Goal: Task Accomplishment & Management: Complete application form

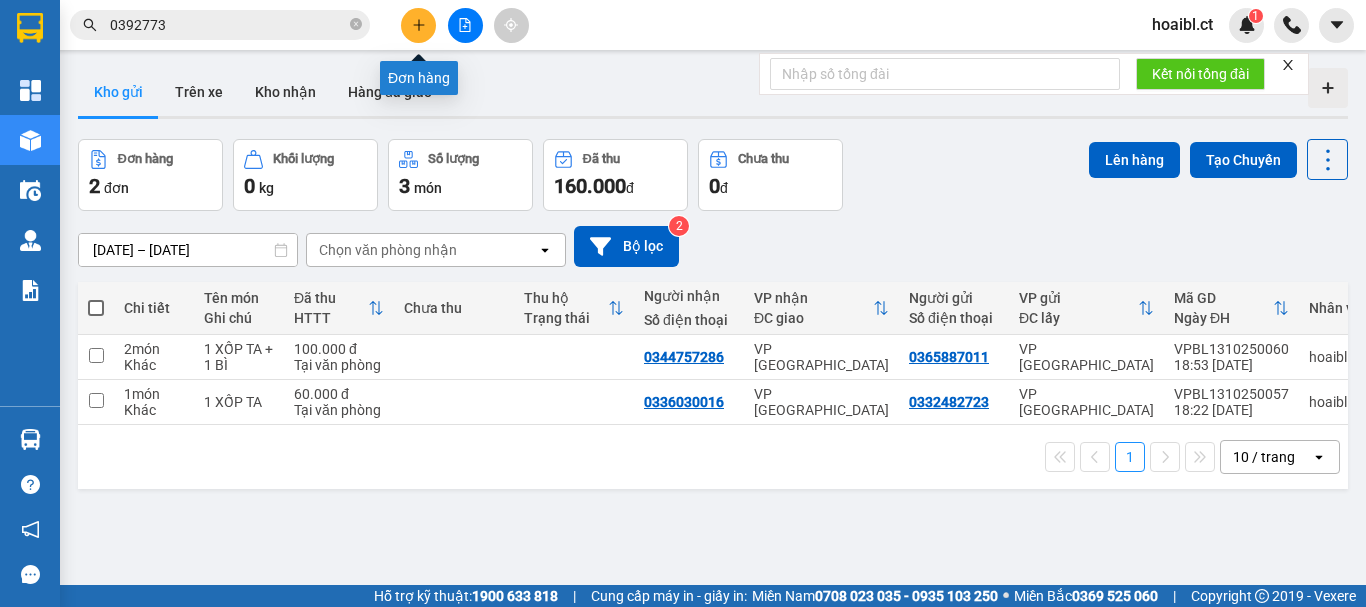
click at [418, 16] on button at bounding box center [418, 25] width 35 height 35
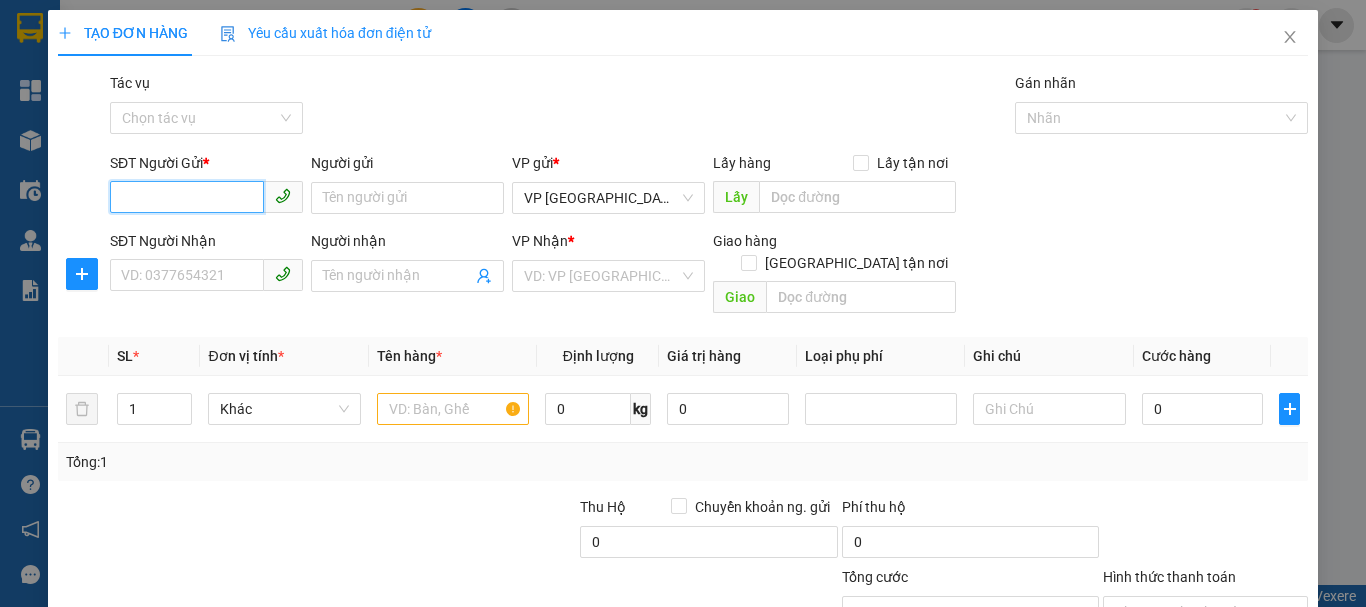
click at [182, 183] on input "SĐT Người Gửi *" at bounding box center [187, 197] width 154 height 32
type input "0973891141"
click at [196, 294] on div "SĐT Người Nhận VD: 0377654321" at bounding box center [206, 265] width 193 height 70
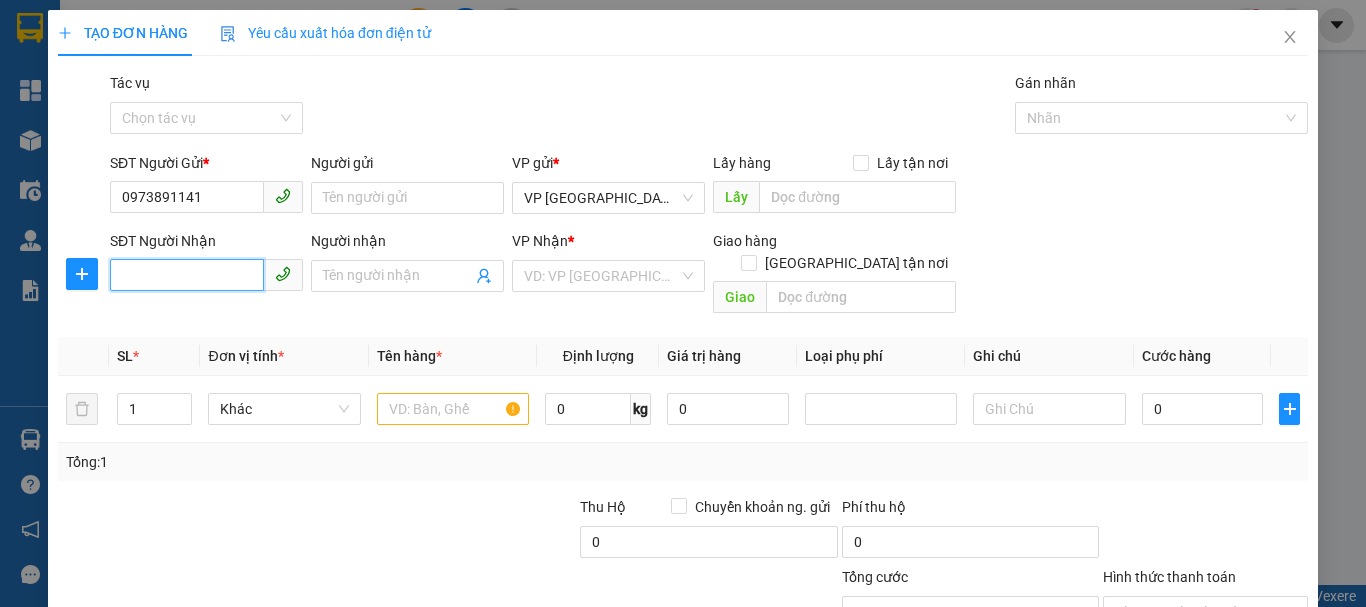
click at [201, 272] on input "SĐT Người Nhận" at bounding box center [187, 275] width 154 height 32
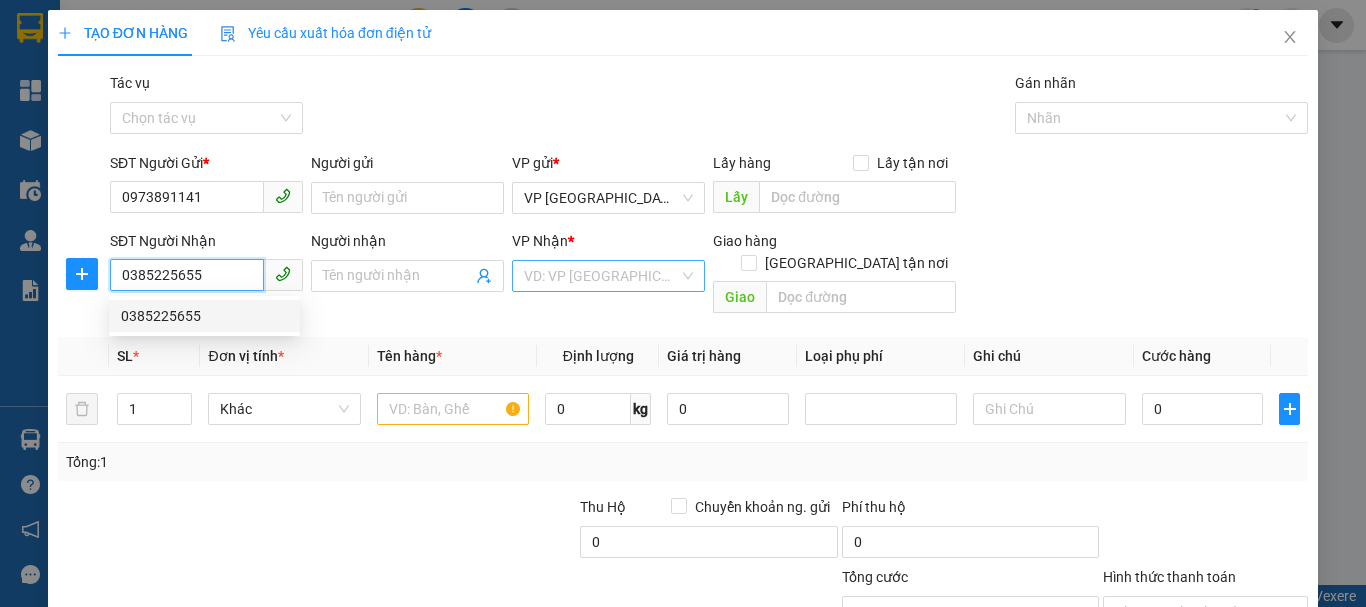
type input "0385225655"
click at [580, 270] on input "search" at bounding box center [601, 276] width 155 height 30
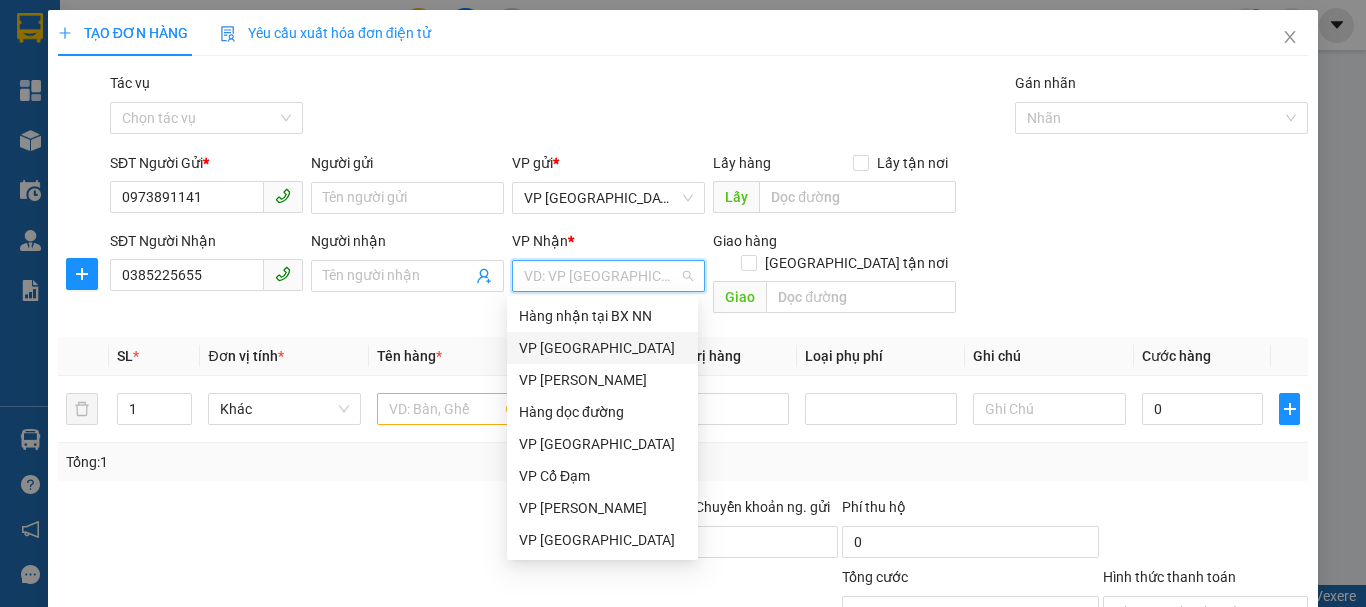
click at [564, 342] on div "VP [GEOGRAPHIC_DATA]" at bounding box center [602, 348] width 167 height 22
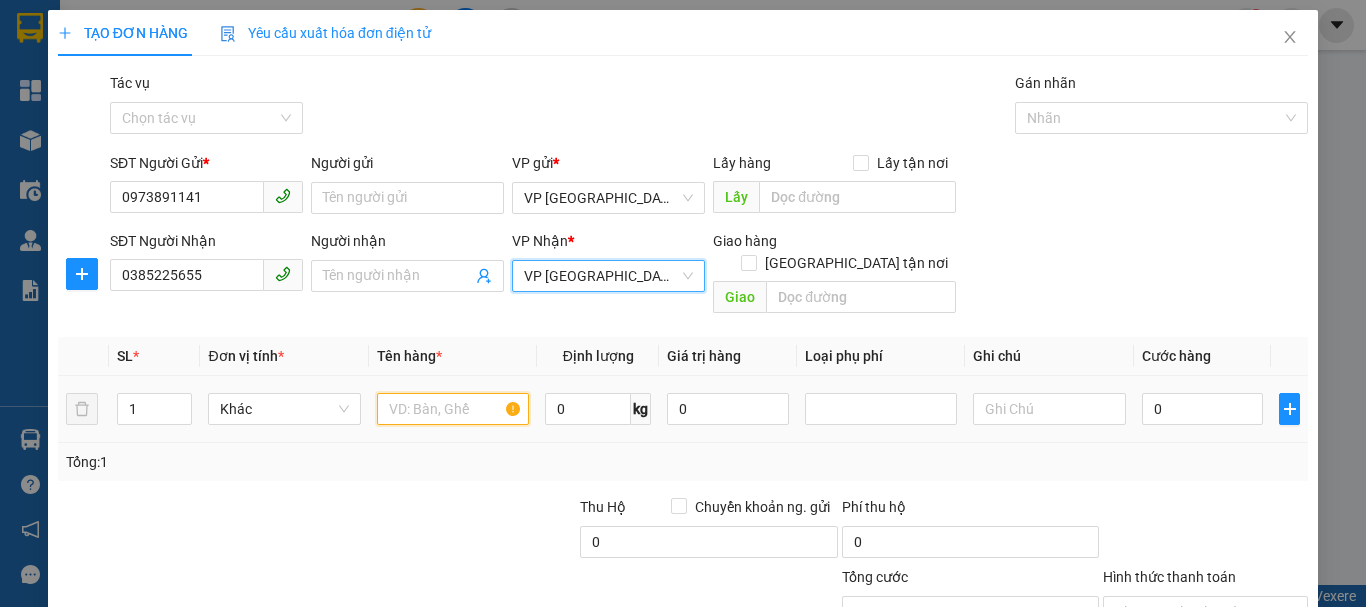
click at [447, 393] on input "text" at bounding box center [453, 409] width 152 height 32
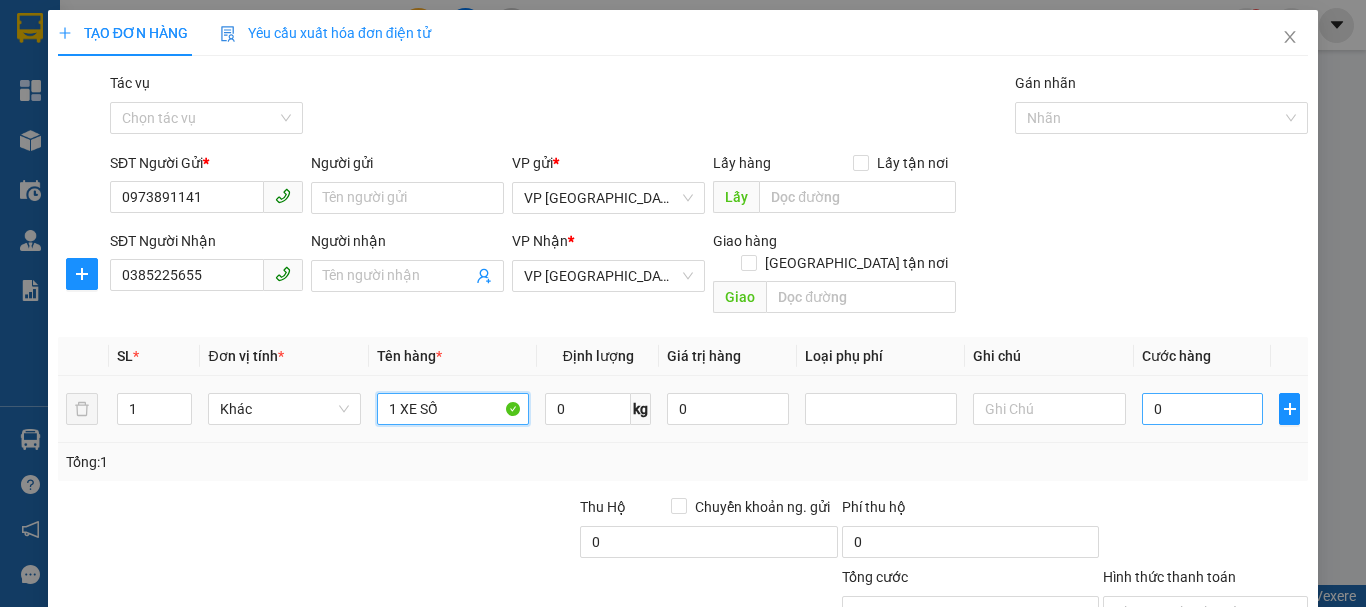
type input "1 XE SỐ"
click at [1184, 393] on input "0" at bounding box center [1203, 409] width 122 height 32
type input "2"
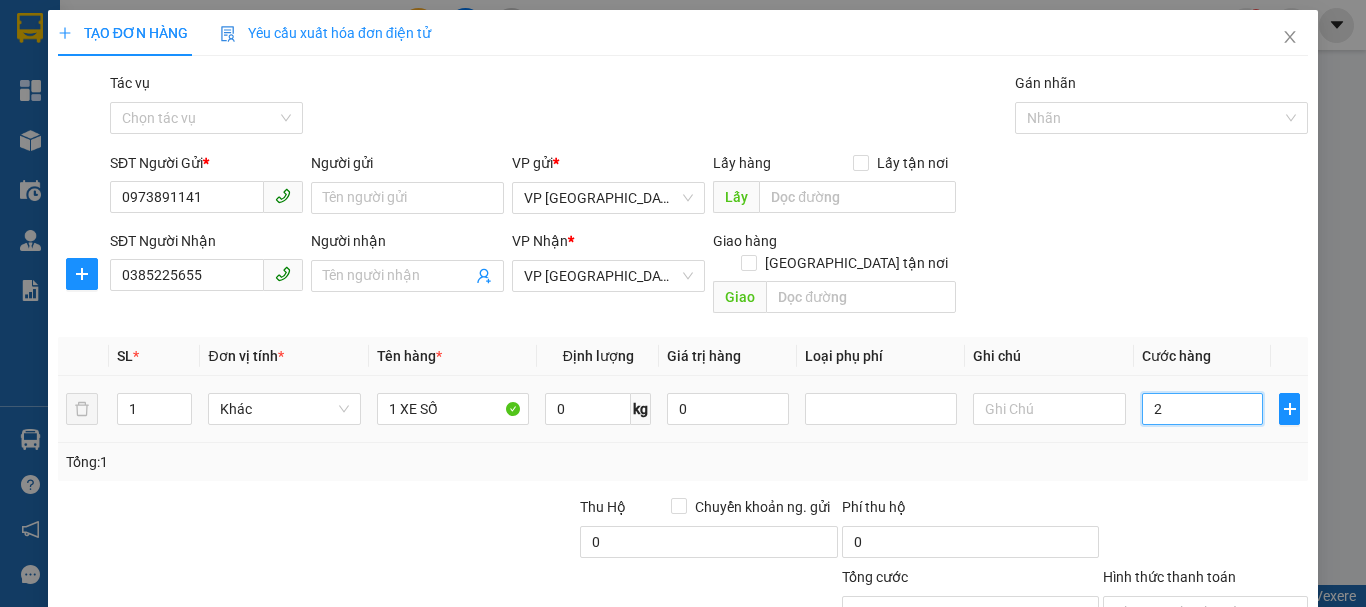
type input "24"
type input "240"
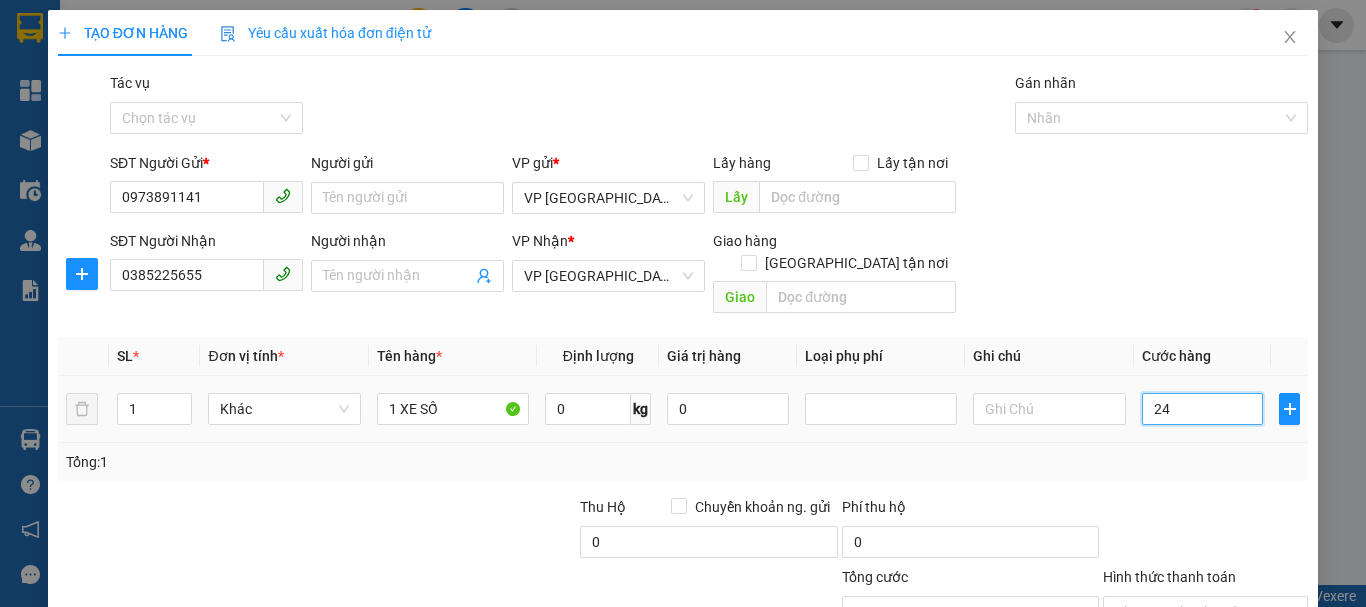
type input "240"
type input "2.400"
type input "24.000"
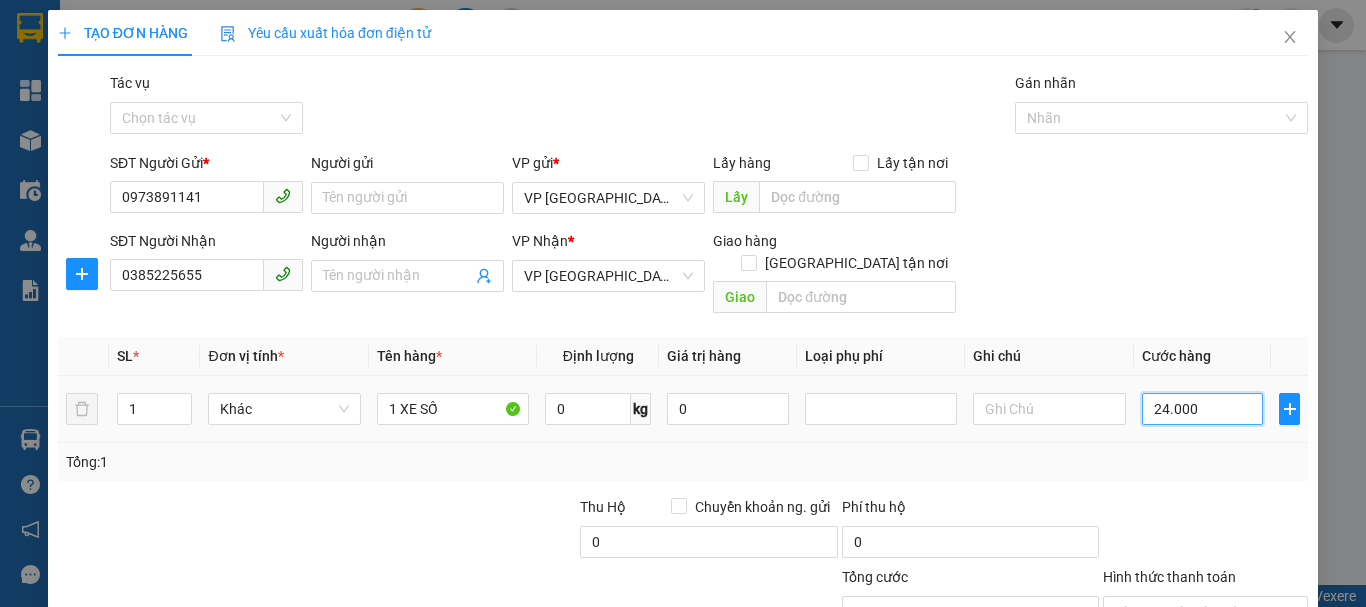
type input "24.000"
type input "240.000"
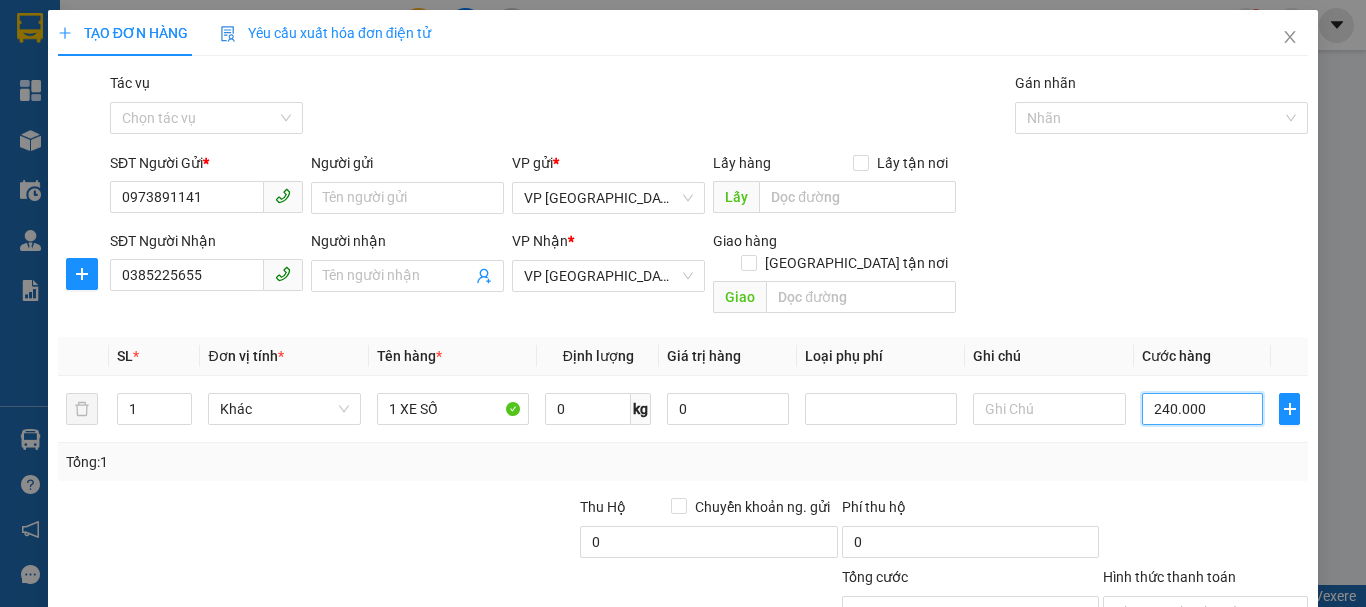
type input "240.000"
click at [1082, 454] on div "Tổng: 1" at bounding box center [683, 462] width 1250 height 38
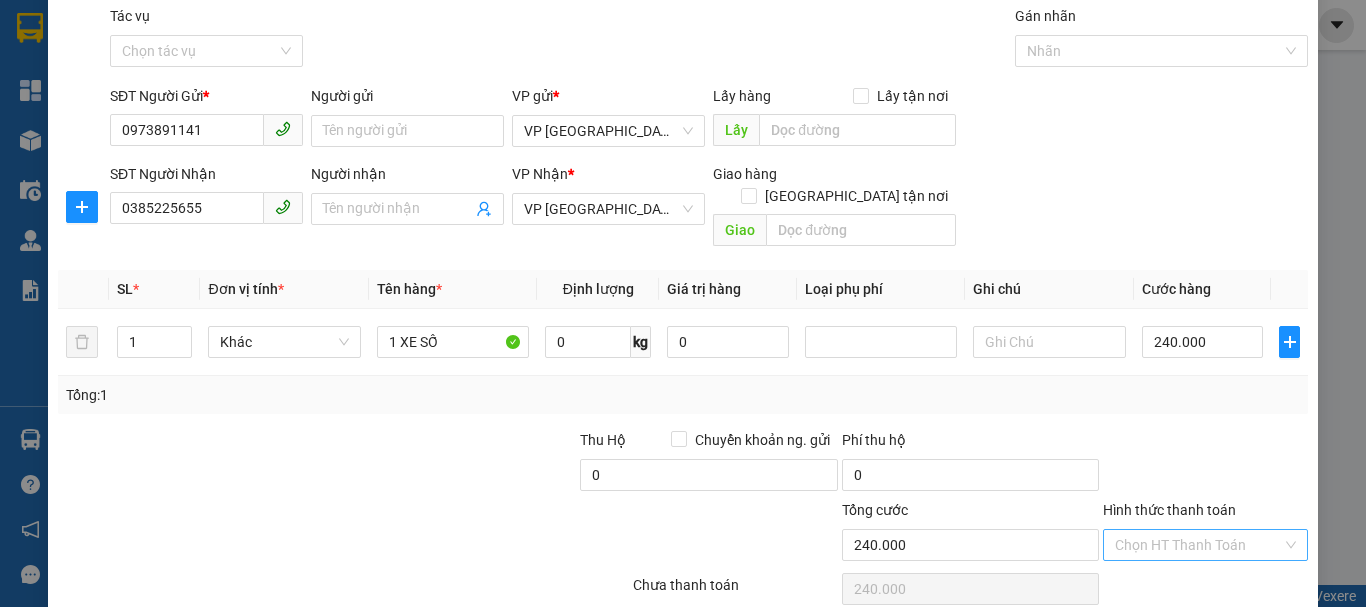
scroll to position [133, 0]
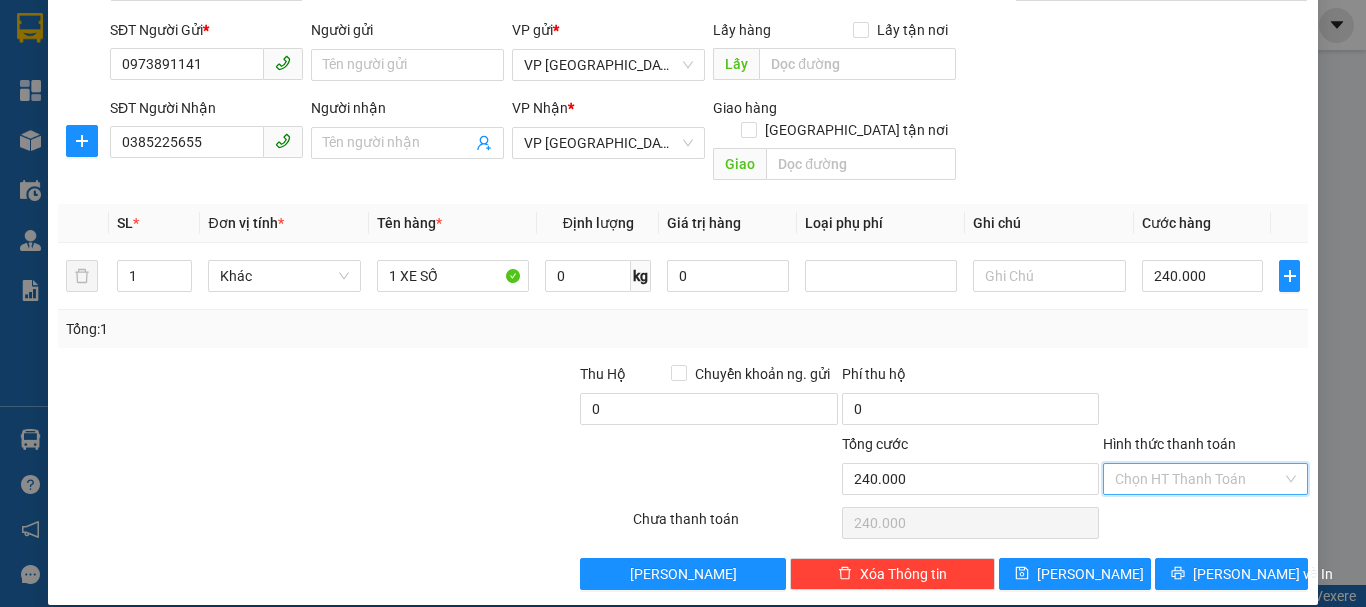
click at [1175, 464] on input "Hình thức thanh toán" at bounding box center [1198, 479] width 167 height 30
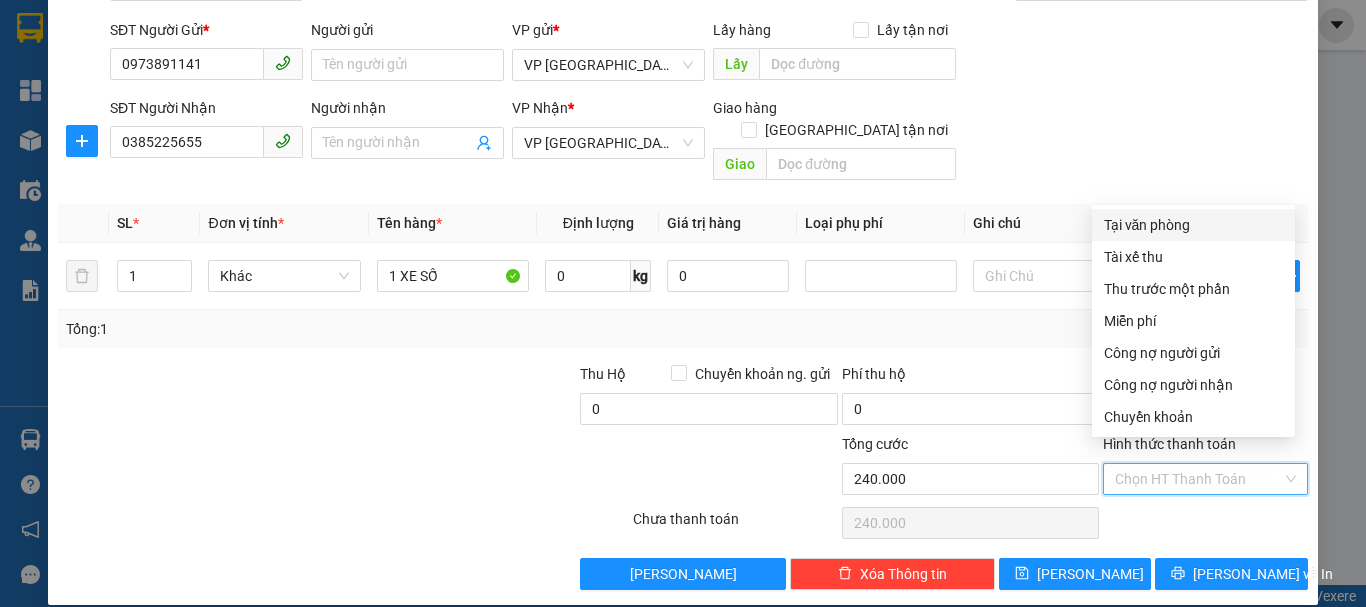
click at [1165, 229] on div "Tại văn phòng" at bounding box center [1193, 225] width 179 height 22
type input "0"
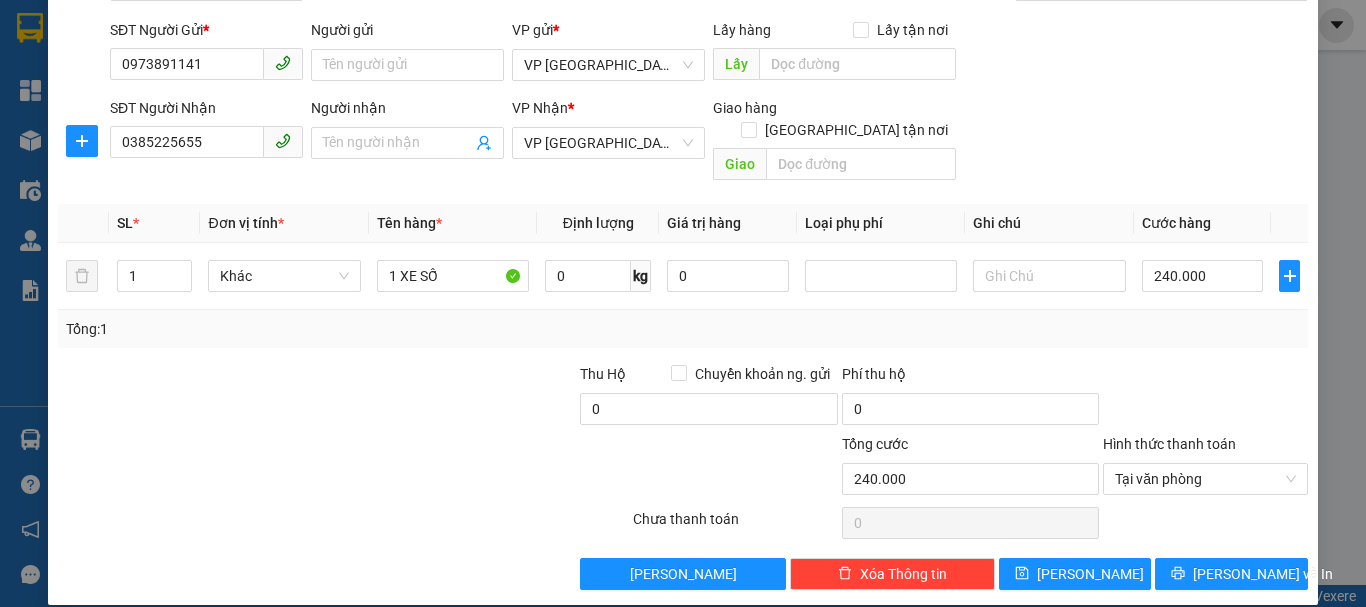
click at [543, 395] on div at bounding box center [447, 398] width 261 height 70
click at [1198, 571] on div "TẠO ĐƠN HÀNG Yêu cầu xuất hóa đơn điện tử Transit Pickup Surcharge Ids Transit …" at bounding box center [683, 241] width 1270 height 728
click at [1198, 558] on button "[PERSON_NAME] và In" at bounding box center [1231, 574] width 153 height 32
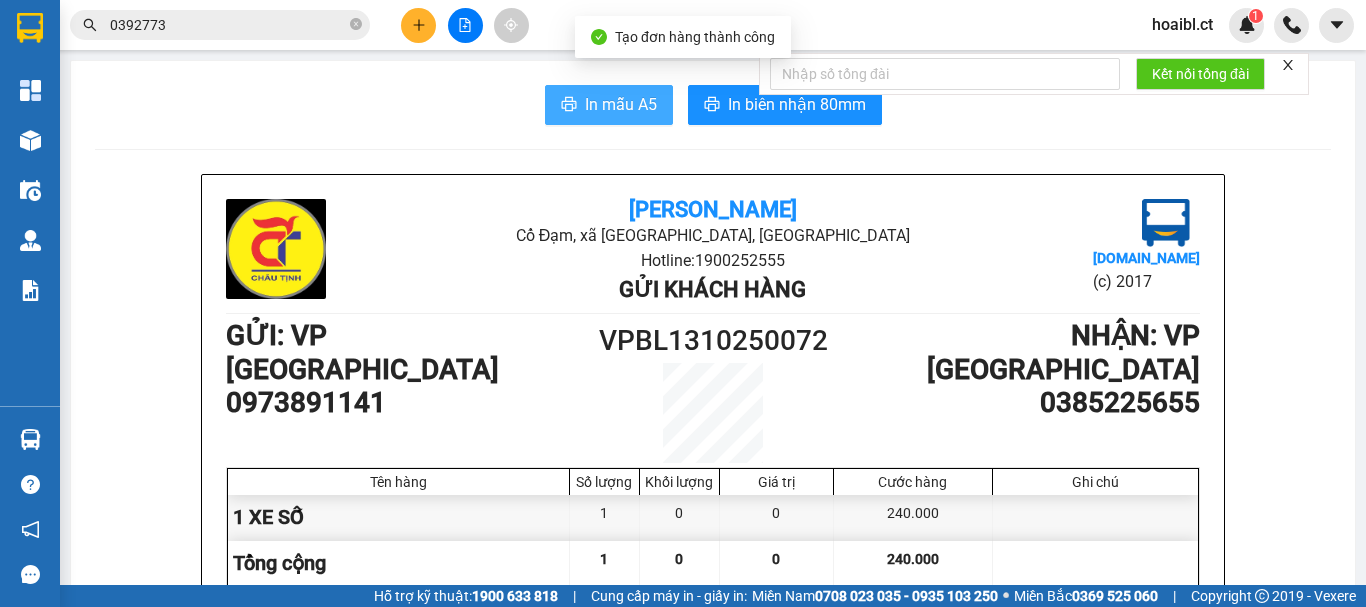
click at [632, 113] on span "In mẫu A5" at bounding box center [621, 104] width 72 height 25
click at [590, 105] on span "In mẫu A5" at bounding box center [621, 104] width 72 height 25
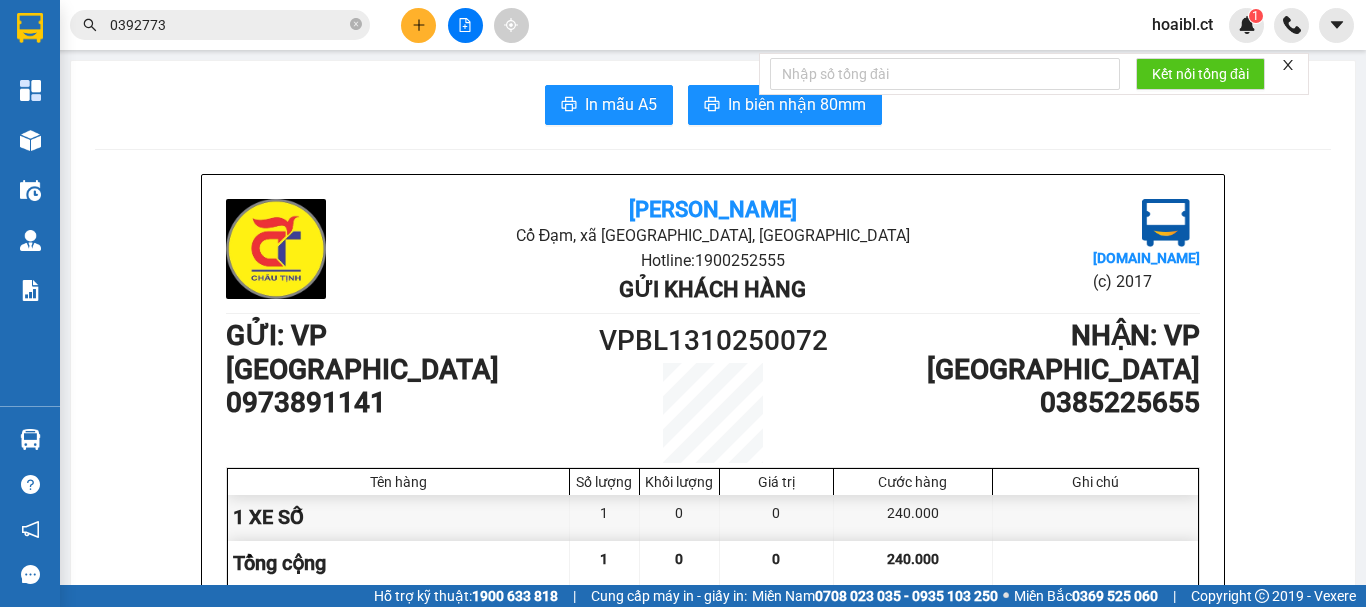
click at [422, 26] on icon "plus" at bounding box center [419, 25] width 14 height 14
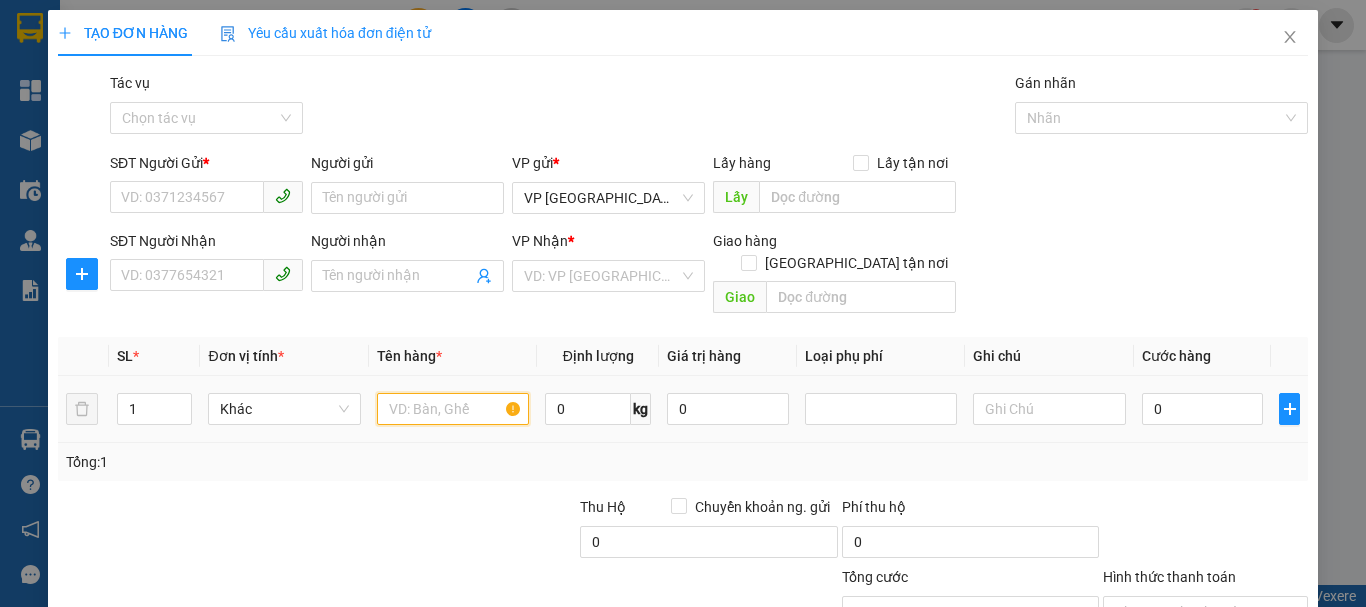
click at [406, 393] on input "text" at bounding box center [453, 409] width 152 height 32
click at [397, 393] on input "12 XỐP" at bounding box center [453, 409] width 152 height 32
click at [391, 393] on input "12 XỐP" at bounding box center [453, 409] width 152 height 32
click at [429, 393] on input "2 XỐP" at bounding box center [453, 409] width 152 height 32
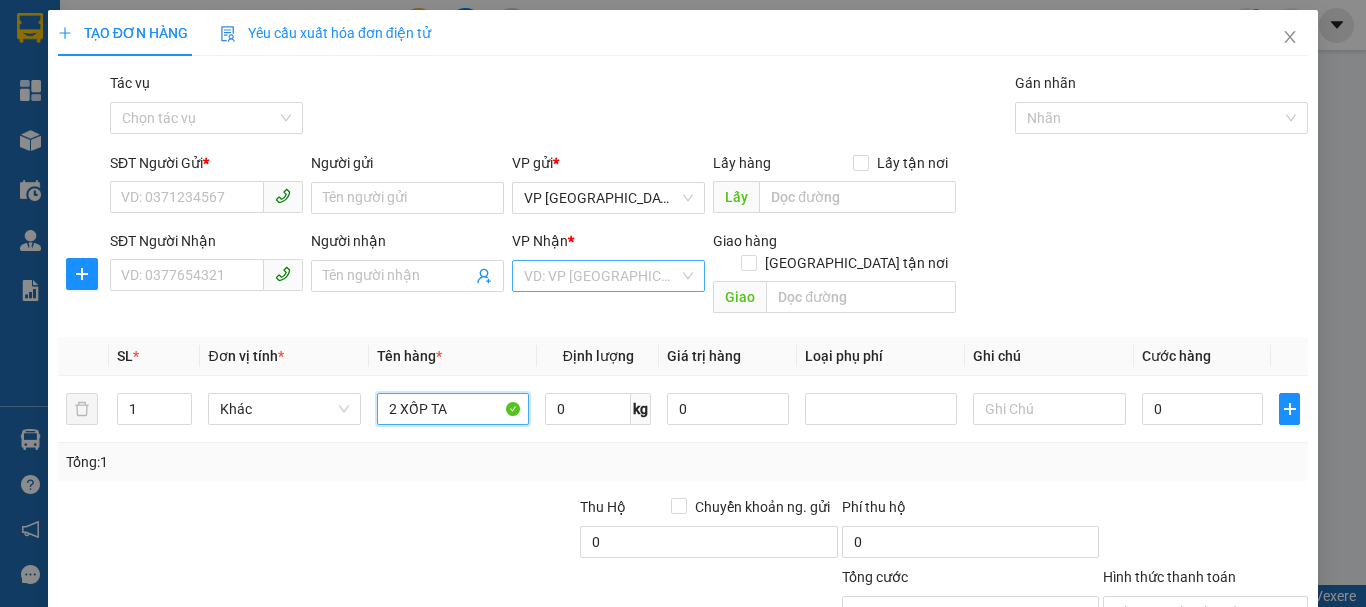
type input "2 XỐP TA"
click at [559, 287] on input "search" at bounding box center [601, 276] width 155 height 30
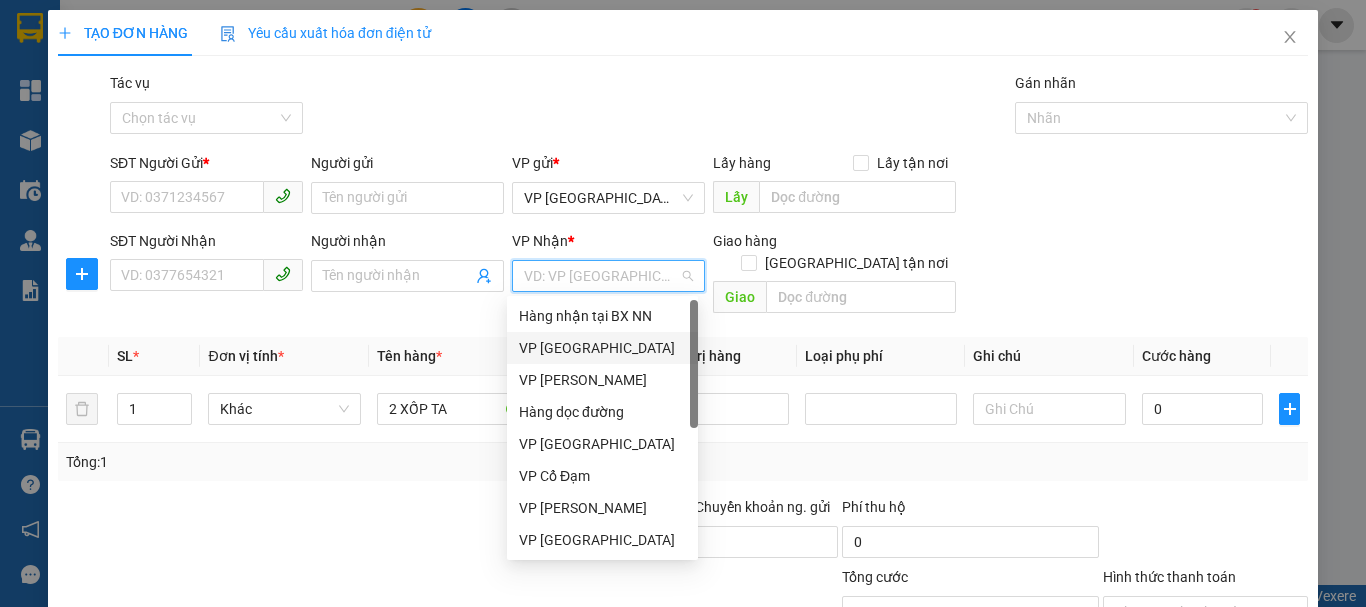
click at [565, 352] on div "VP [GEOGRAPHIC_DATA]" at bounding box center [602, 348] width 167 height 22
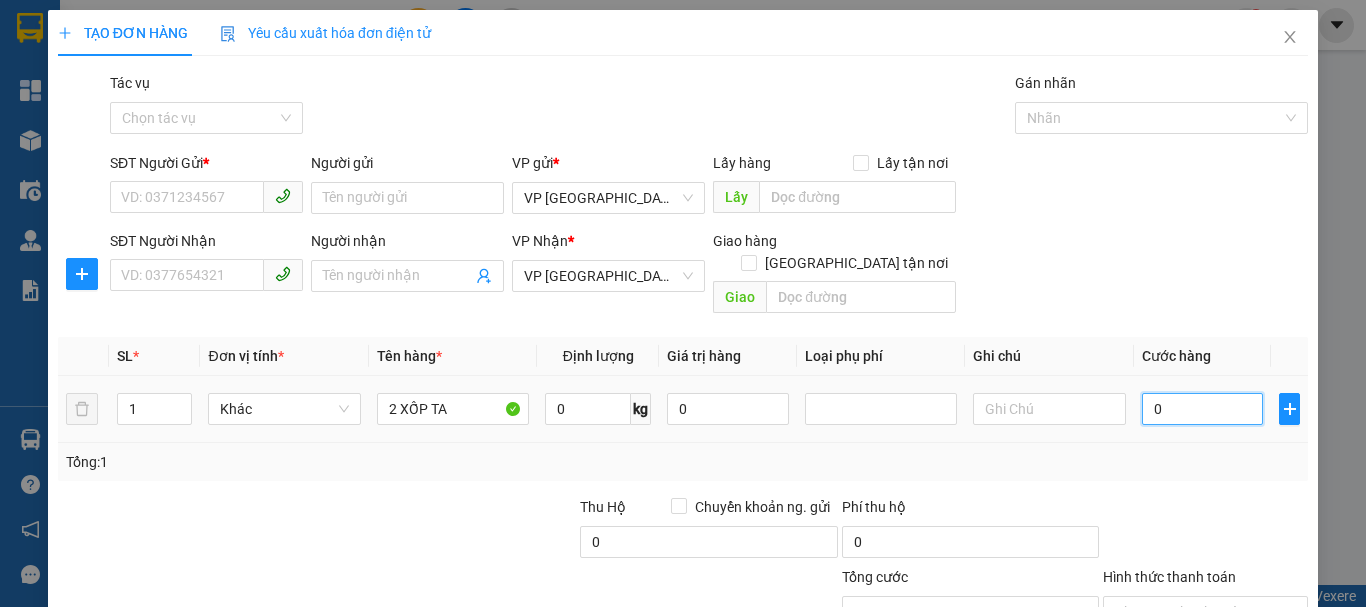
click at [1150, 393] on input "0" at bounding box center [1203, 409] width 122 height 32
type input "8"
type input "80"
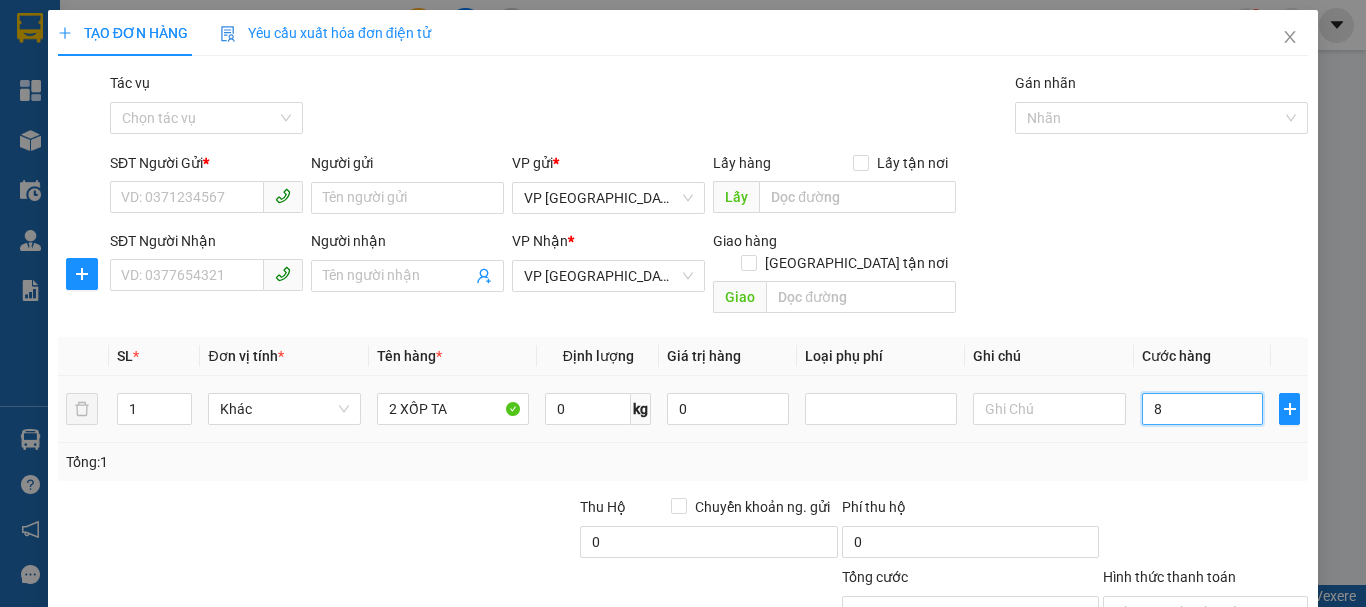
type input "80"
type input "800"
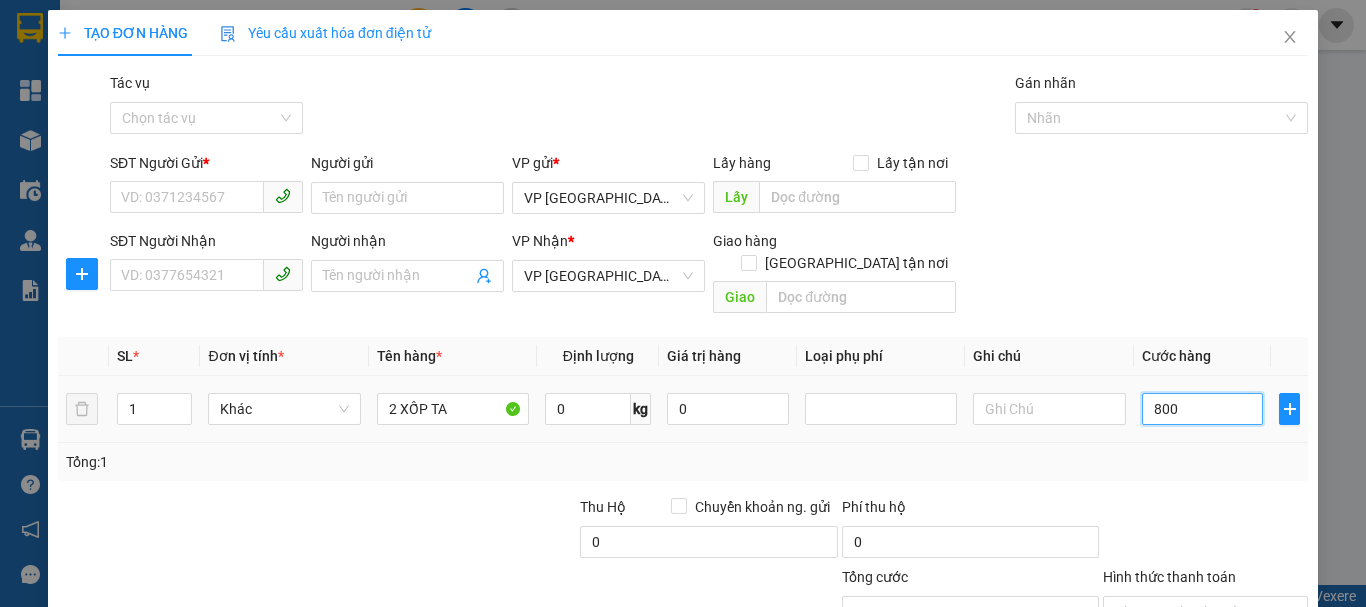
type input "8.000"
type input "80.000"
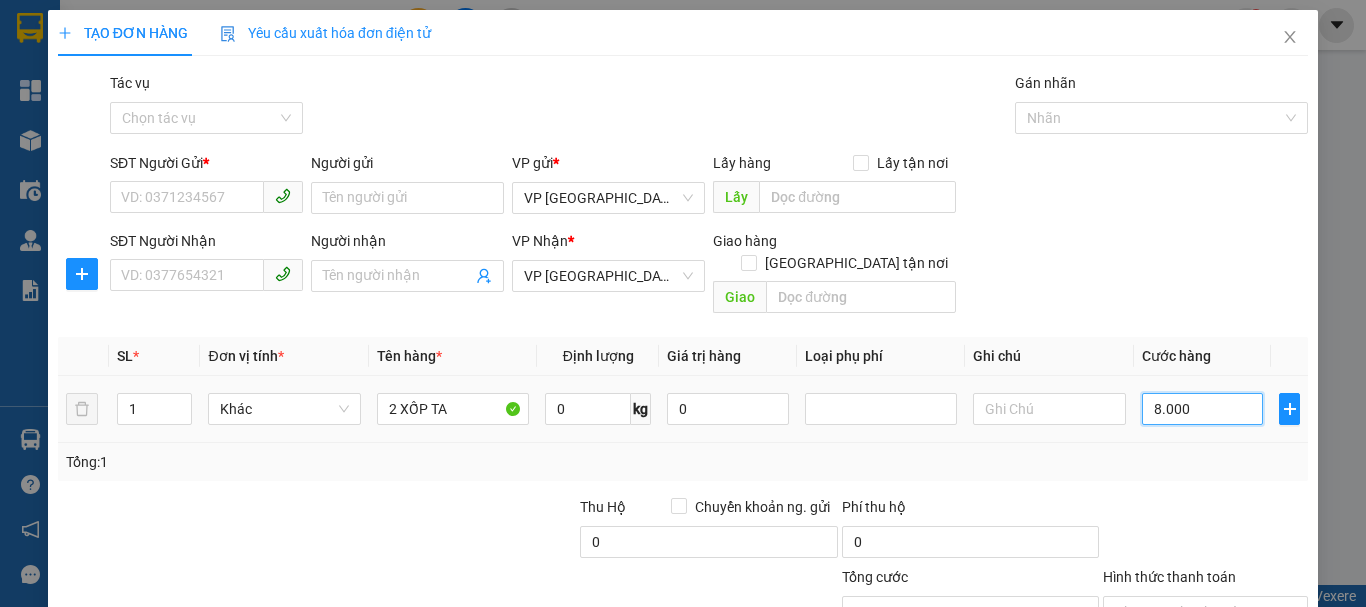
type input "80.000"
click at [256, 462] on div "Transit Pickup Surcharge Ids Transit Deliver Surcharge Ids Transit Deliver Surc…" at bounding box center [683, 397] width 1250 height 651
click at [133, 188] on input "SĐT Người Gửi *" at bounding box center [187, 197] width 154 height 32
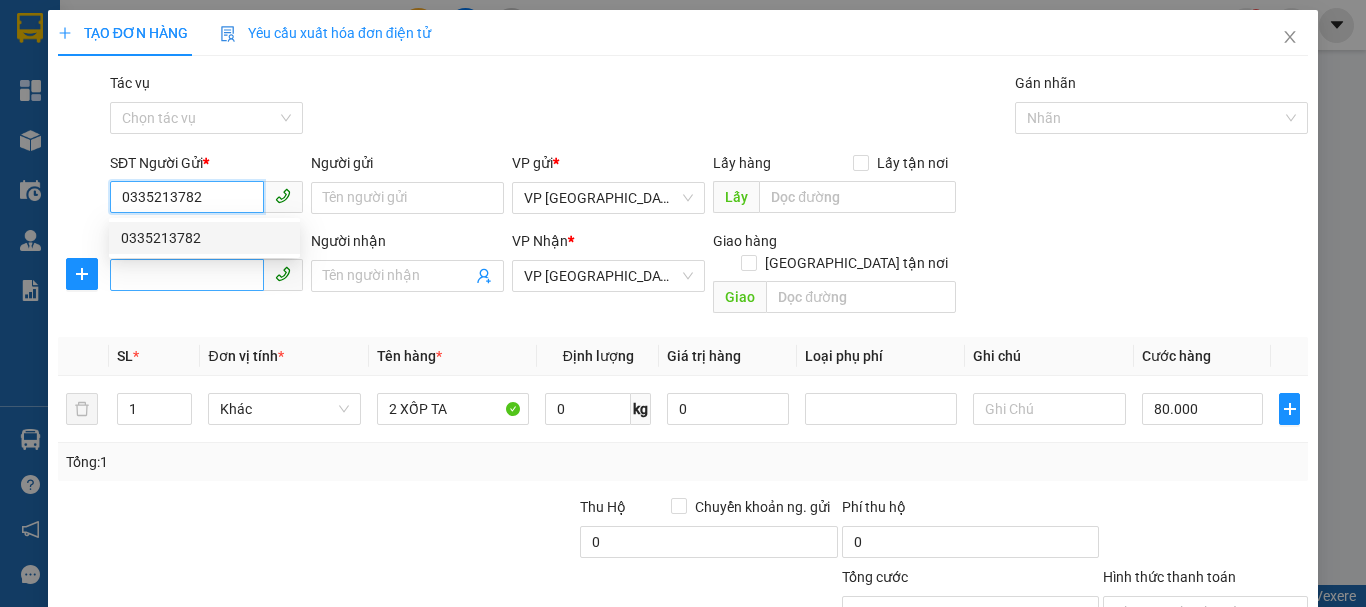
type input "0335213782"
click at [193, 275] on input "SĐT Người Nhận" at bounding box center [187, 275] width 154 height 32
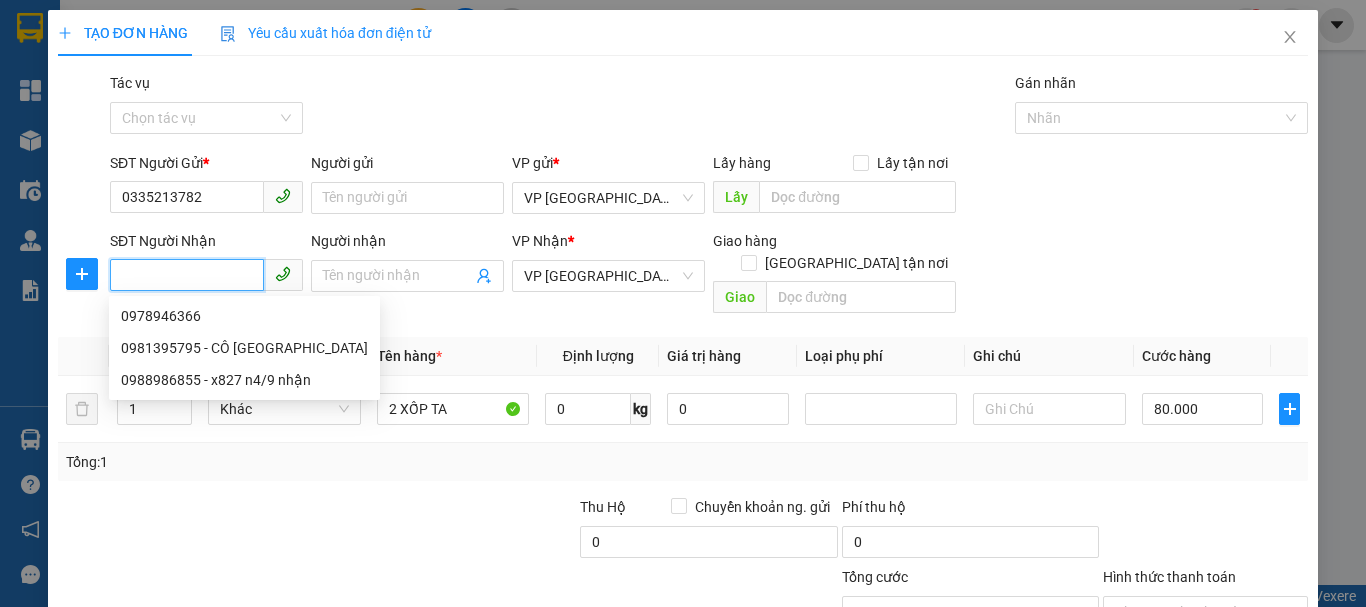
click at [193, 269] on input "SĐT Người Nhận" at bounding box center [187, 275] width 154 height 32
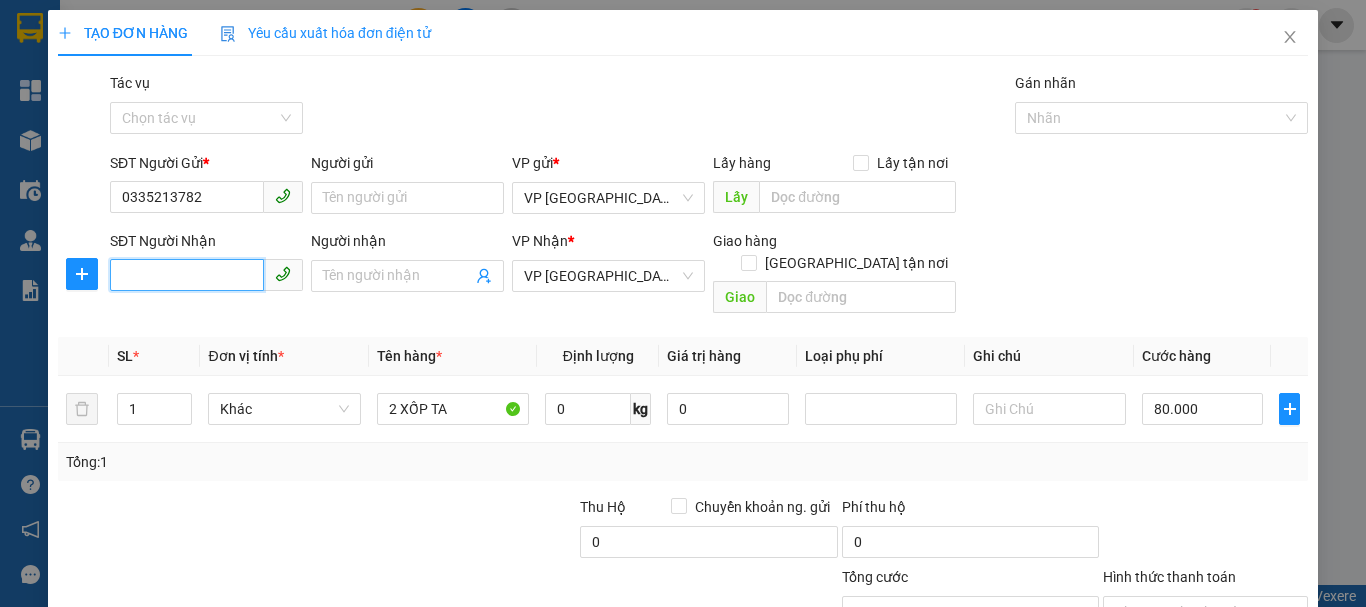
click at [196, 270] on input "SĐT Người Nhận" at bounding box center [187, 275] width 154 height 32
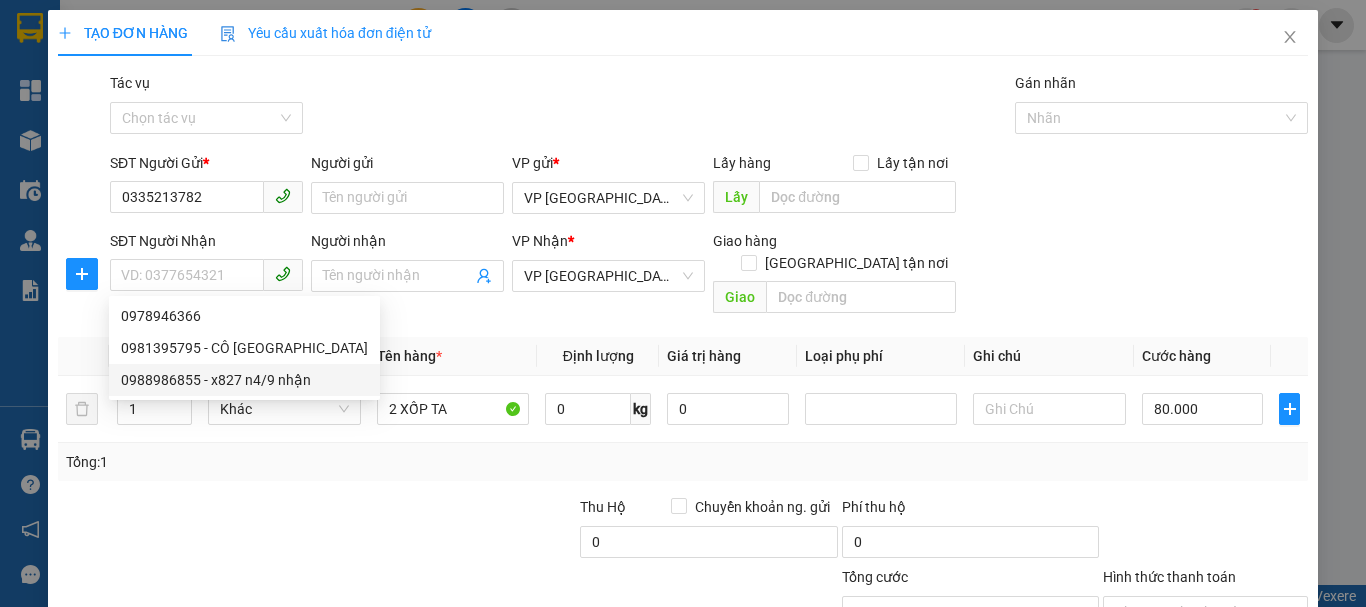
click at [216, 472] on div "Transit Pickup Surcharge Ids Transit Deliver Surcharge Ids Transit Deliver Surc…" at bounding box center [683, 397] width 1250 height 651
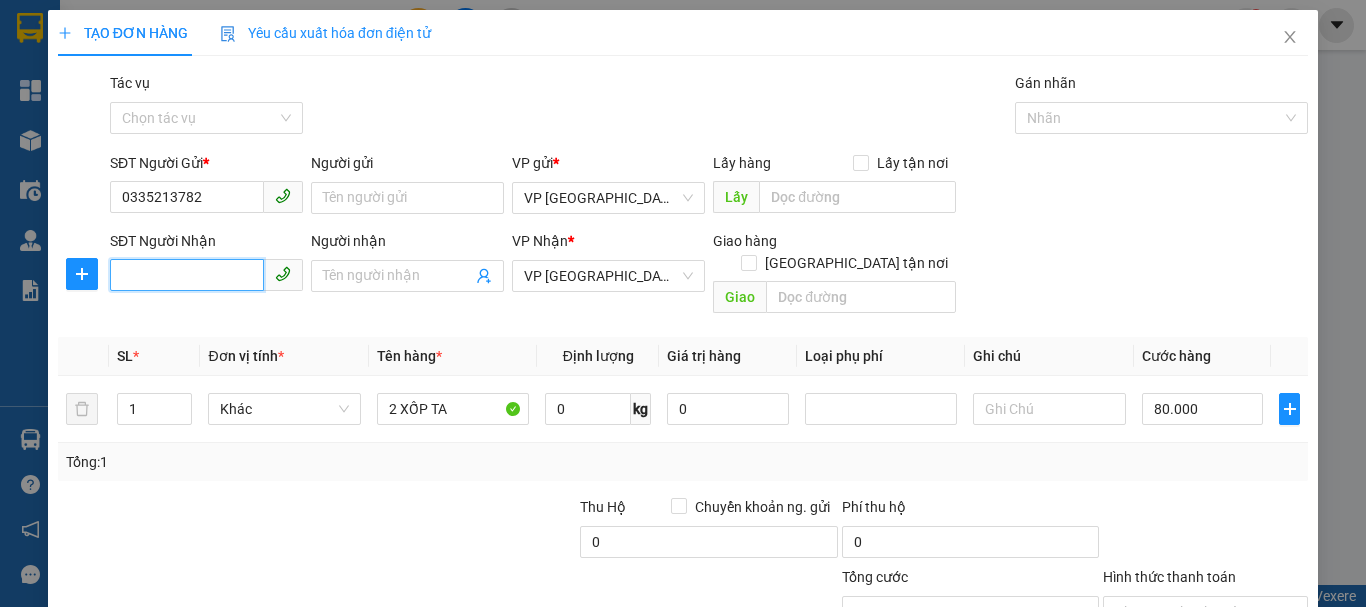
click at [189, 271] on input "SĐT Người Nhận" at bounding box center [187, 275] width 154 height 32
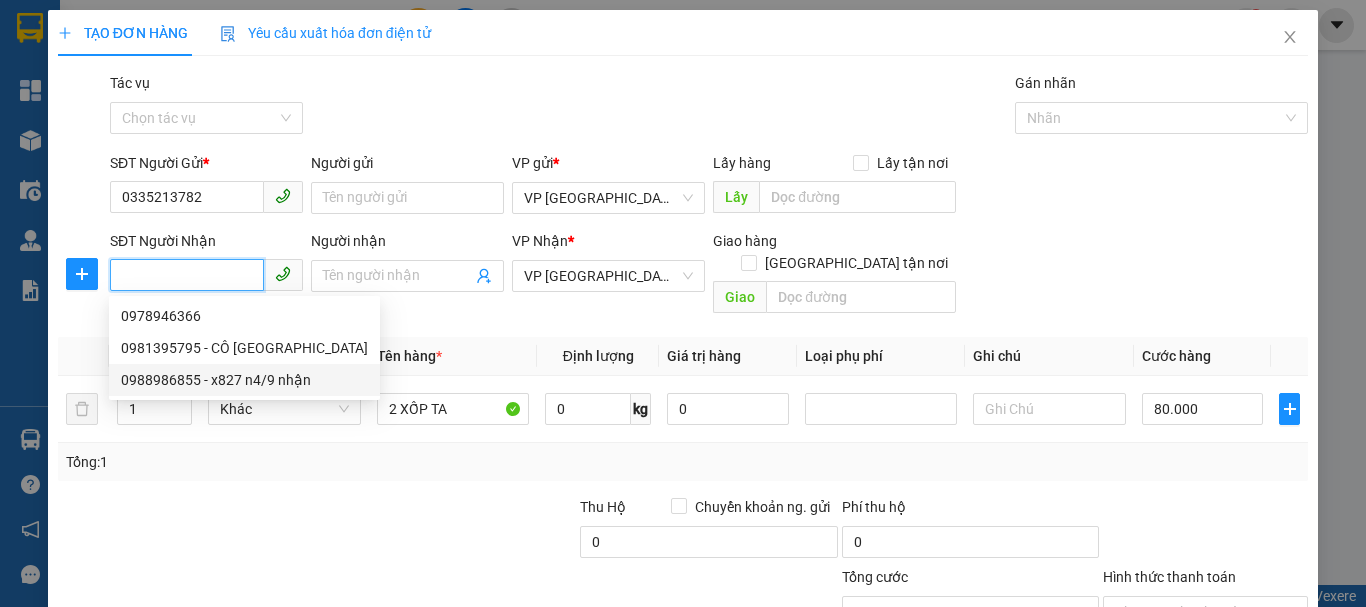
click at [189, 271] on input "SĐT Người Nhận" at bounding box center [187, 275] width 154 height 32
click at [153, 255] on div "SĐT Người Nhận" at bounding box center [206, 245] width 193 height 30
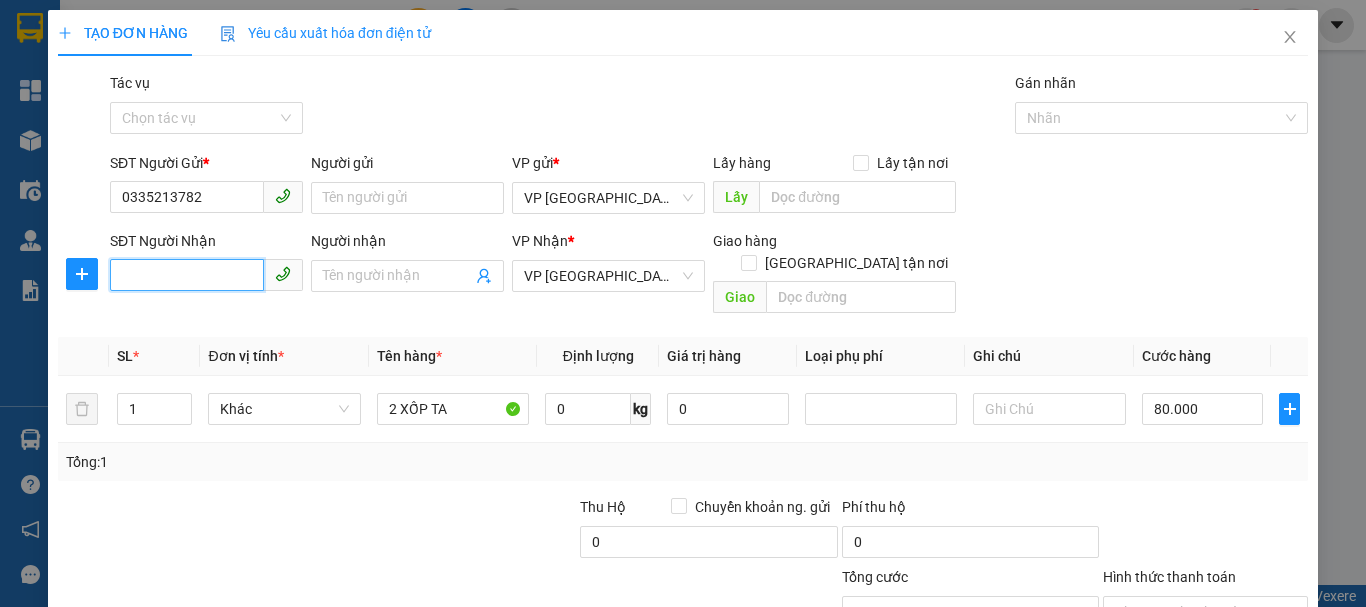
click at [165, 271] on input "SĐT Người Nhận" at bounding box center [187, 275] width 154 height 32
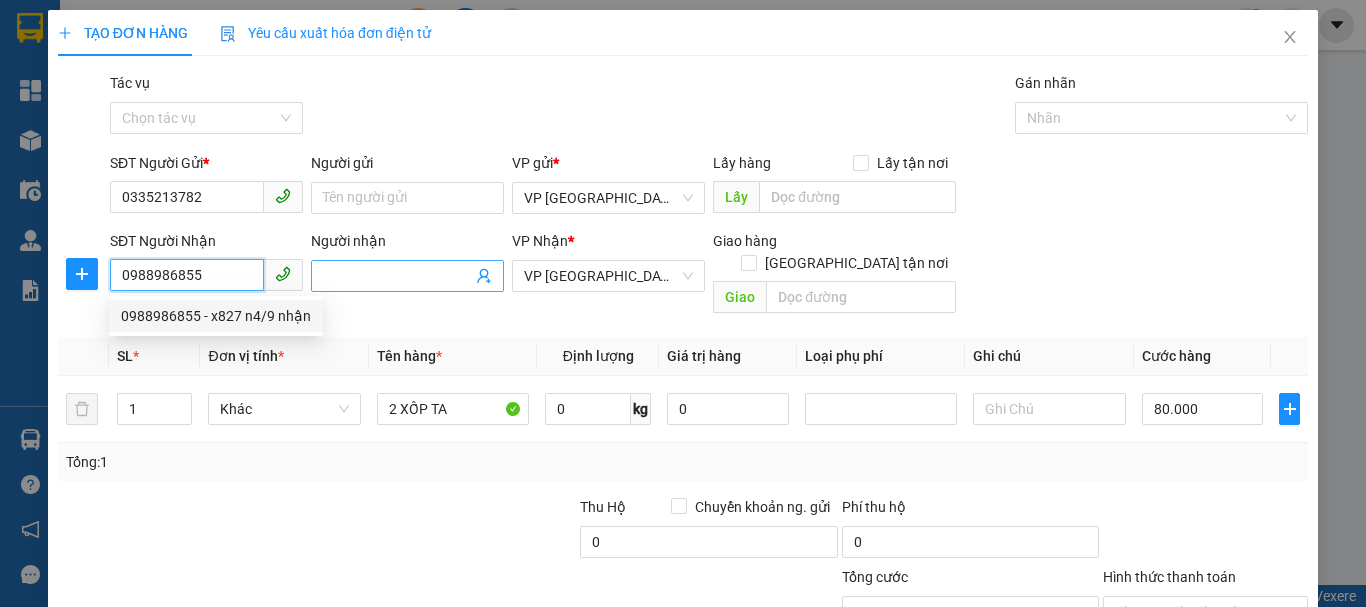
type input "0988986855"
click at [393, 277] on input "Người nhận" at bounding box center [397, 276] width 149 height 22
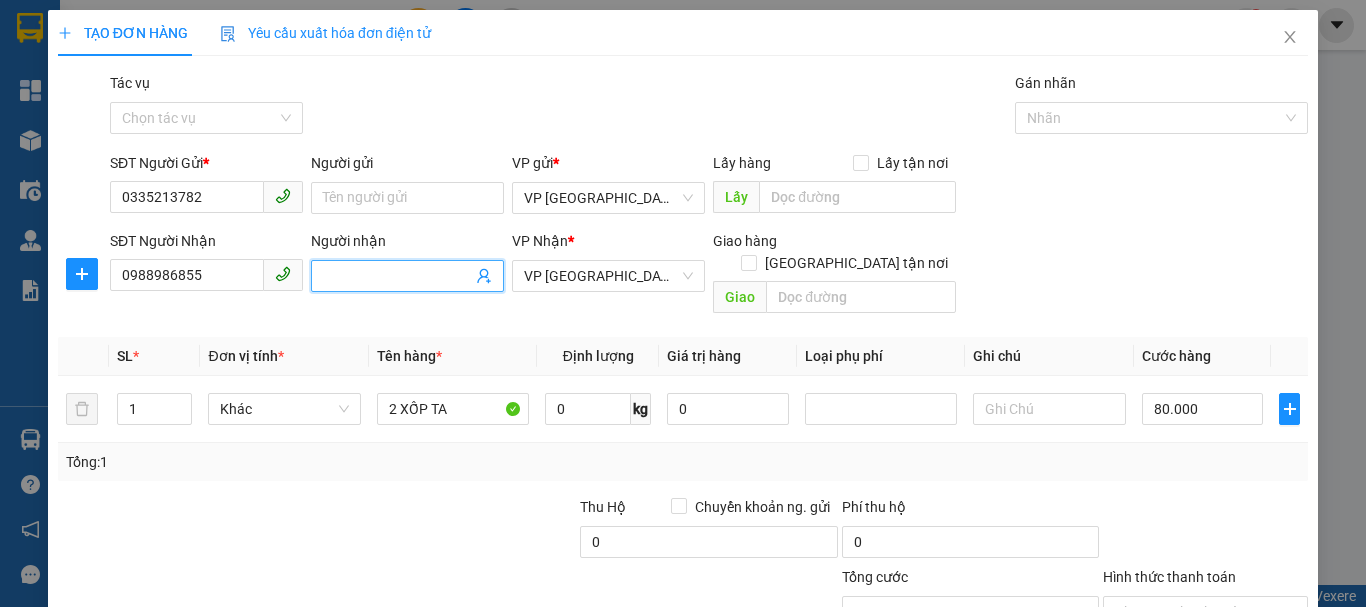
click at [375, 451] on div "Tổng: 1" at bounding box center [297, 462] width 463 height 22
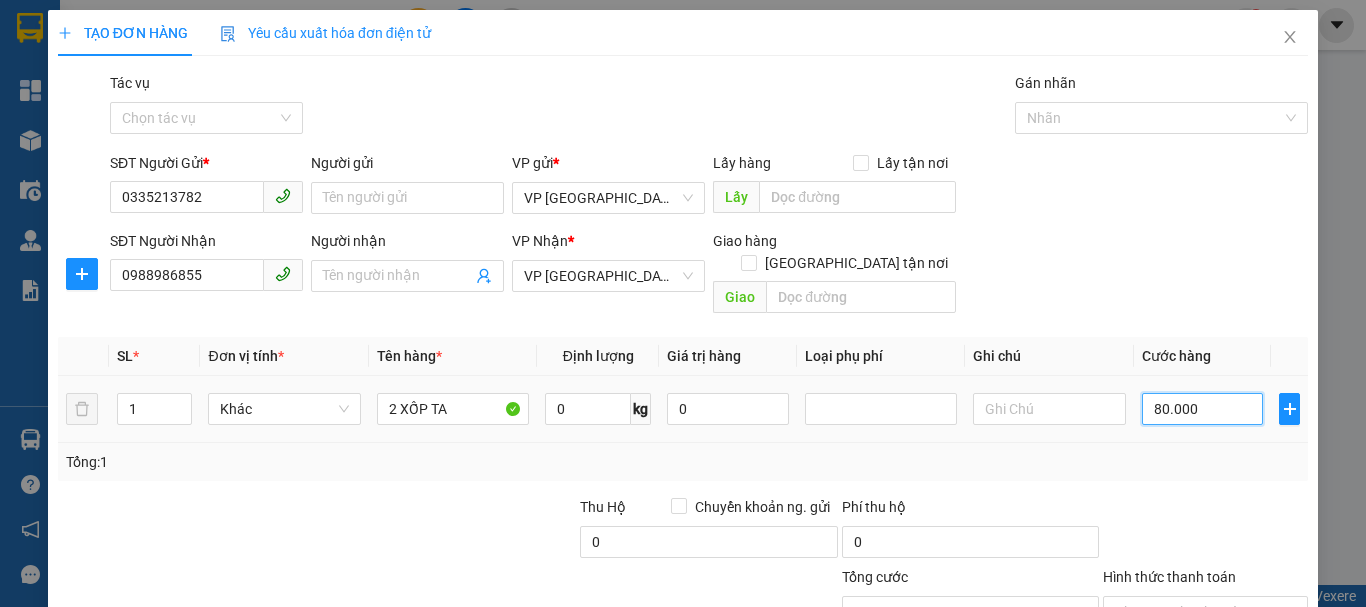
click at [1182, 393] on input "80.000" at bounding box center [1203, 409] width 122 height 32
click at [1107, 471] on div "Transit Pickup Surcharge Ids Transit Deliver Surcharge Ids Transit Deliver Surc…" at bounding box center [683, 397] width 1250 height 651
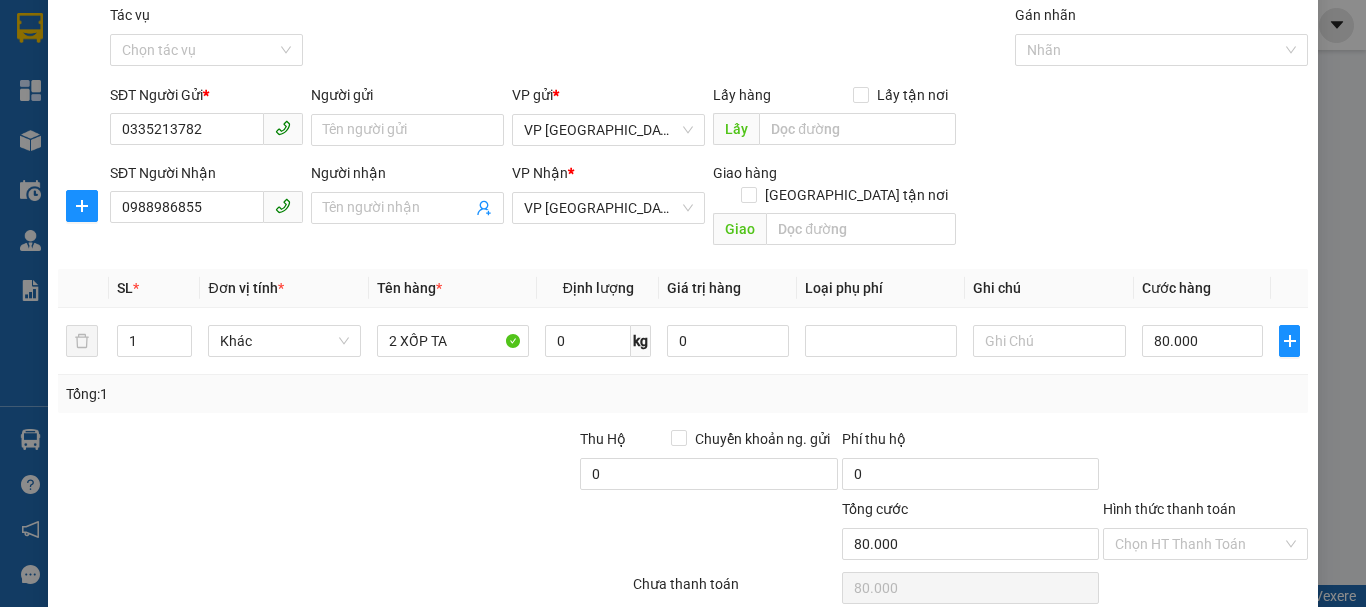
scroll to position [133, 0]
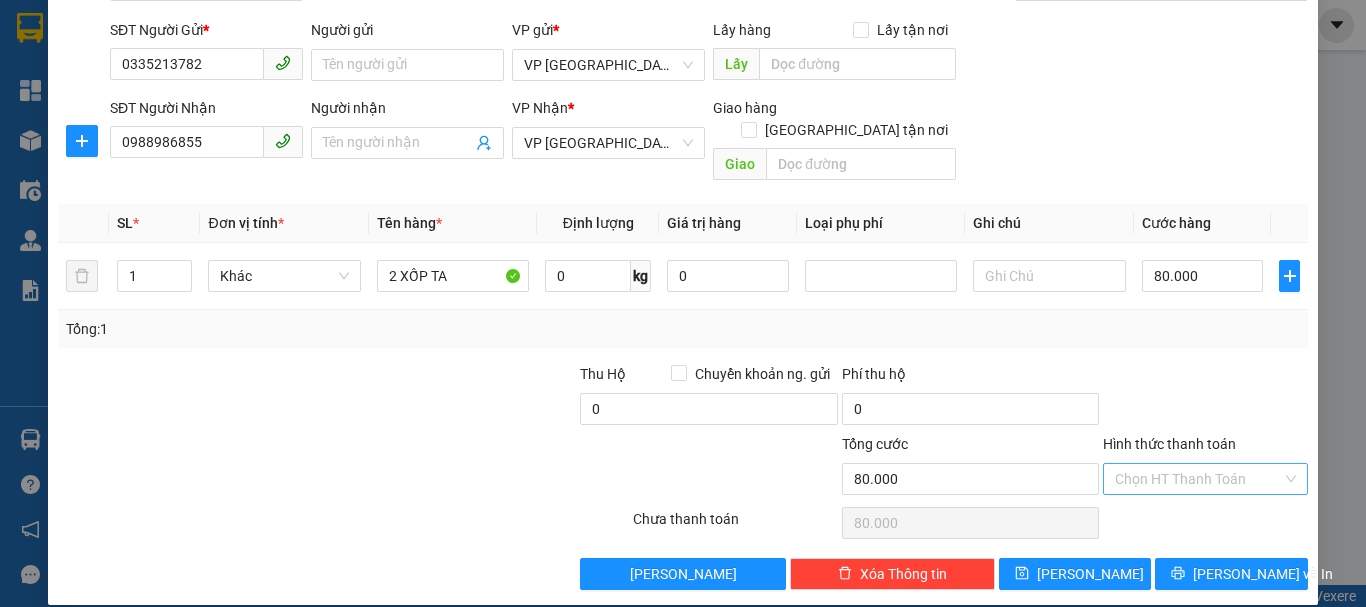
click at [1155, 464] on input "Hình thức thanh toán" at bounding box center [1198, 479] width 167 height 30
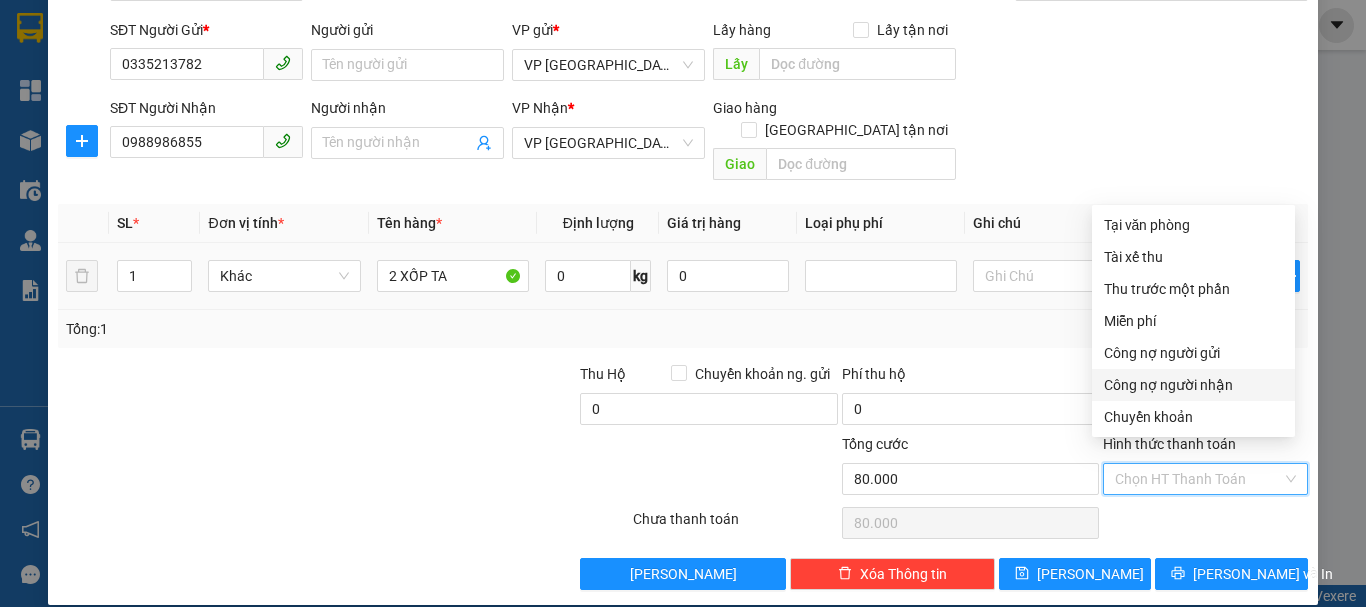
click at [1001, 287] on td at bounding box center [1049, 276] width 168 height 67
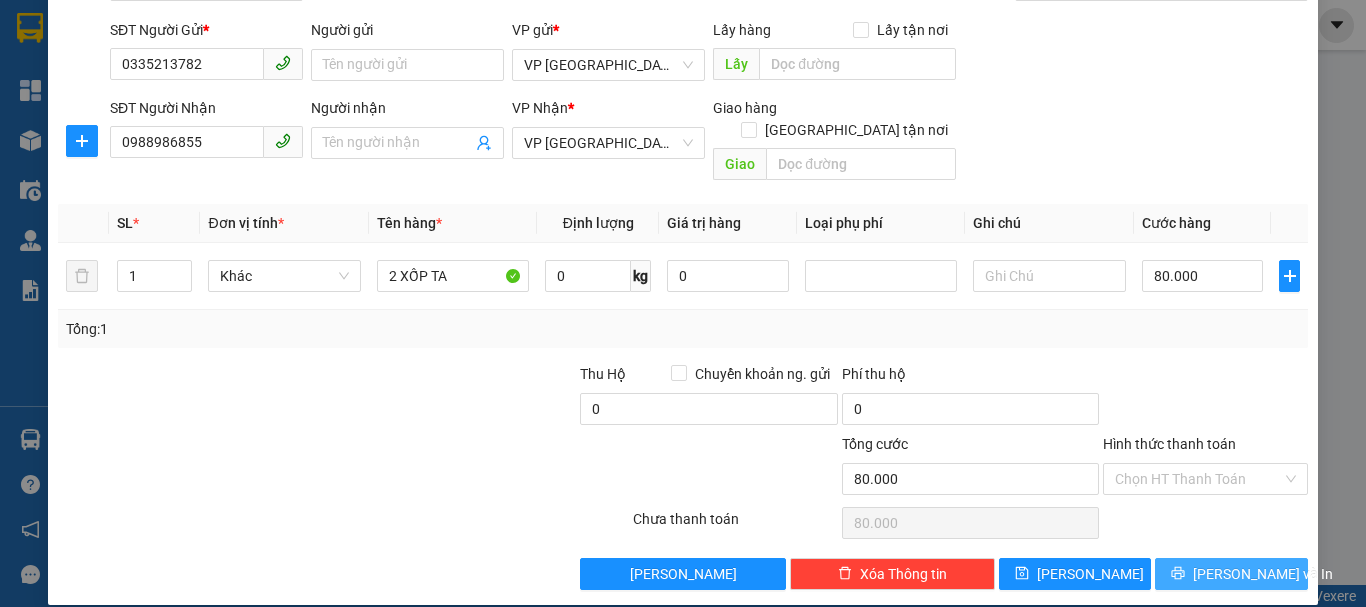
click at [1201, 558] on button "[PERSON_NAME] và In" at bounding box center [1231, 574] width 153 height 32
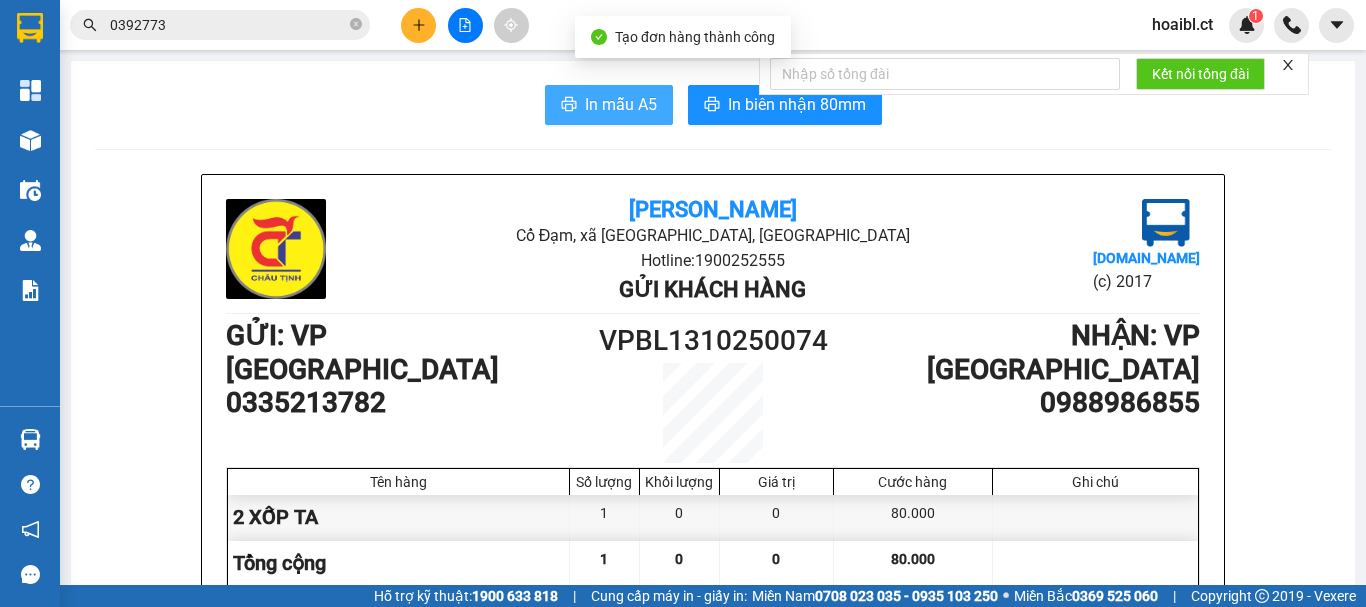
click at [595, 117] on span "In mẫu A5" at bounding box center [621, 104] width 72 height 25
click at [587, 113] on span "In mẫu A5" at bounding box center [621, 104] width 72 height 25
click at [638, 103] on span "In mẫu A5" at bounding box center [621, 104] width 72 height 25
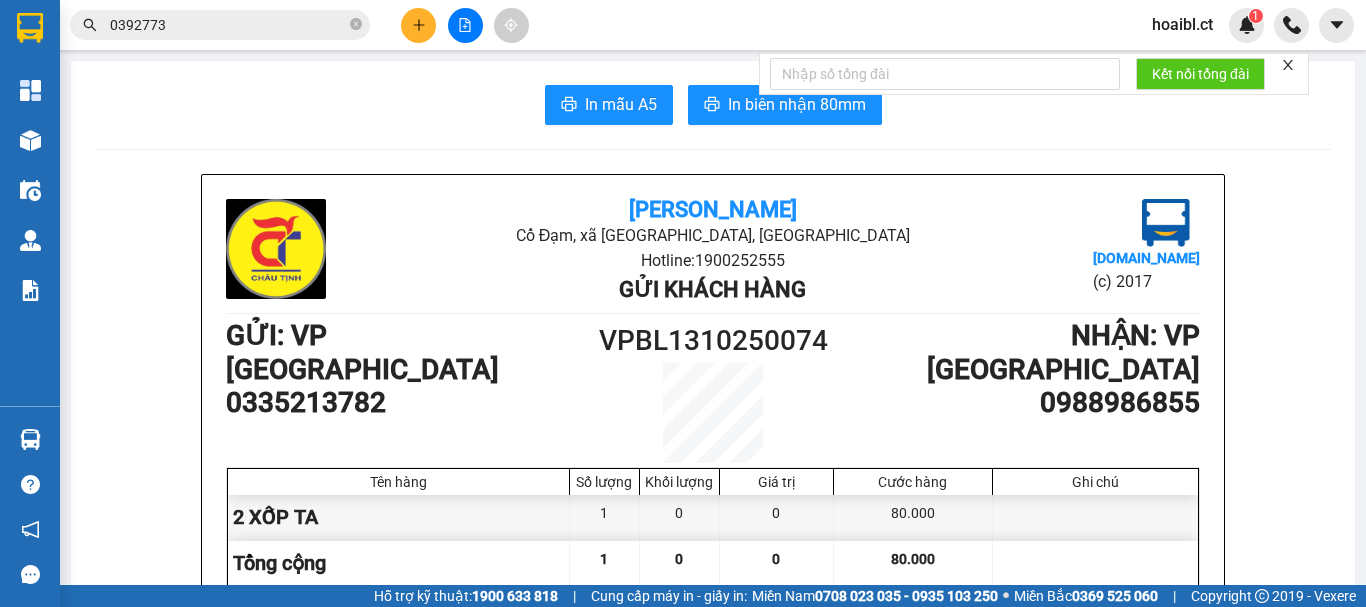
click at [434, 24] on button at bounding box center [418, 25] width 35 height 35
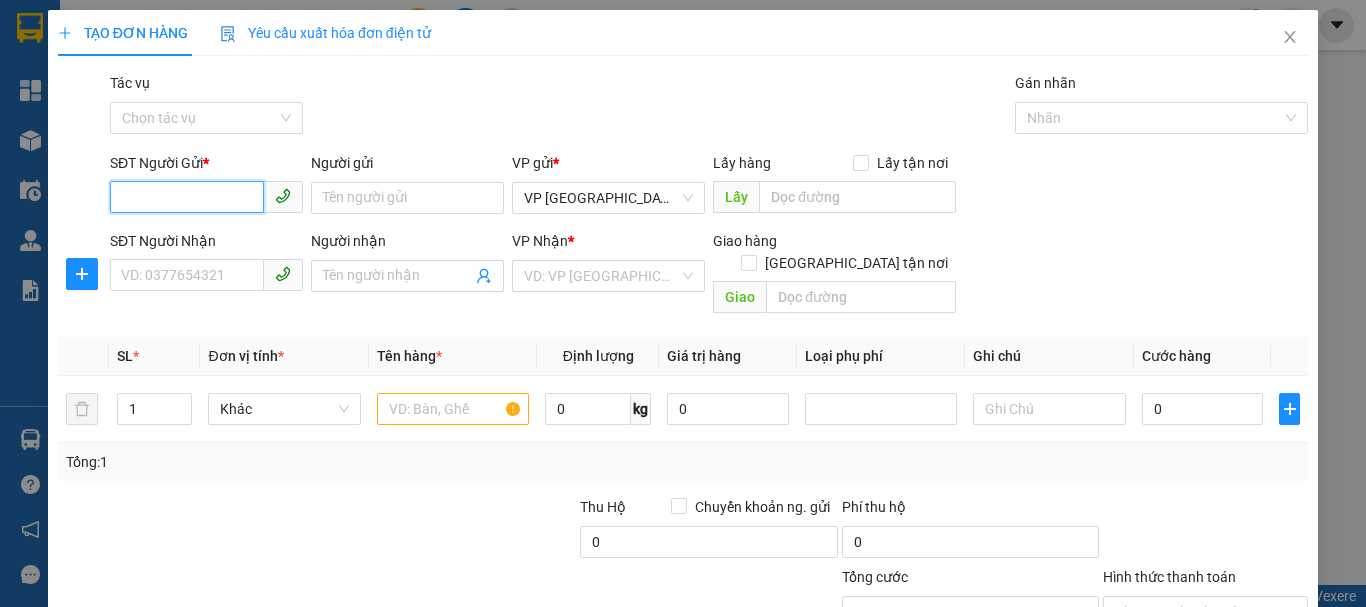
click at [190, 211] on input "SĐT Người Gửi *" at bounding box center [187, 197] width 154 height 32
click at [195, 214] on div "SĐT Người Gửi * VD: 0371234567" at bounding box center [206, 187] width 193 height 70
click at [211, 290] on input "SĐT Người Nhận" at bounding box center [187, 275] width 154 height 32
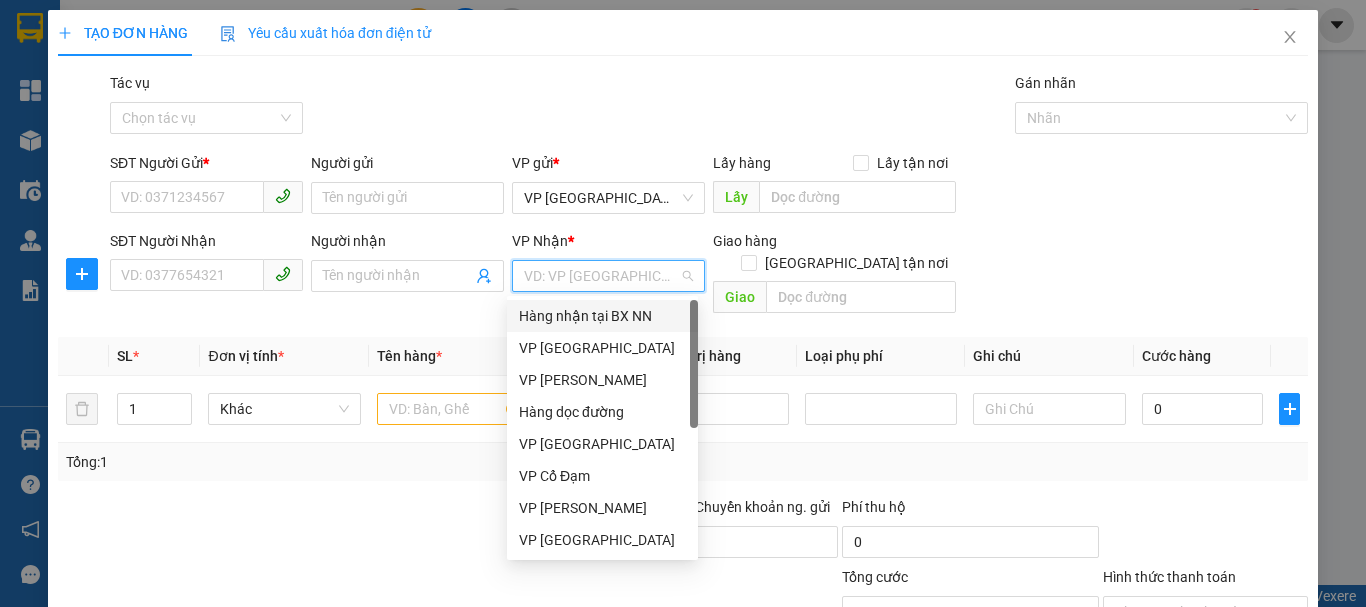
click at [547, 274] on input "search" at bounding box center [601, 276] width 155 height 30
click at [586, 375] on div "VP [PERSON_NAME]" at bounding box center [602, 380] width 167 height 22
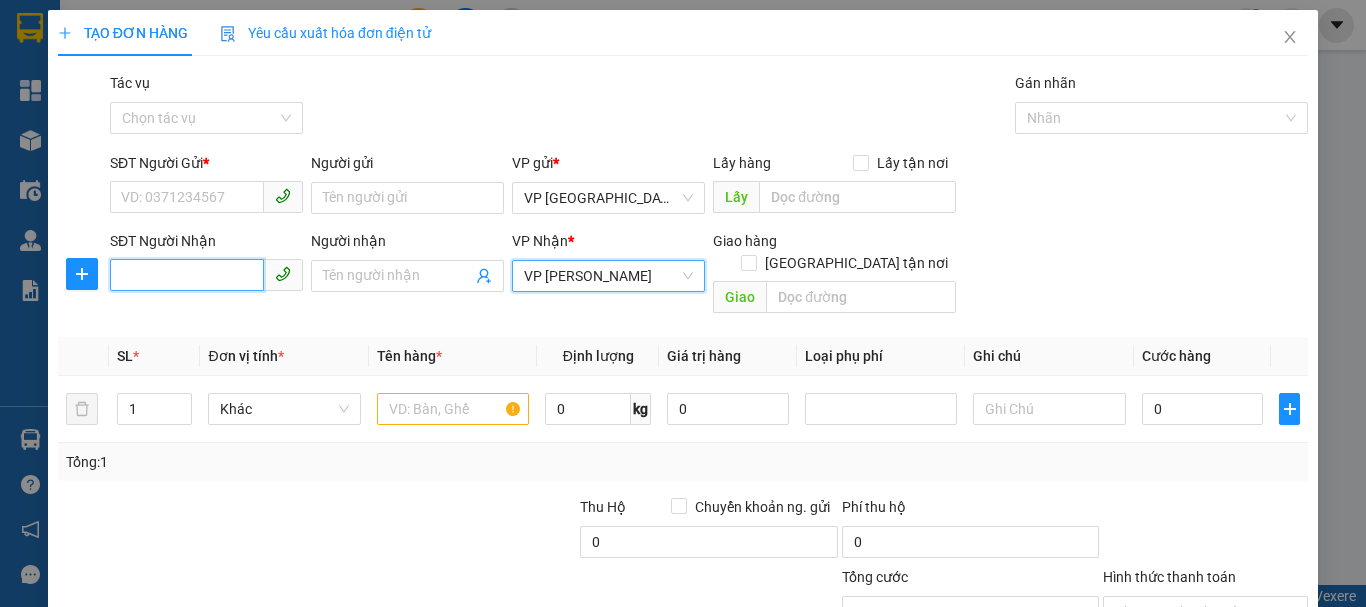
click at [226, 287] on input "SĐT Người Nhận" at bounding box center [187, 275] width 154 height 32
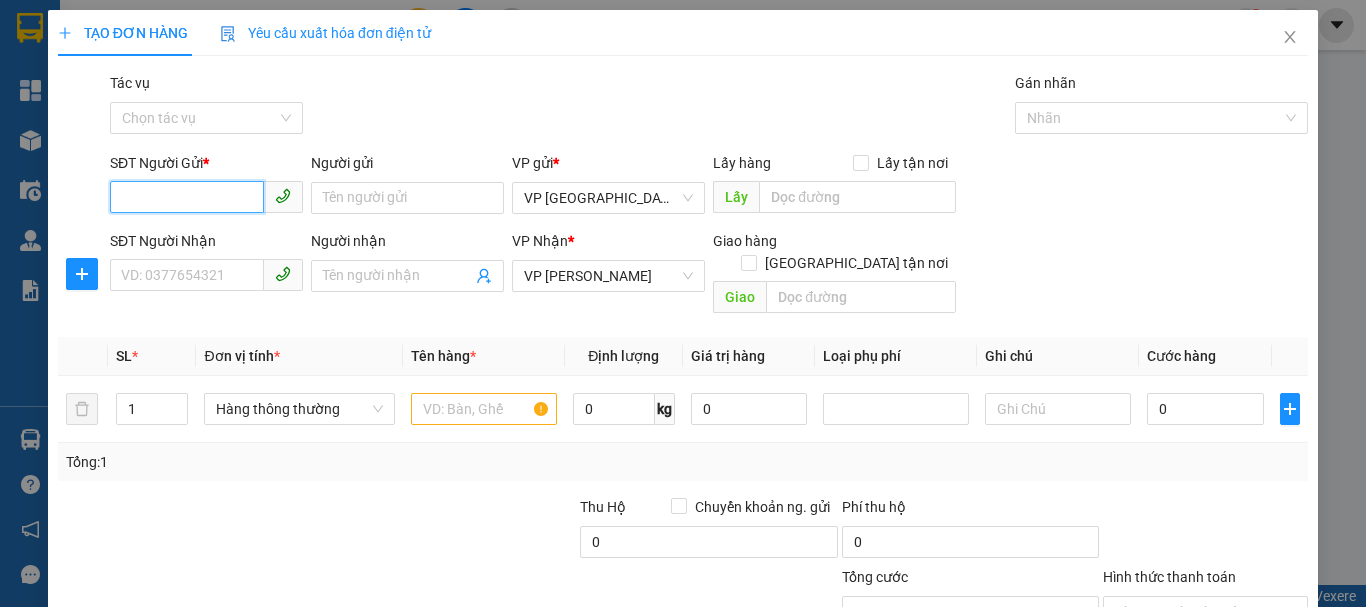
click at [205, 196] on input "SĐT Người Gửi *" at bounding box center [187, 197] width 154 height 32
click at [205, 196] on input "033" at bounding box center [187, 197] width 154 height 32
type input "0865805037"
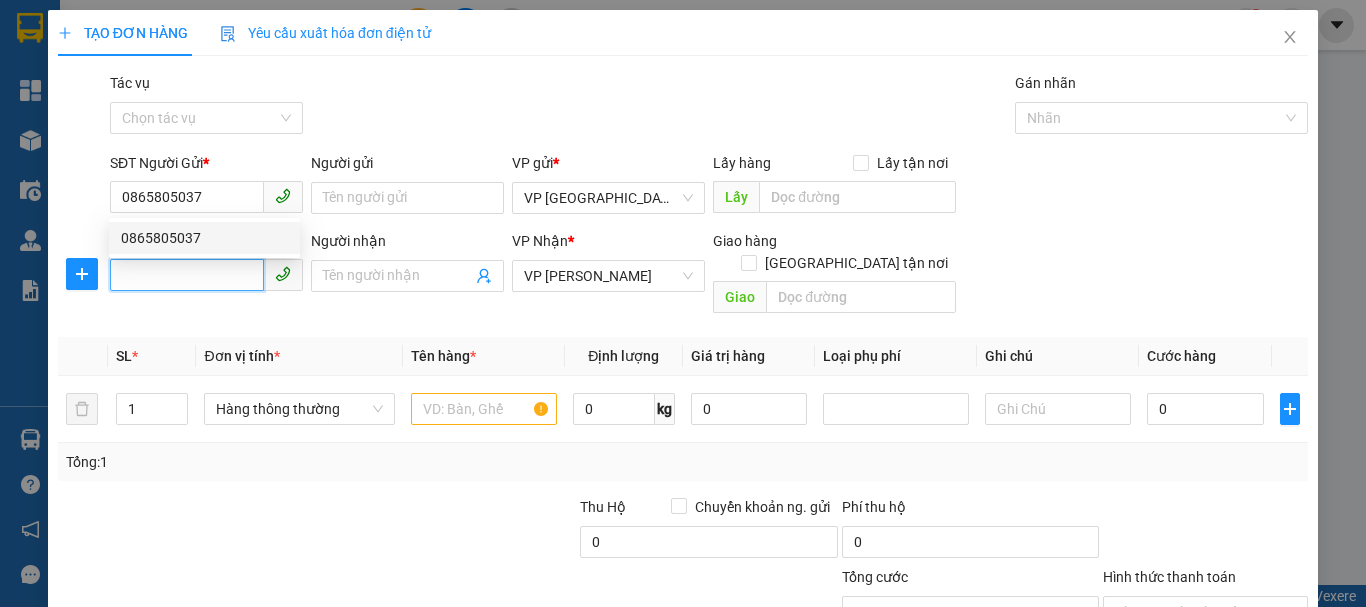
click at [211, 284] on input "SĐT Người Nhận" at bounding box center [187, 275] width 154 height 32
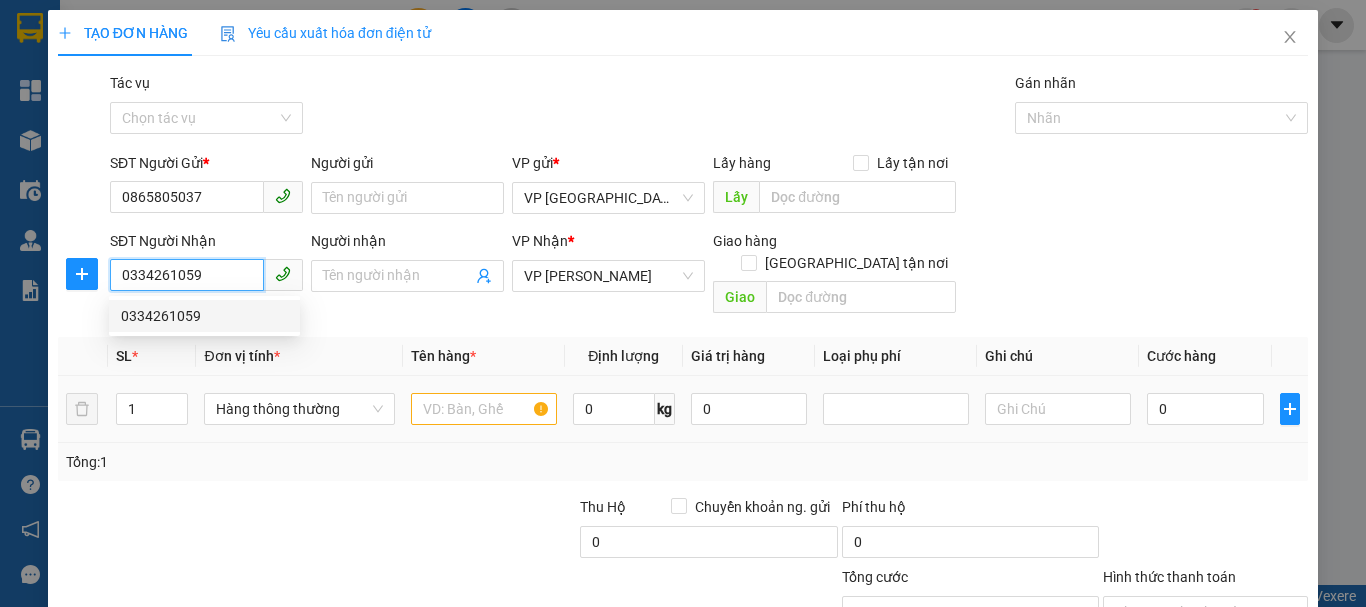
type input "0334261059"
click at [453, 393] on input "text" at bounding box center [484, 409] width 146 height 32
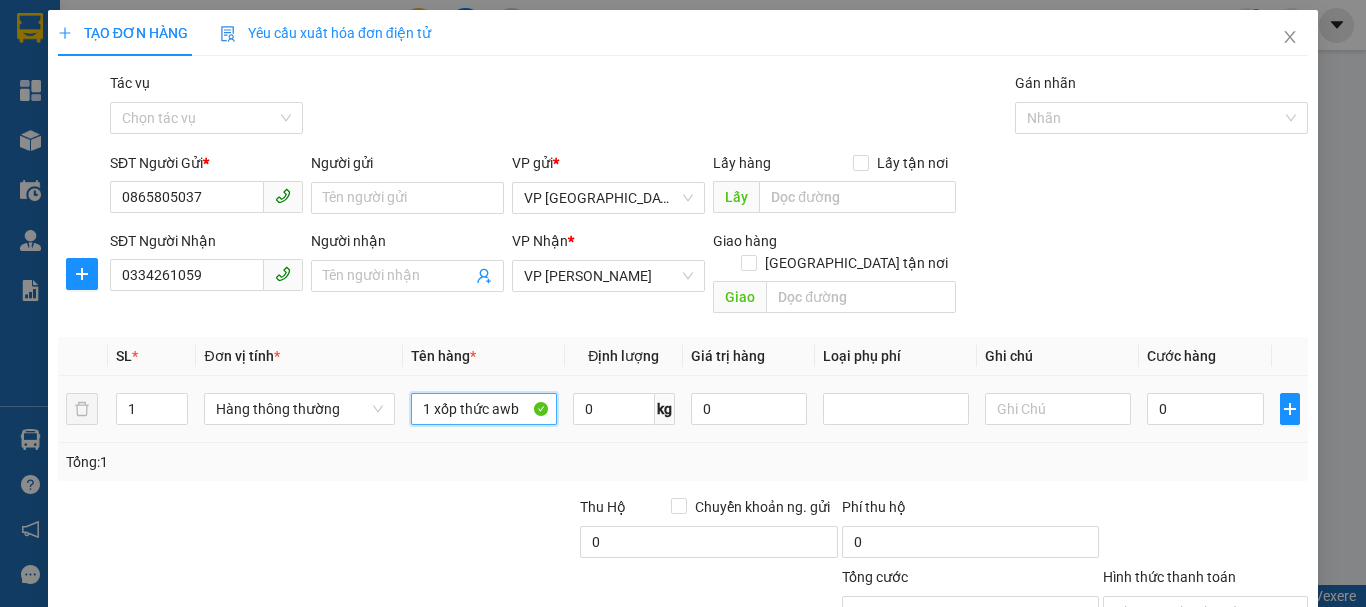
click at [438, 393] on input "1 xốp thức awb" at bounding box center [484, 409] width 146 height 32
drag, startPoint x: 431, startPoint y: 388, endPoint x: 523, endPoint y: 394, distance: 92.2
click at [523, 394] on input "1 xốp thức awb" at bounding box center [484, 409] width 146 height 32
type input "1 XỐP TA"
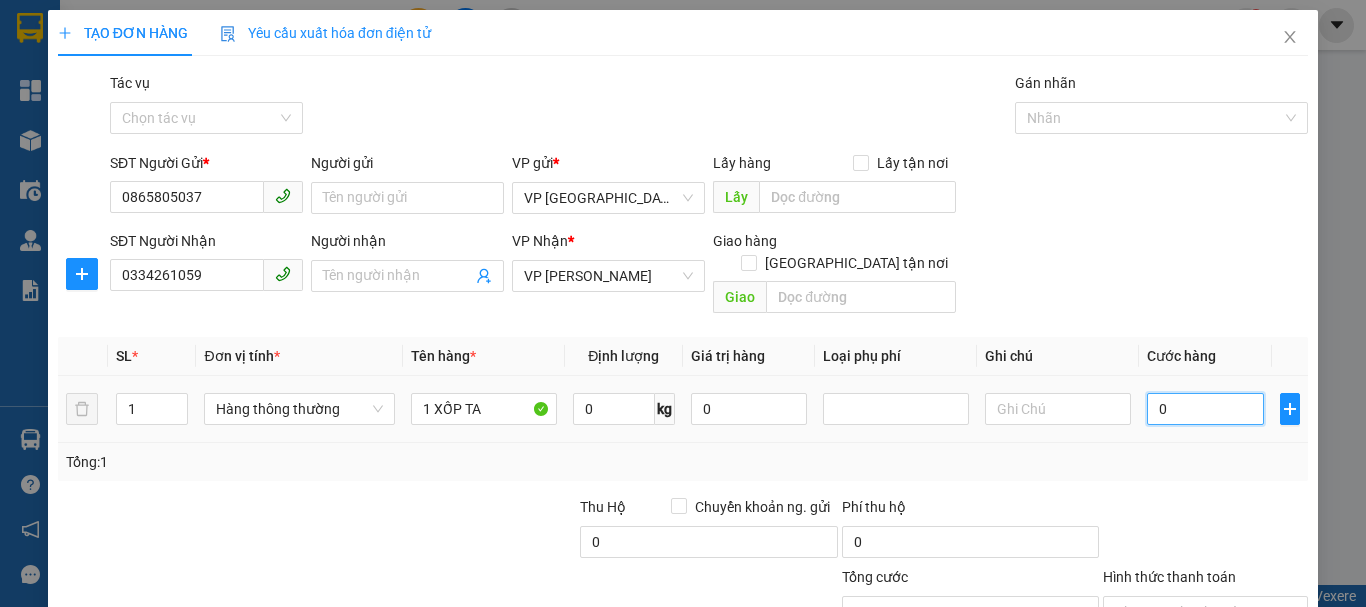
click at [1195, 393] on input "0" at bounding box center [1205, 409] width 117 height 32
type input "5"
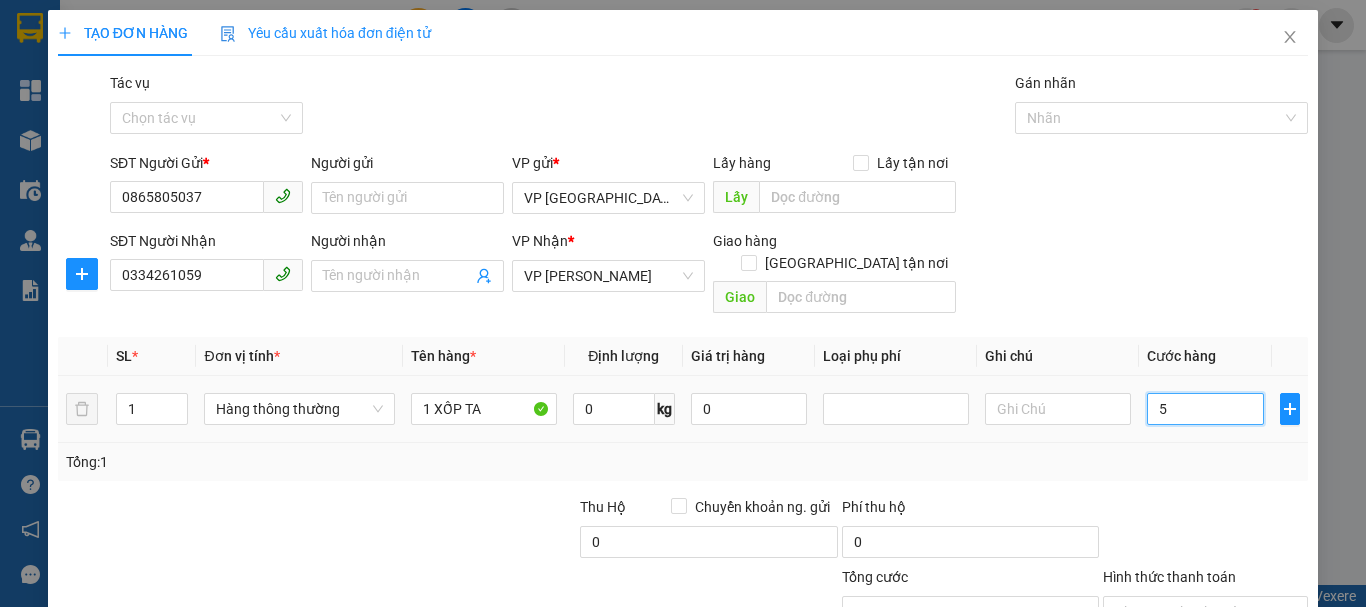
type input "50"
type input "500"
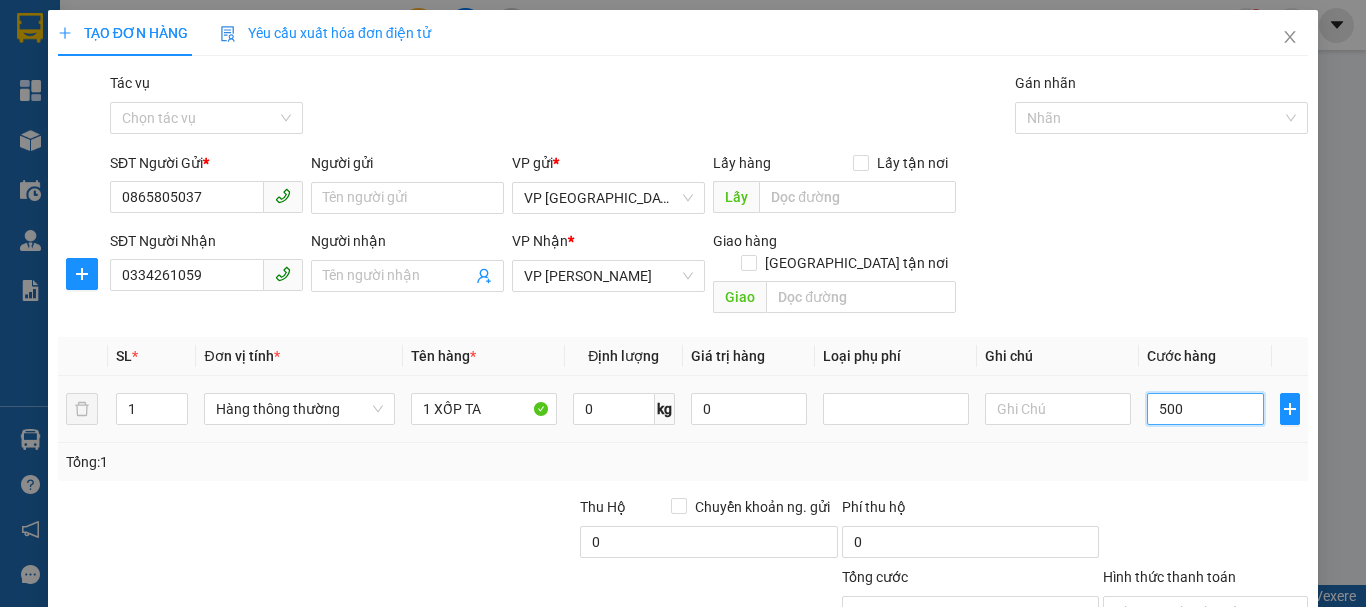
type input "500"
type input "5.000"
type input "50.000"
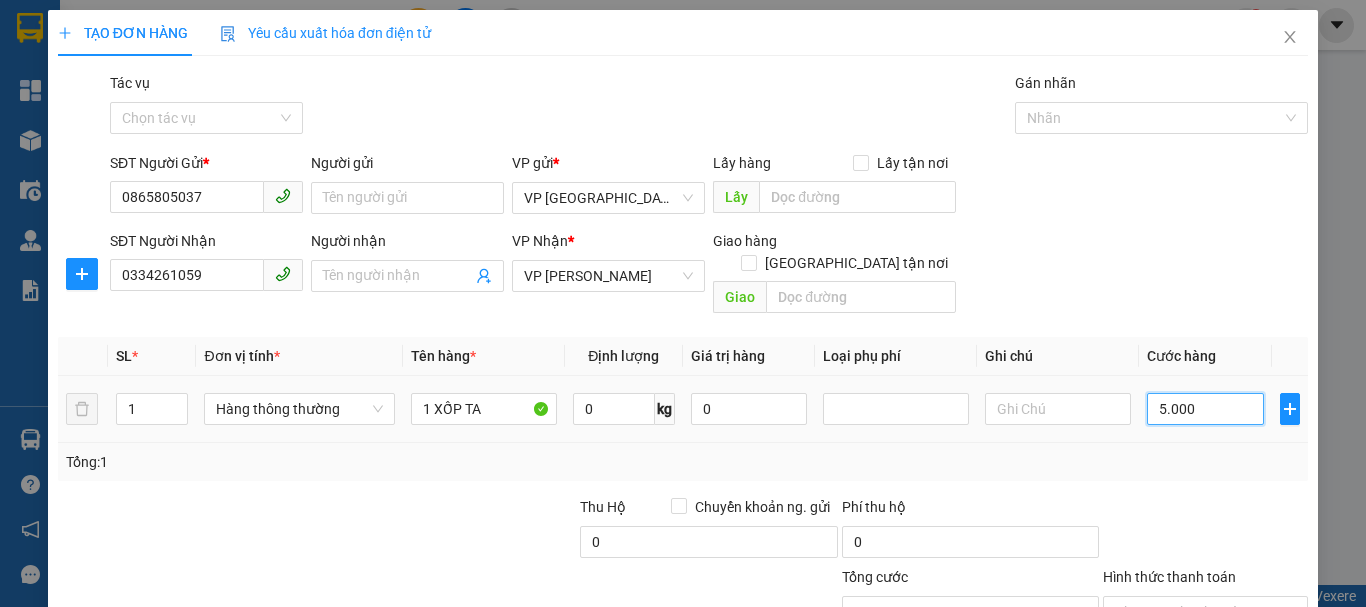
type input "50.000"
click at [1173, 451] on div "Tổng: 1" at bounding box center [683, 462] width 1250 height 38
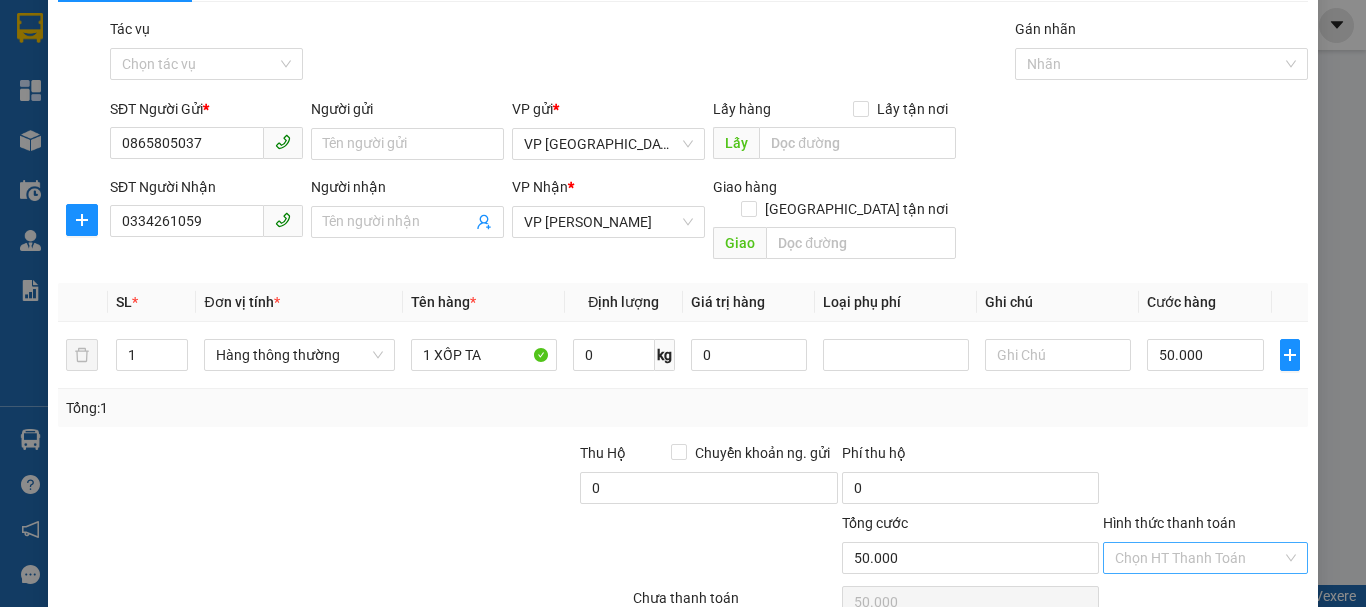
scroll to position [133, 0]
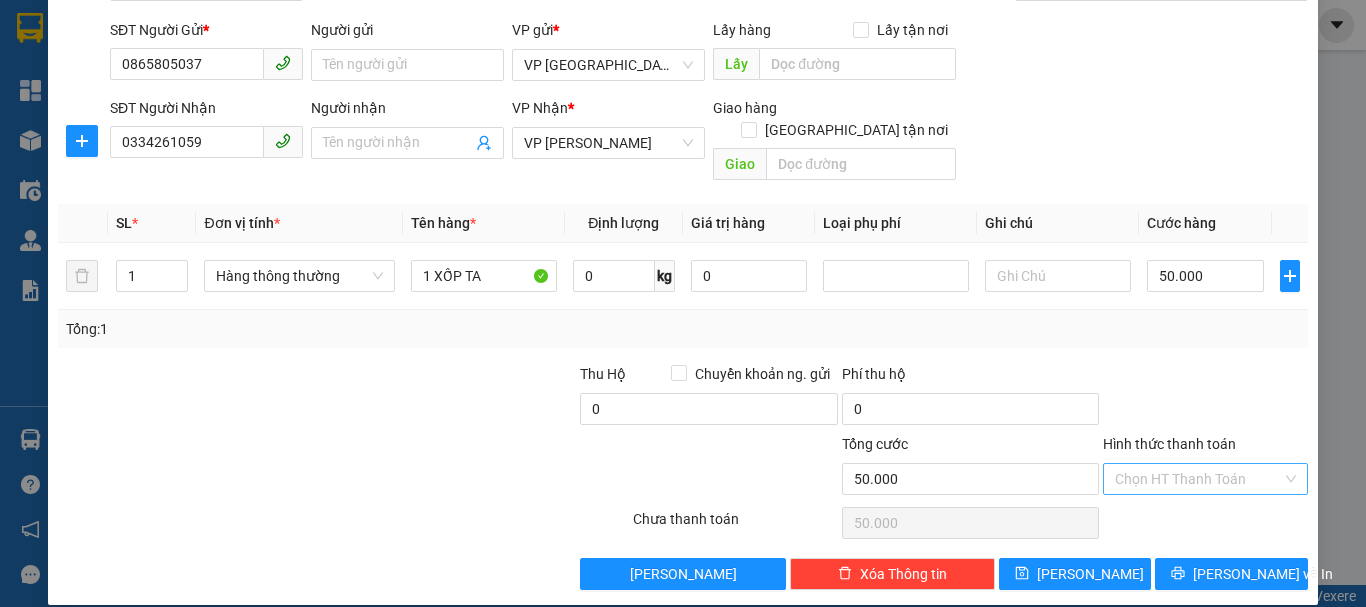
click at [1136, 464] on input "Hình thức thanh toán" at bounding box center [1198, 479] width 167 height 30
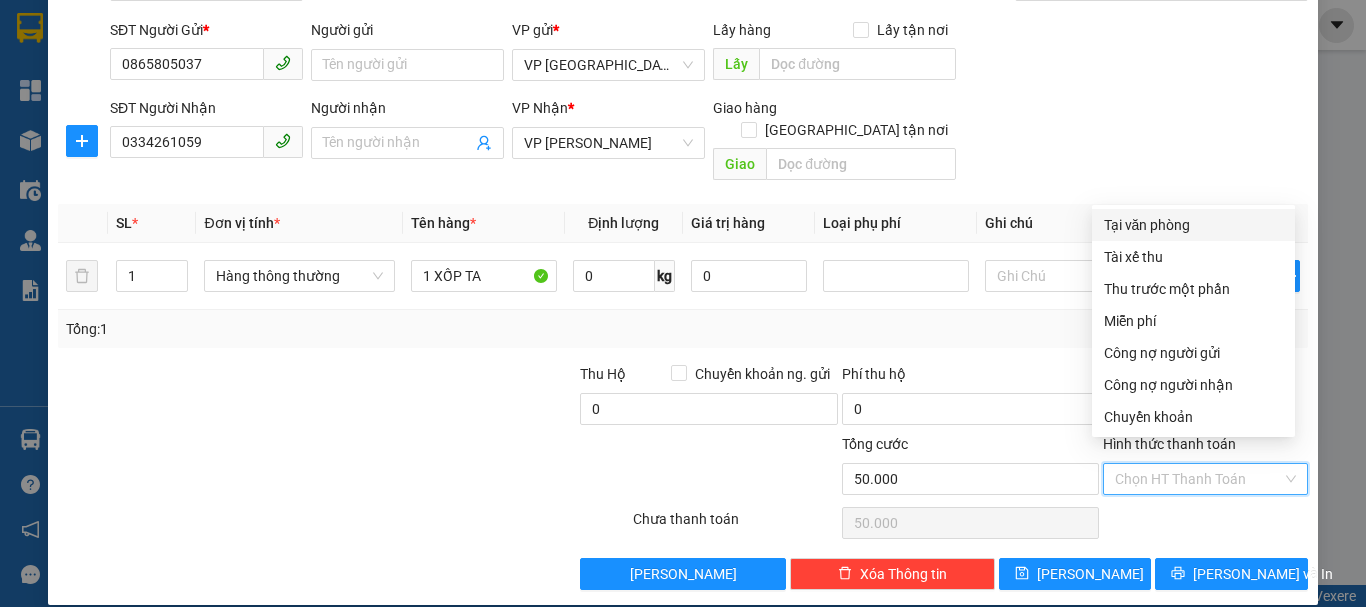
click at [1145, 230] on div "Tại văn phòng" at bounding box center [1193, 225] width 179 height 22
type input "0"
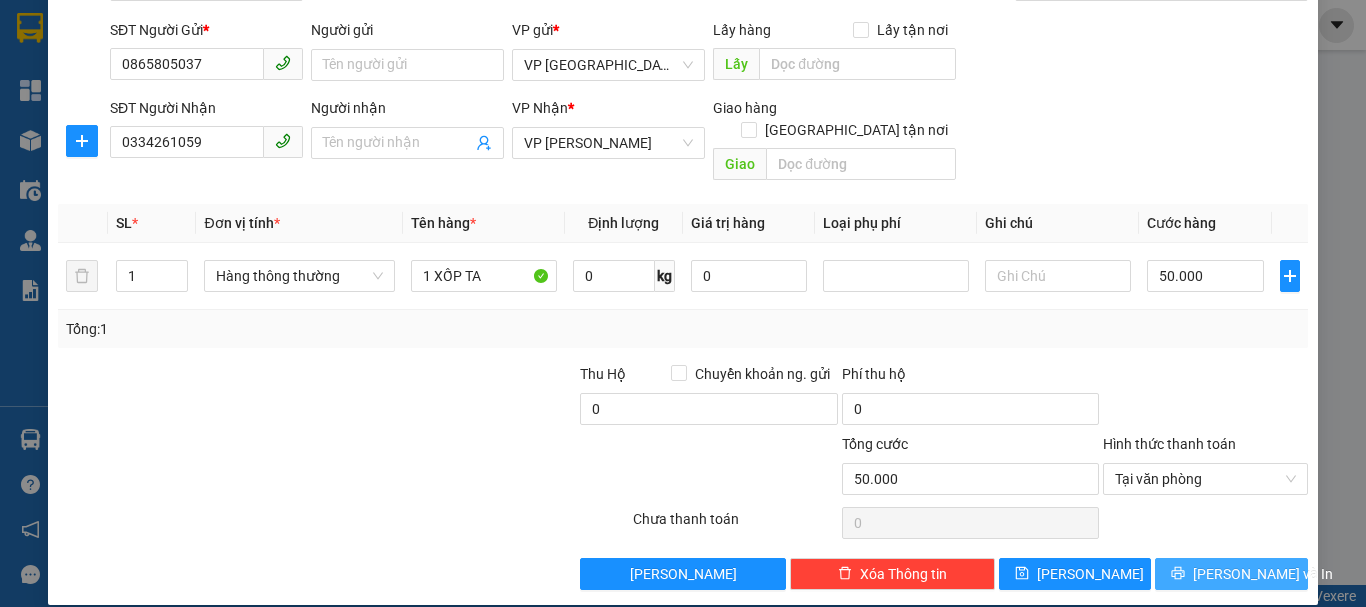
click at [1235, 563] on span "[PERSON_NAME] và In" at bounding box center [1263, 574] width 140 height 22
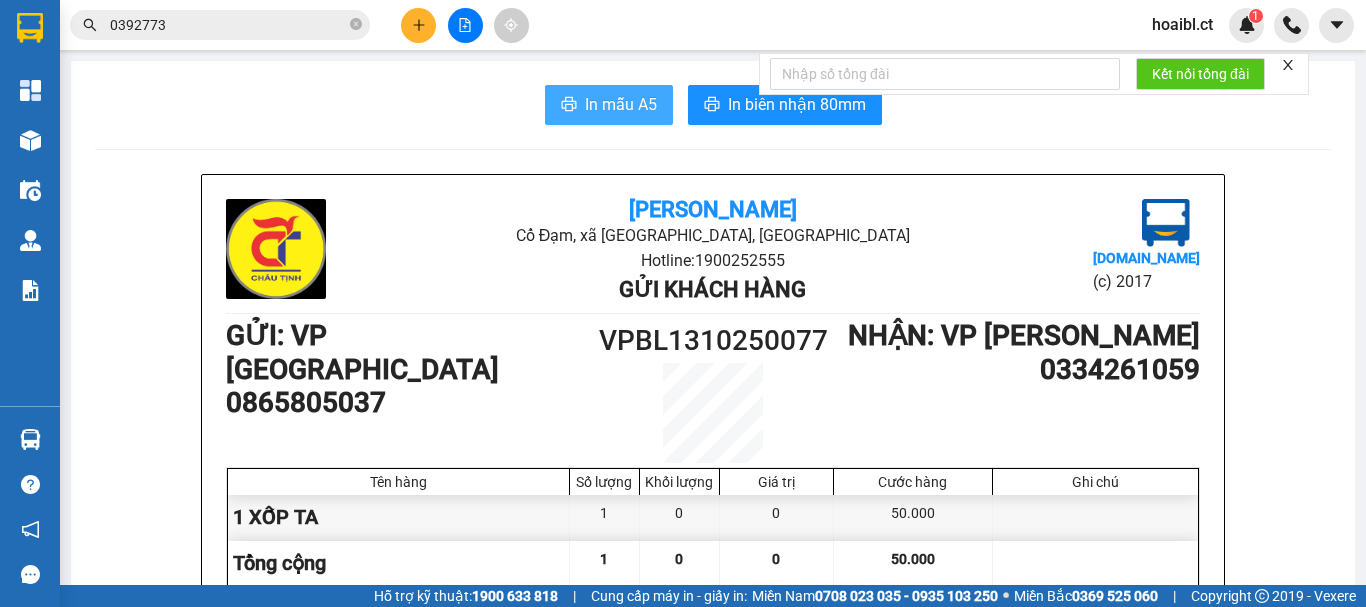
click at [561, 114] on span "printer" at bounding box center [569, 105] width 16 height 19
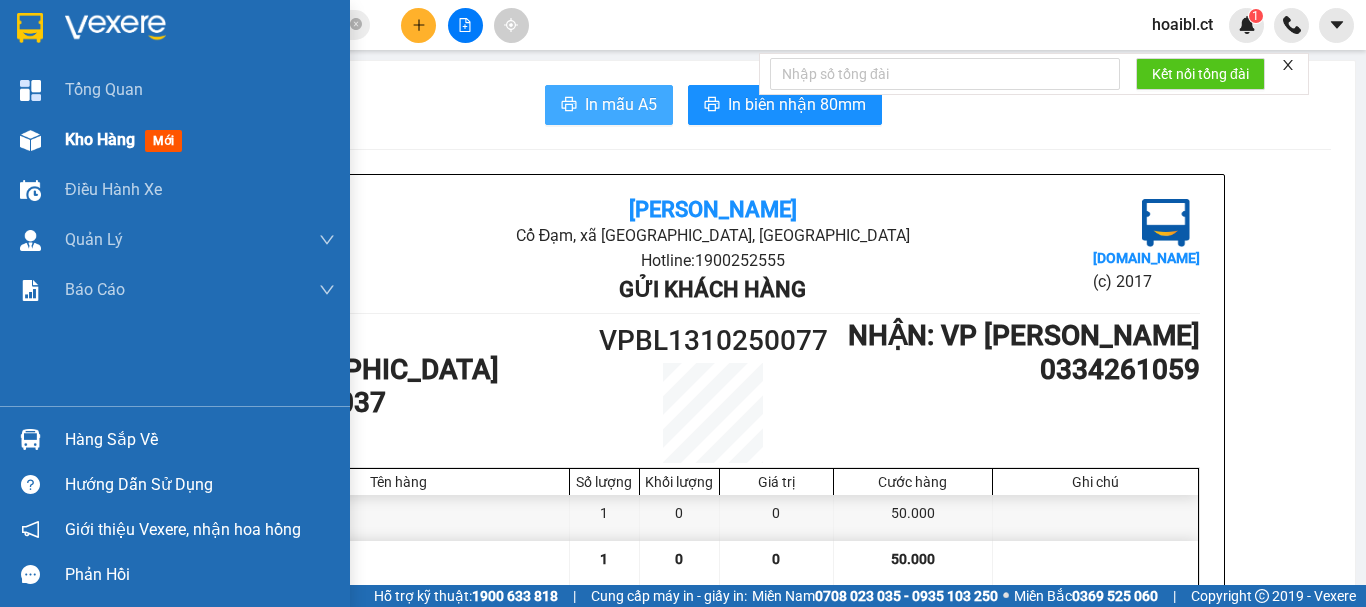
click at [52, 119] on div "Kho hàng mới" at bounding box center [175, 140] width 350 height 50
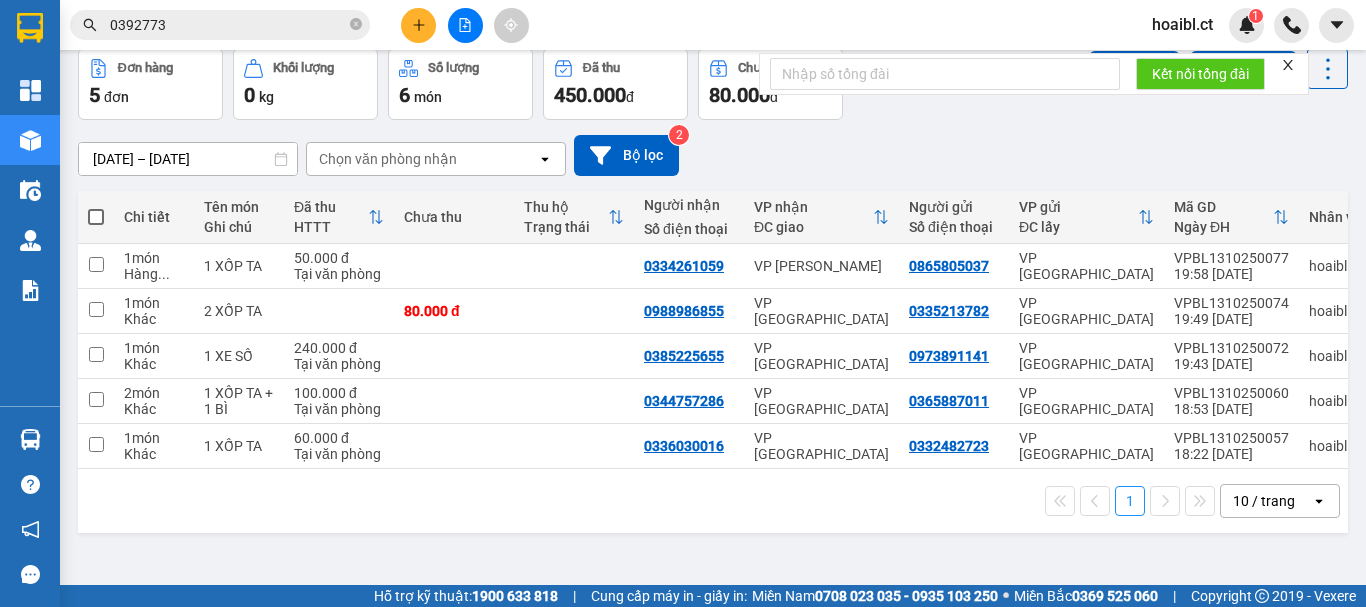
scroll to position [92, 0]
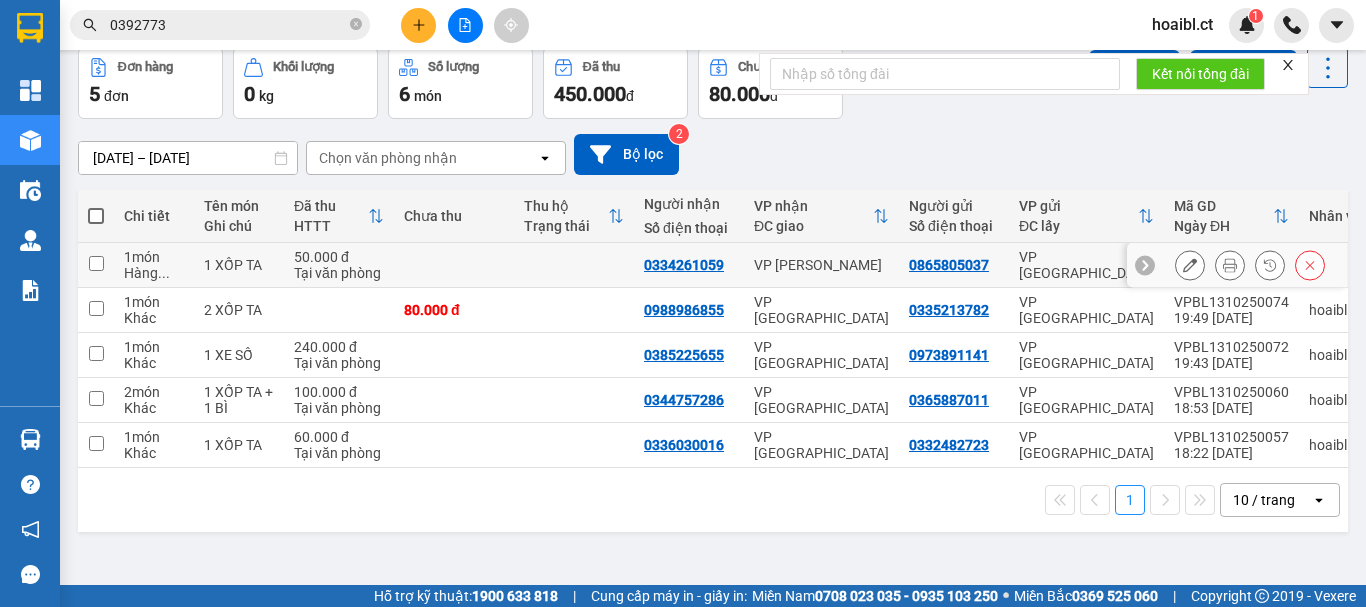
click at [101, 259] on input "checkbox" at bounding box center [96, 263] width 15 height 15
checkbox input "true"
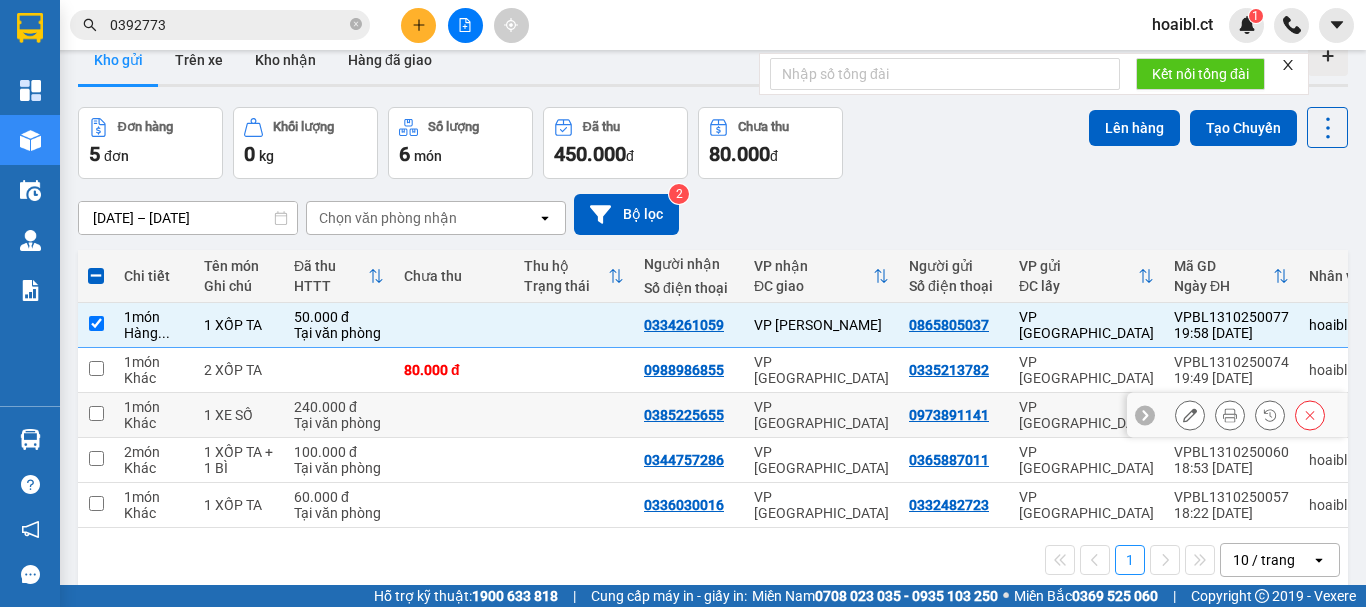
scroll to position [0, 0]
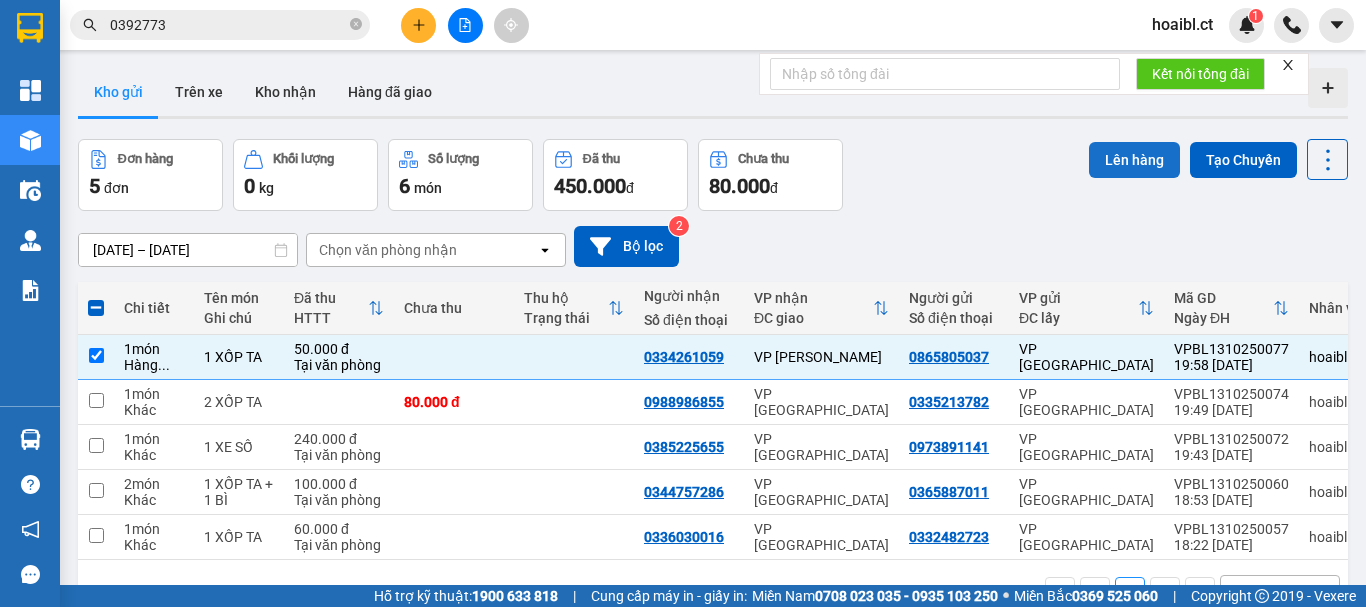
click at [1134, 162] on button "Lên hàng" at bounding box center [1134, 160] width 91 height 36
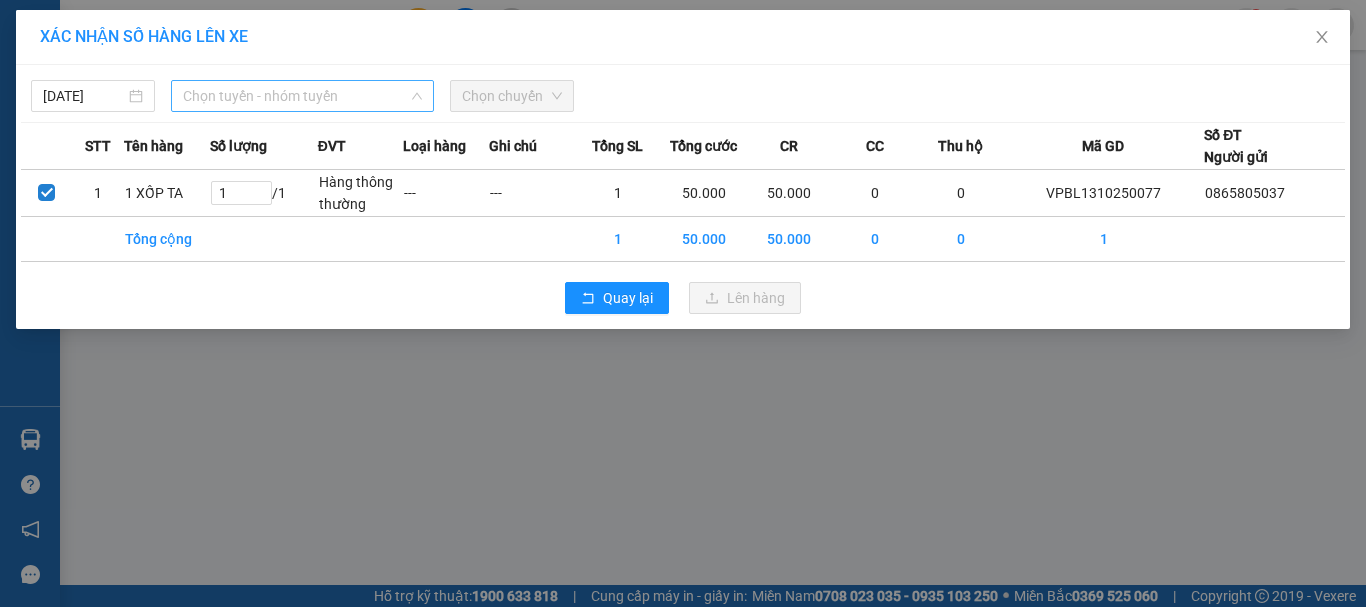
click at [239, 98] on span "Chọn tuyến - nhóm tuyến" at bounding box center [302, 96] width 239 height 30
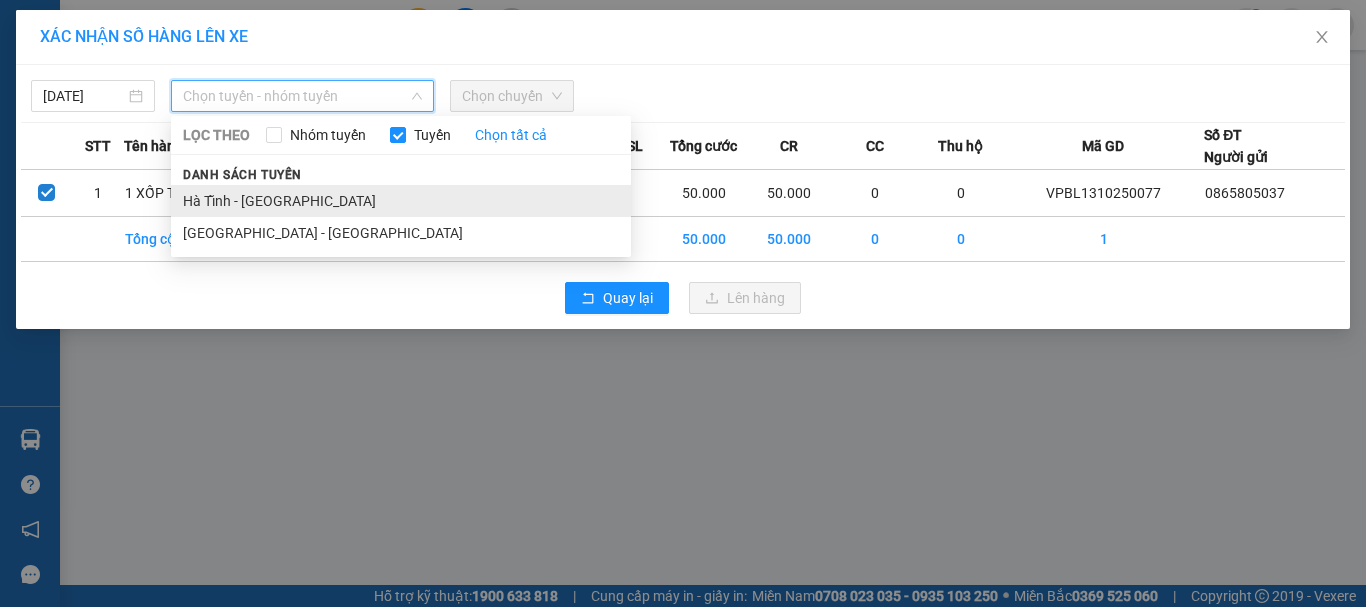
click at [279, 202] on li "Hà Tĩnh - [GEOGRAPHIC_DATA]" at bounding box center [401, 201] width 460 height 32
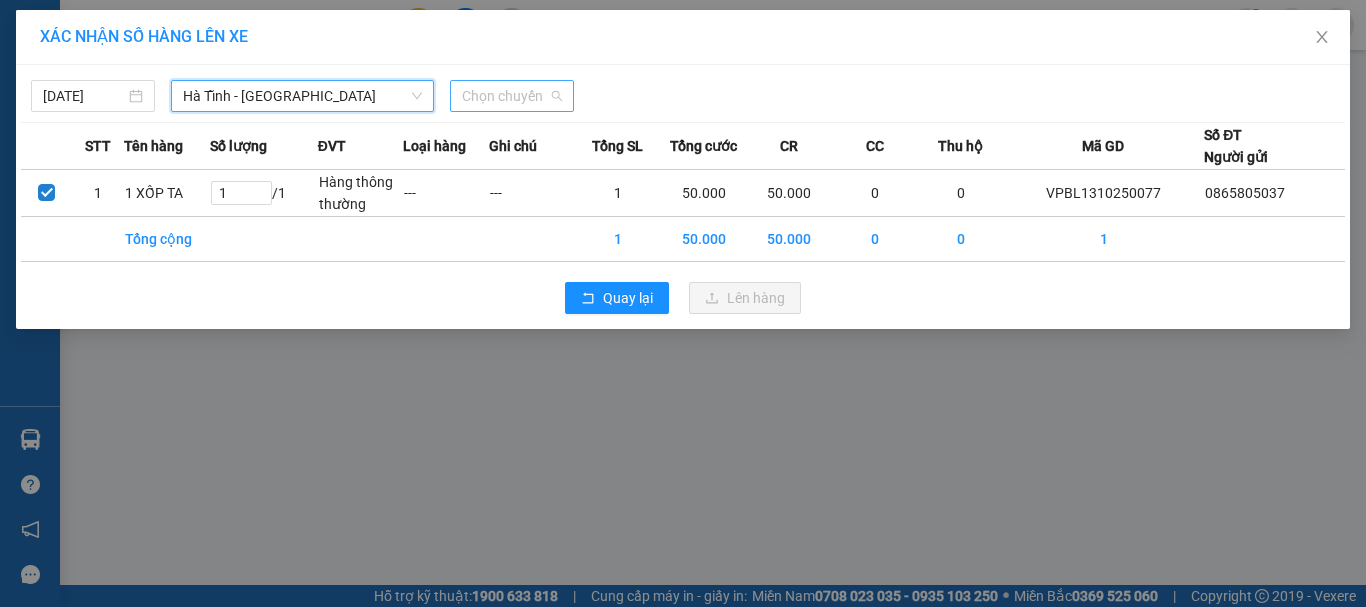
click at [511, 88] on span "Chọn chuyến" at bounding box center [512, 96] width 100 height 30
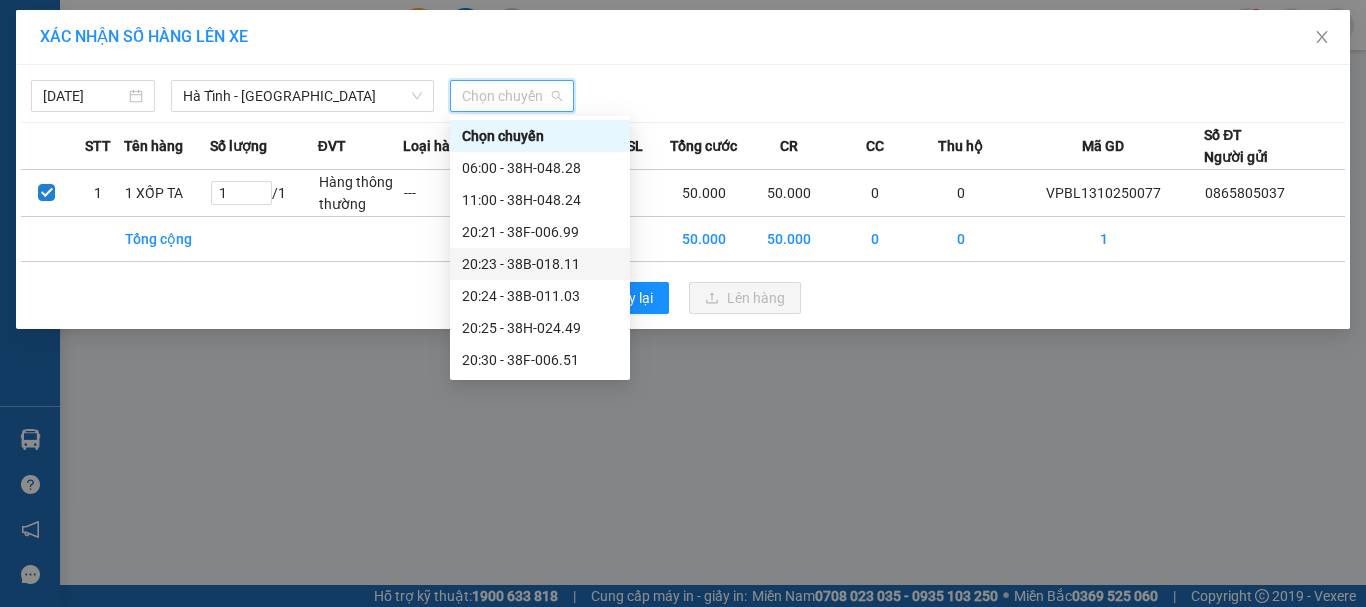
click at [538, 263] on div "20:23 - 38B-018.11" at bounding box center [540, 264] width 156 height 22
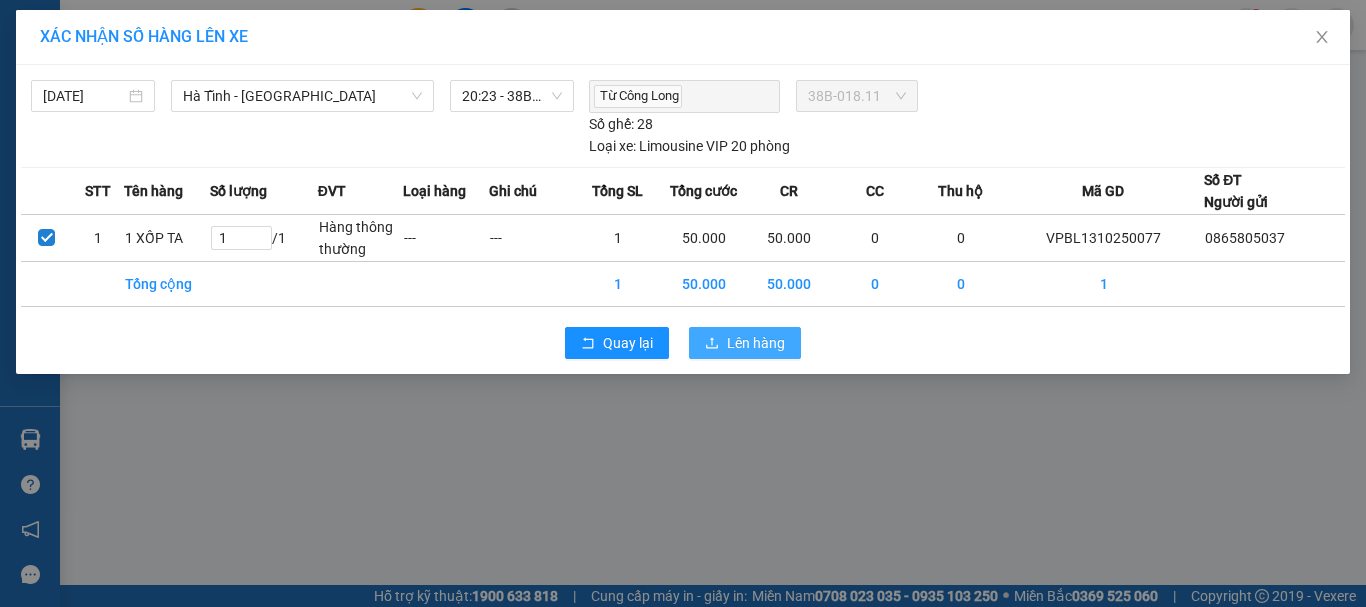
click at [777, 348] on span "Lên hàng" at bounding box center [756, 343] width 58 height 22
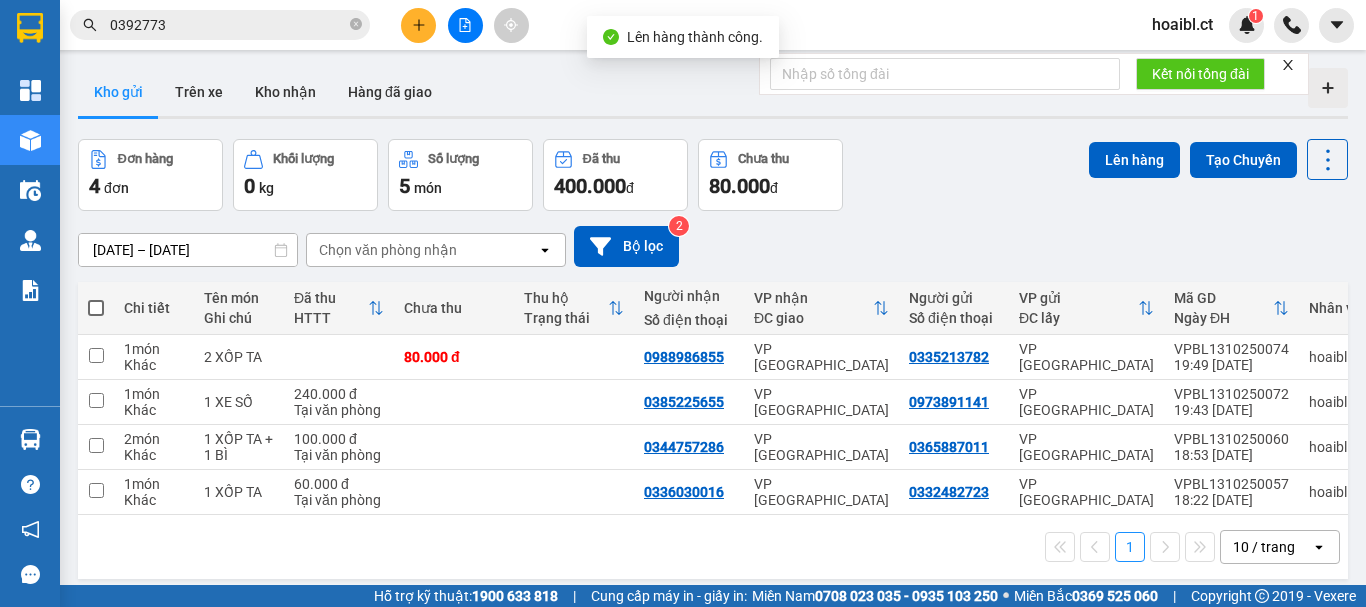
click at [92, 300] on span at bounding box center [96, 308] width 16 height 16
click at [96, 298] on input "checkbox" at bounding box center [96, 298] width 0 height 0
checkbox input "true"
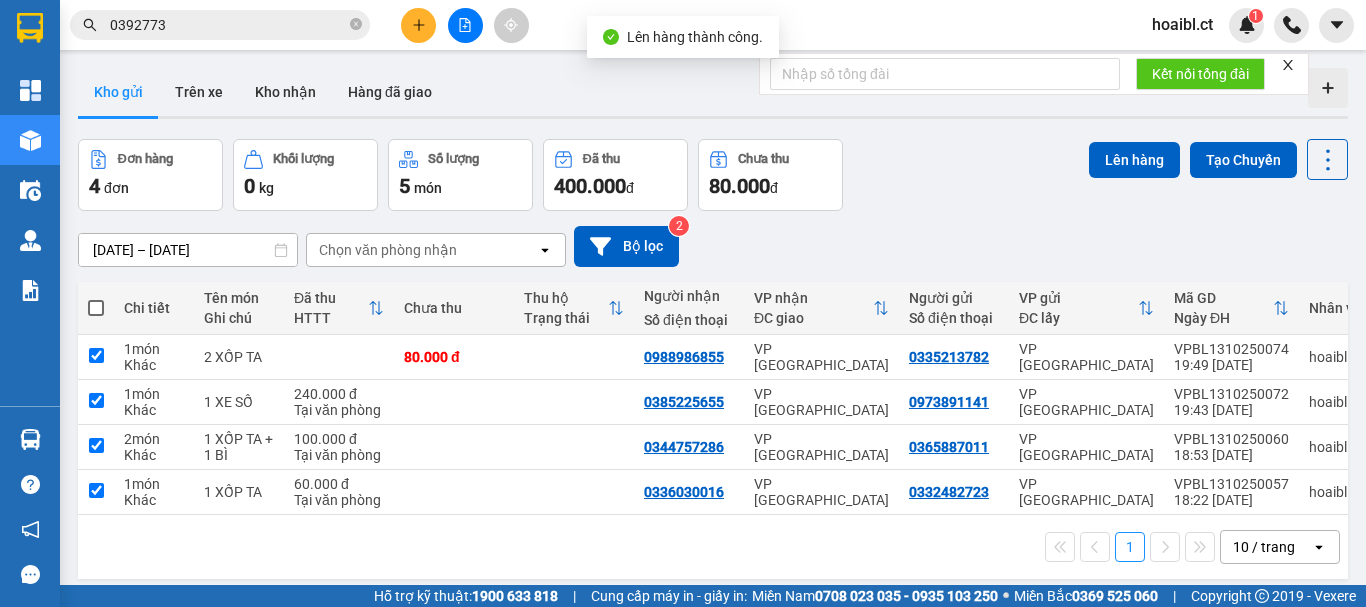
checkbox input "true"
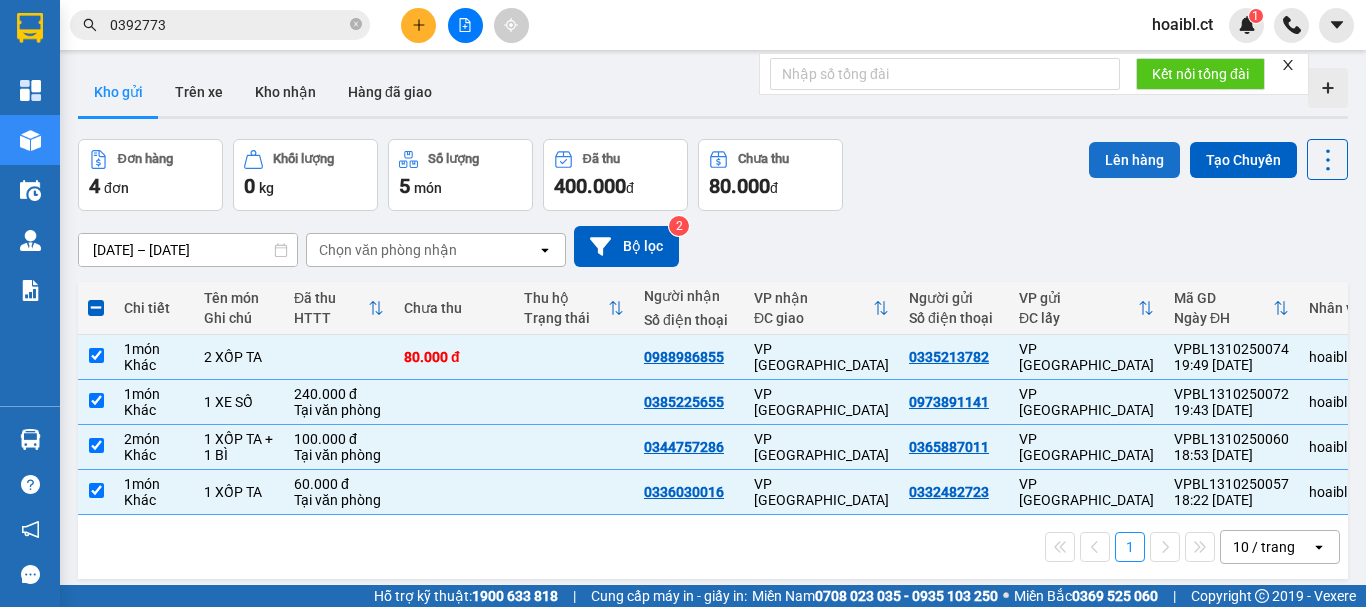
click at [1090, 165] on button "Lên hàng" at bounding box center [1134, 160] width 91 height 36
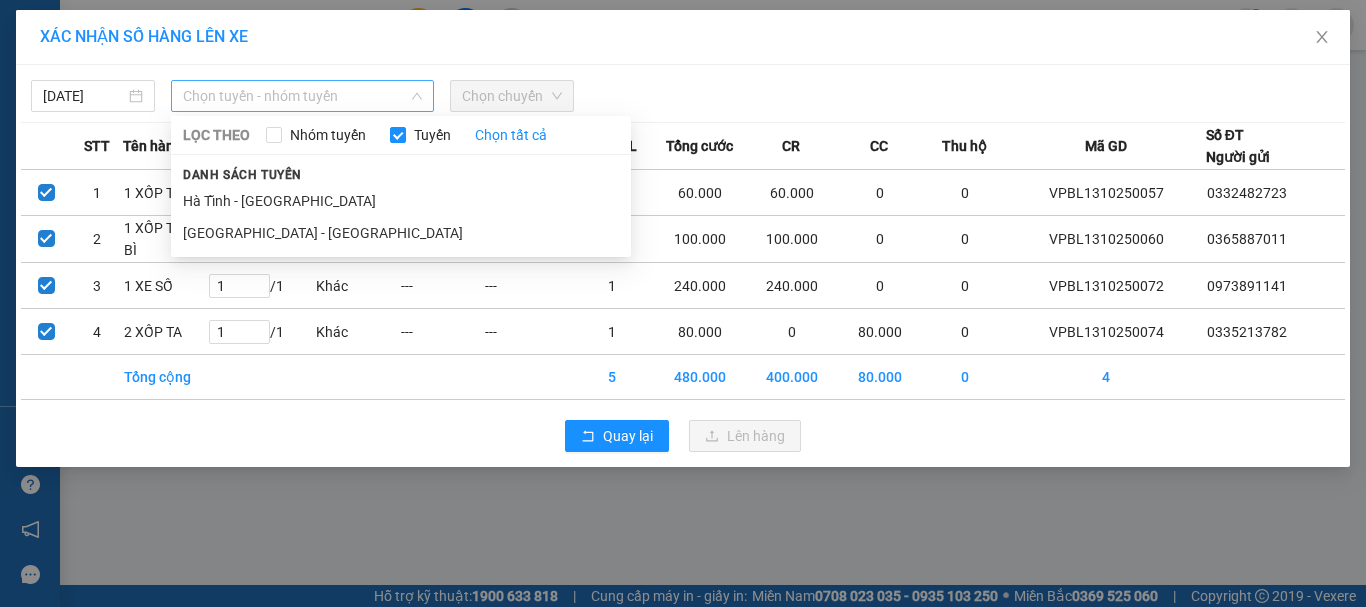
click at [314, 84] on span "Chọn tuyến - nhóm tuyến" at bounding box center [302, 96] width 239 height 30
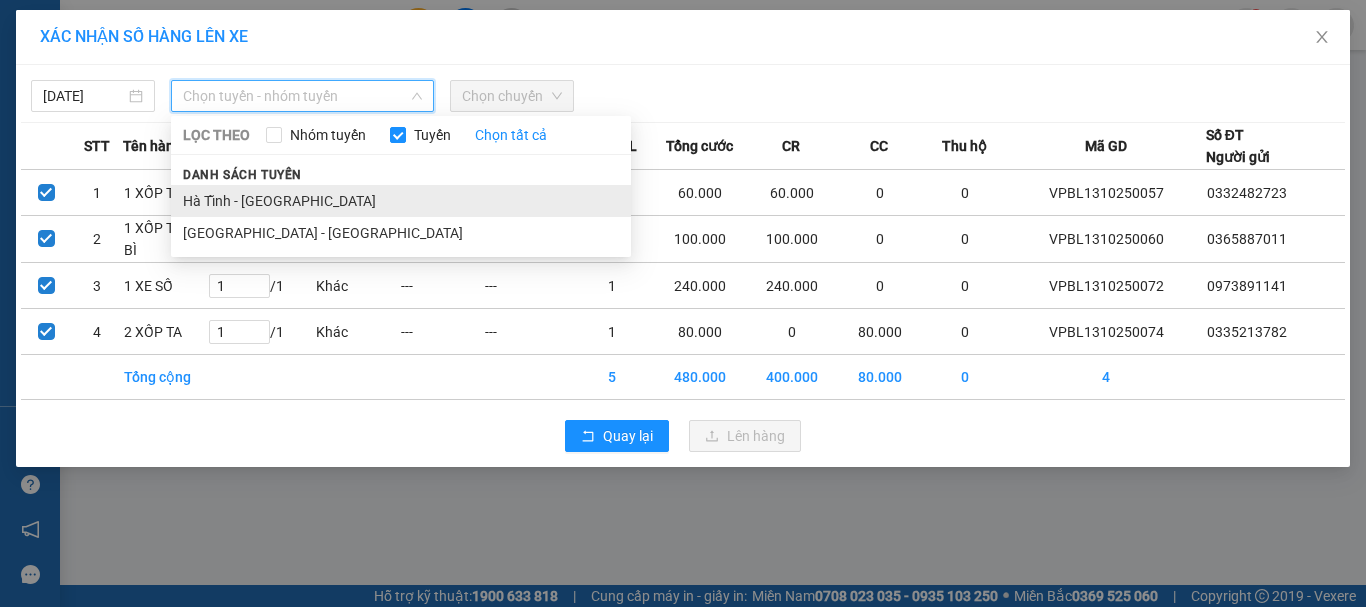
click at [293, 201] on li "Hà Tĩnh - [GEOGRAPHIC_DATA]" at bounding box center [401, 201] width 460 height 32
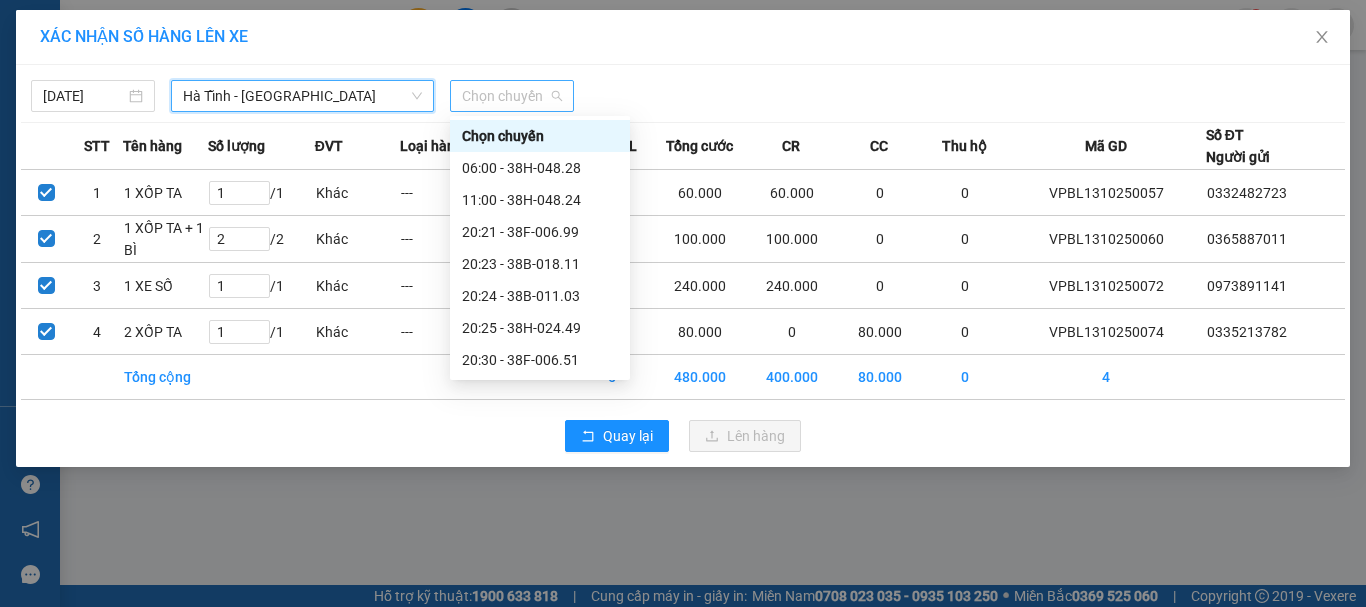
click at [512, 101] on span "Chọn chuyến" at bounding box center [512, 96] width 100 height 30
click at [539, 331] on div "20:25 - 38H-024.49" at bounding box center [540, 328] width 156 height 22
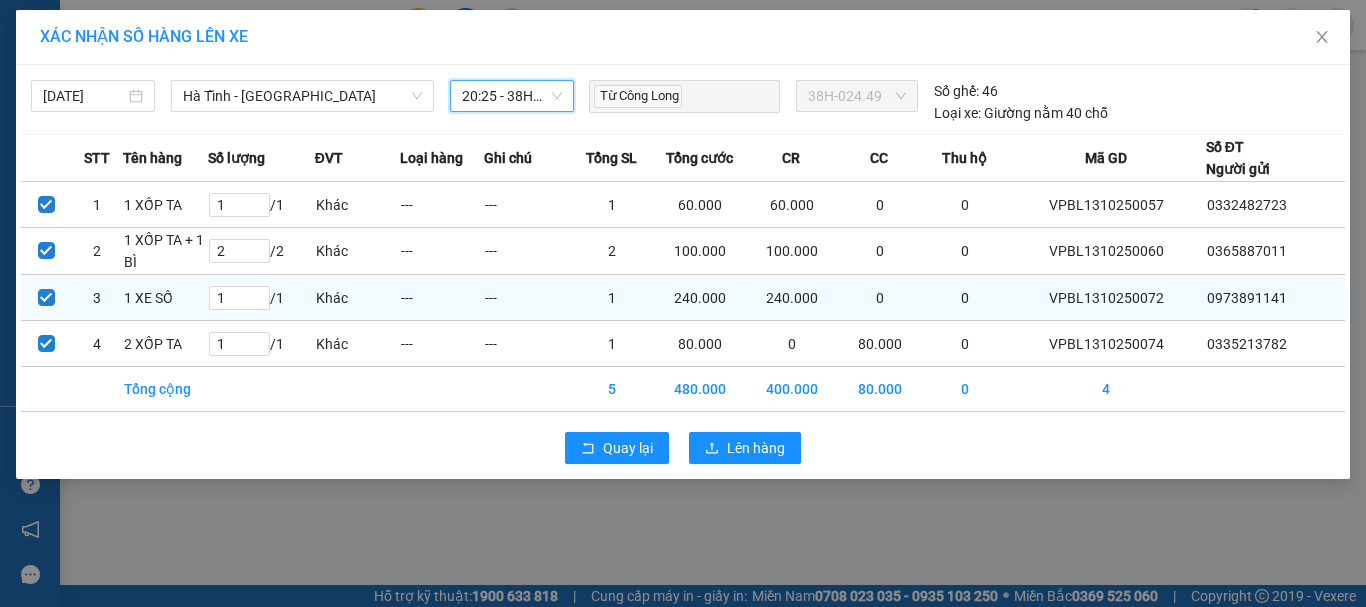
click at [52, 300] on input "checkbox" at bounding box center [46, 297] width 17 height 17
checkbox input "false"
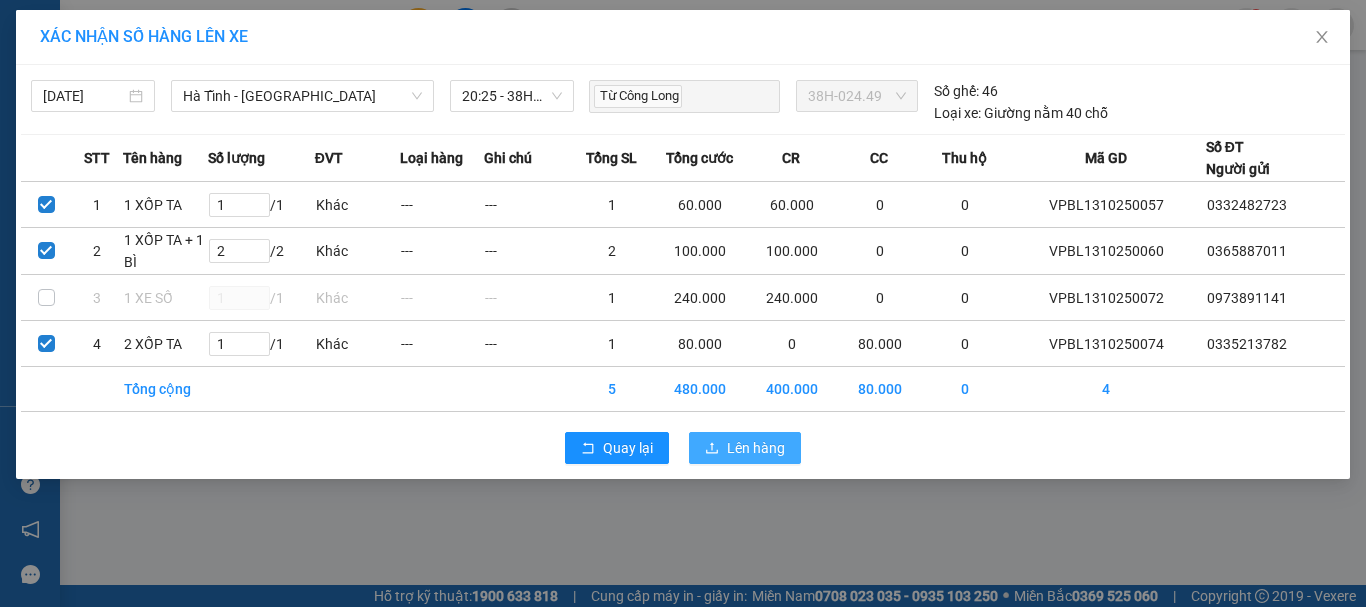
click at [733, 446] on span "Lên hàng" at bounding box center [756, 448] width 58 height 22
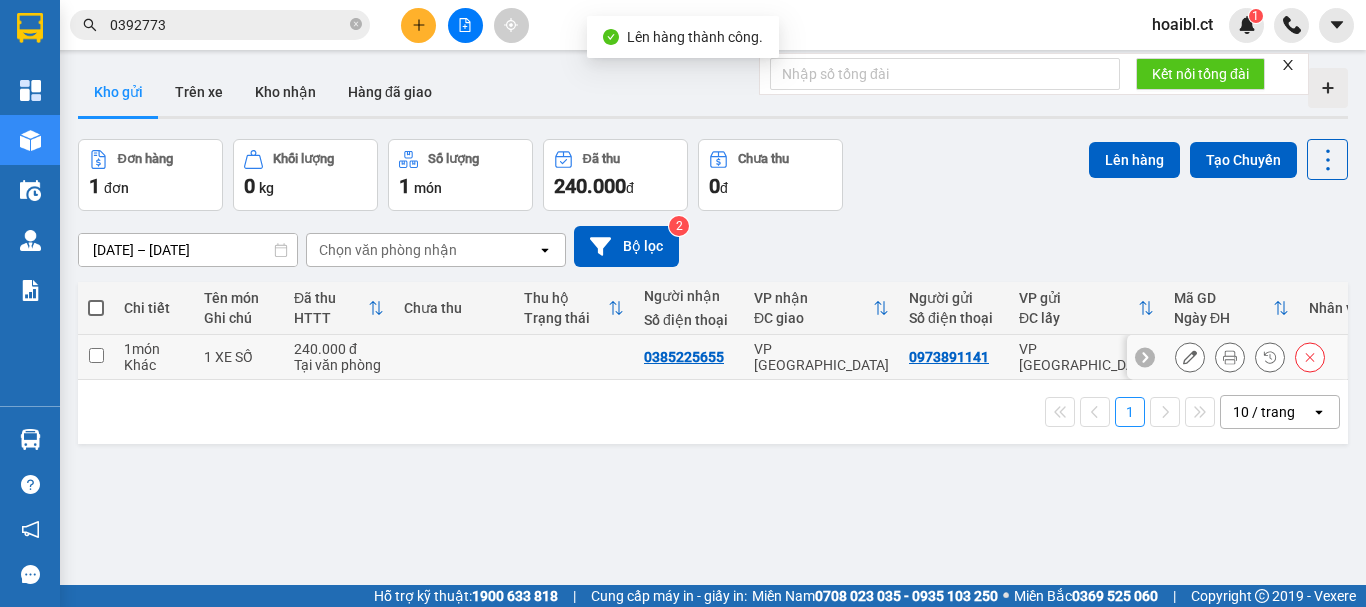
click at [86, 348] on td at bounding box center [96, 357] width 36 height 45
checkbox input "true"
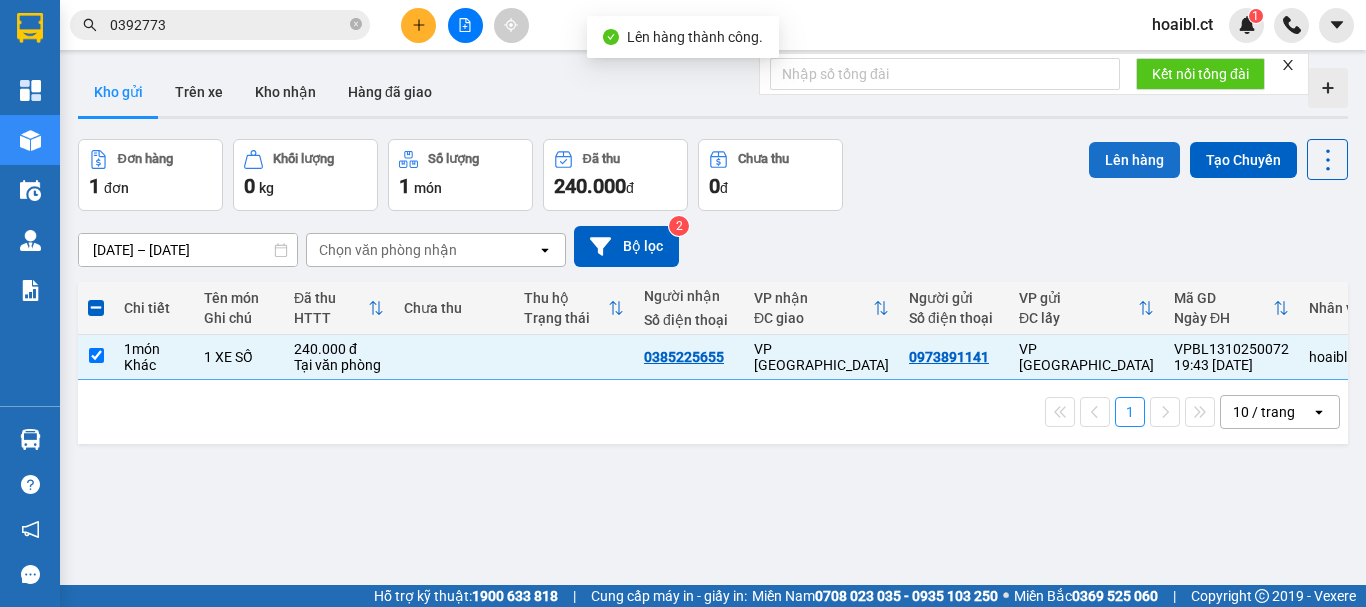
click at [1089, 157] on button "Lên hàng" at bounding box center [1134, 160] width 91 height 36
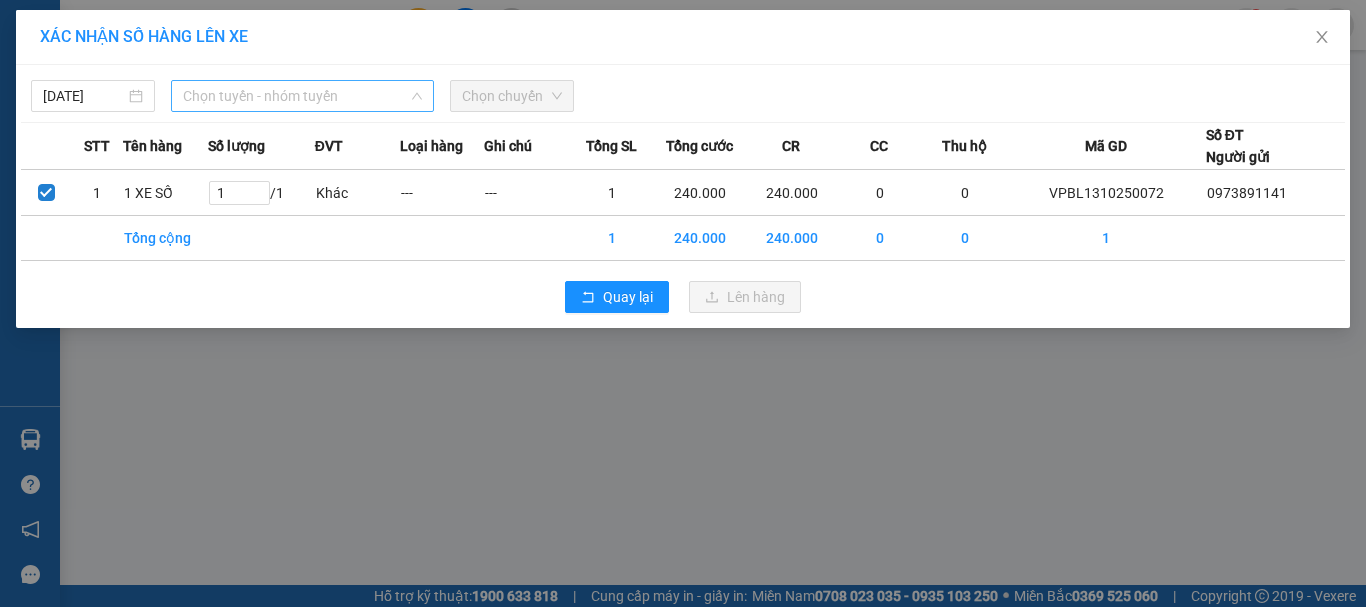
click at [290, 98] on span "Chọn tuyến - nhóm tuyến" at bounding box center [302, 96] width 239 height 30
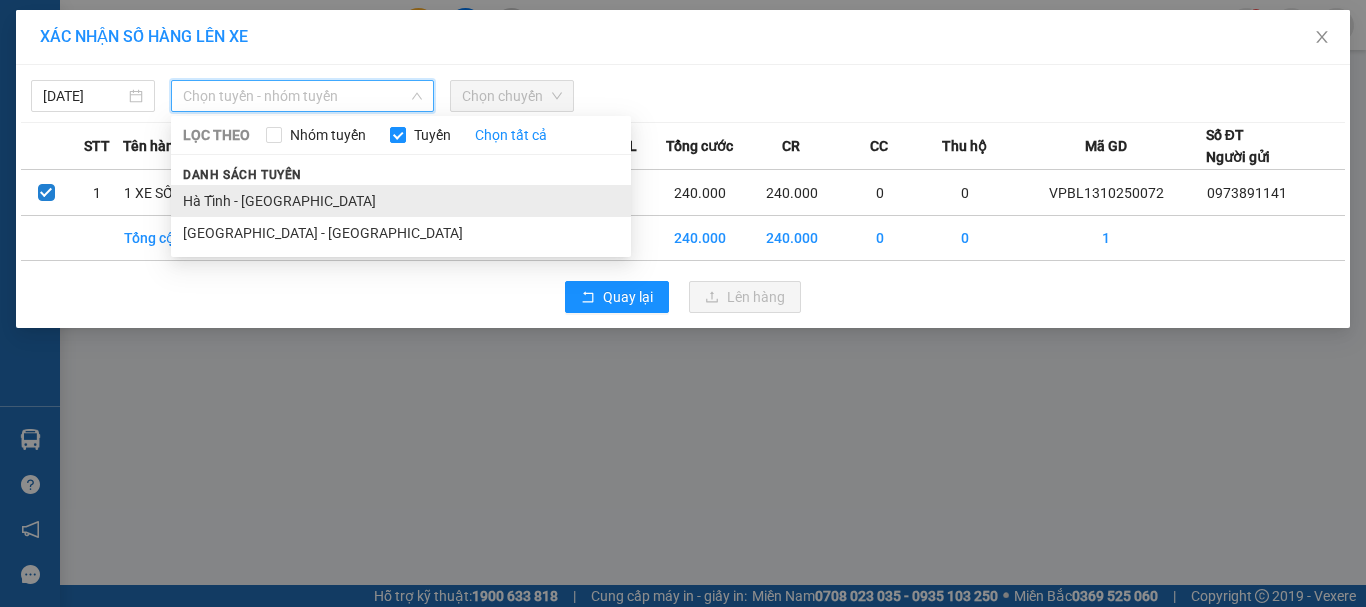
click at [280, 200] on li "Hà Tĩnh - [GEOGRAPHIC_DATA]" at bounding box center [401, 201] width 460 height 32
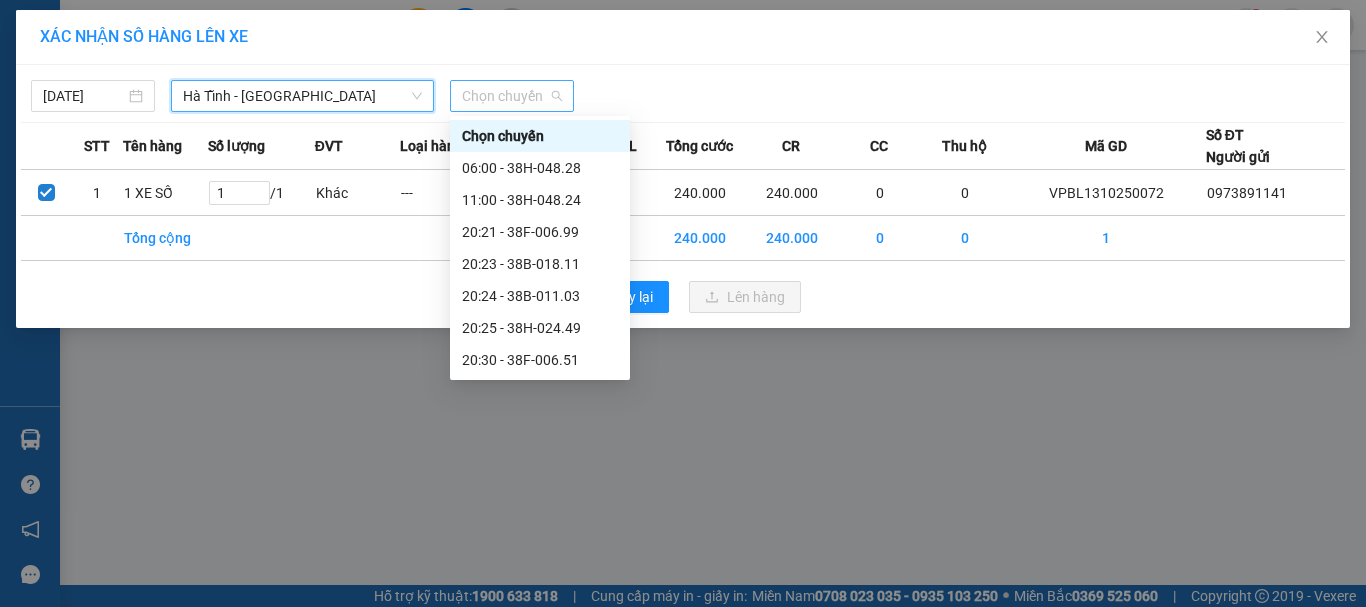
click at [469, 97] on span "Chọn chuyến" at bounding box center [512, 96] width 100 height 30
click at [546, 354] on div "20:30 - 38F-006.51" at bounding box center [540, 360] width 156 height 22
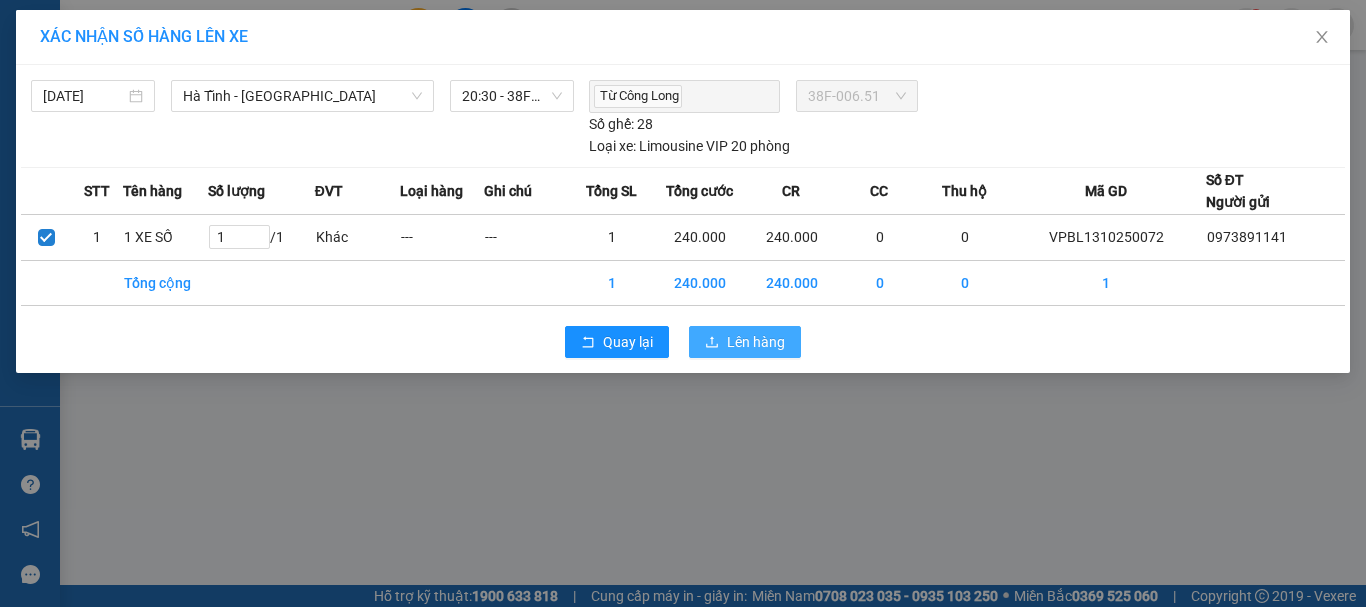
click at [723, 342] on button "Lên hàng" at bounding box center [745, 342] width 112 height 32
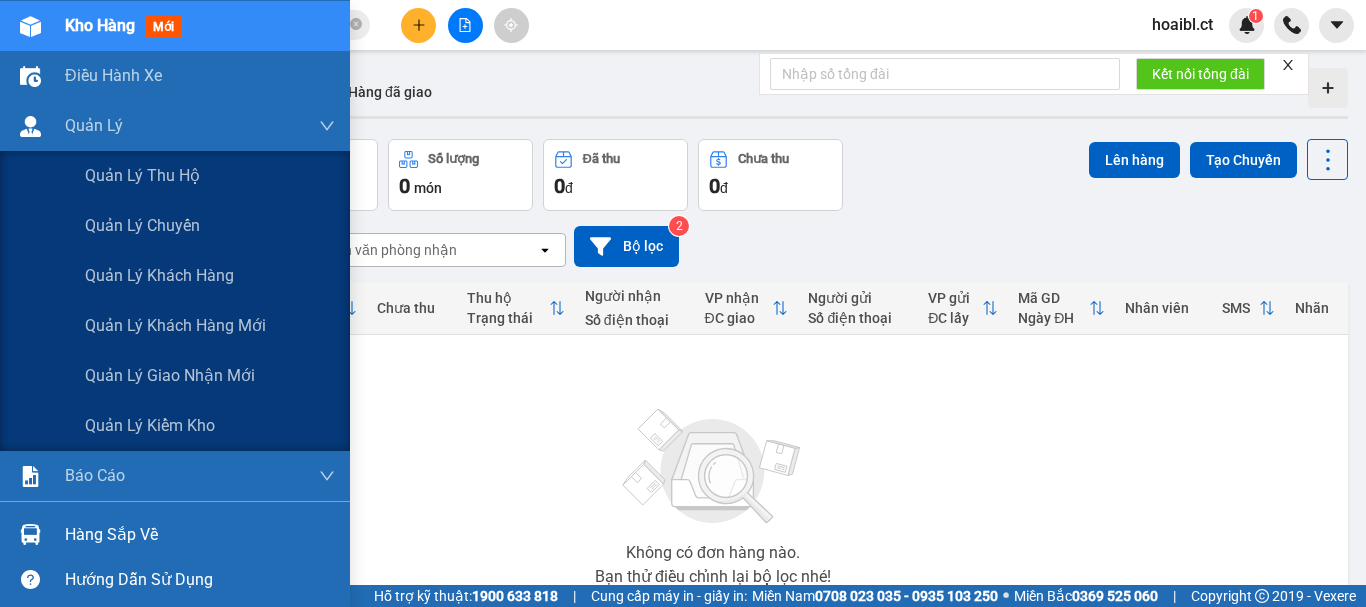
scroll to position [209, 0]
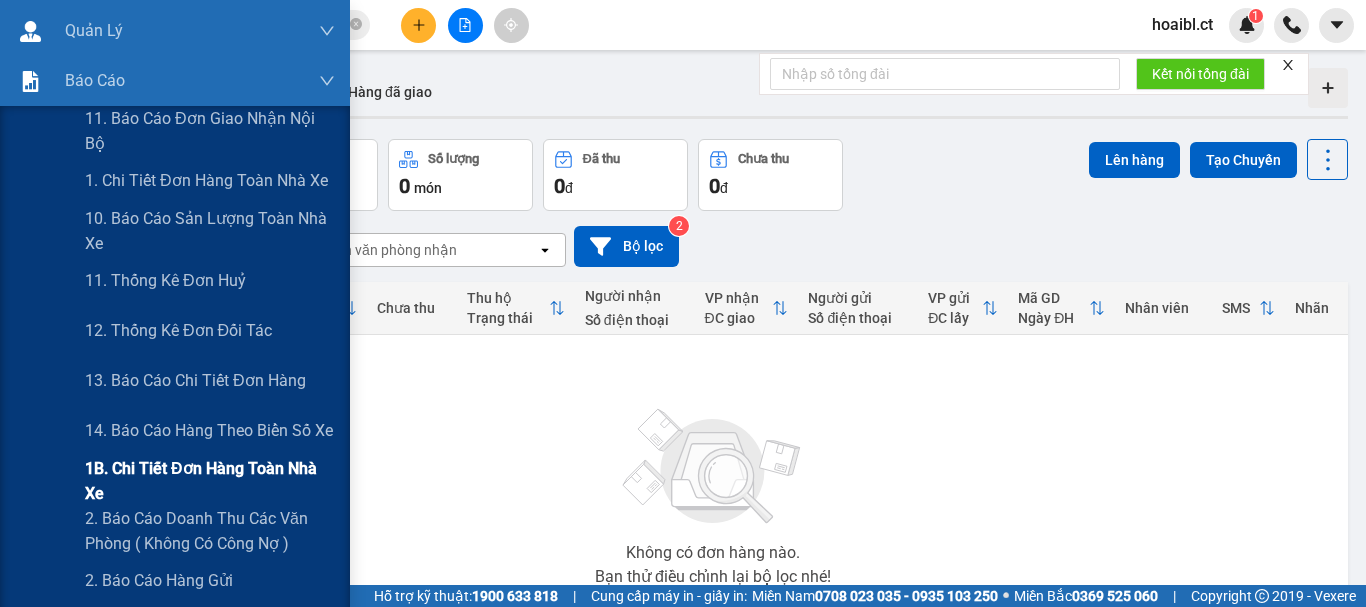
click at [132, 471] on span "1B. Chi tiết đơn hàng toàn nhà xe" at bounding box center [210, 481] width 250 height 50
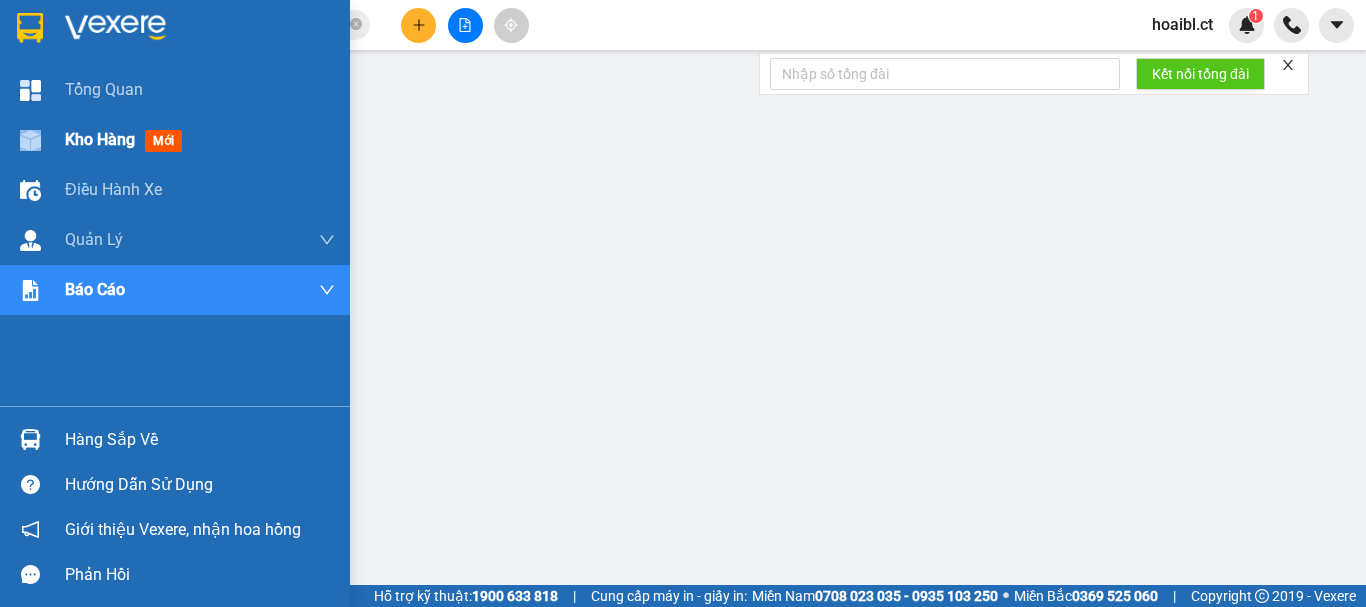
click at [62, 130] on div "Kho hàng mới" at bounding box center [175, 140] width 350 height 50
